Goal: Information Seeking & Learning: Learn about a topic

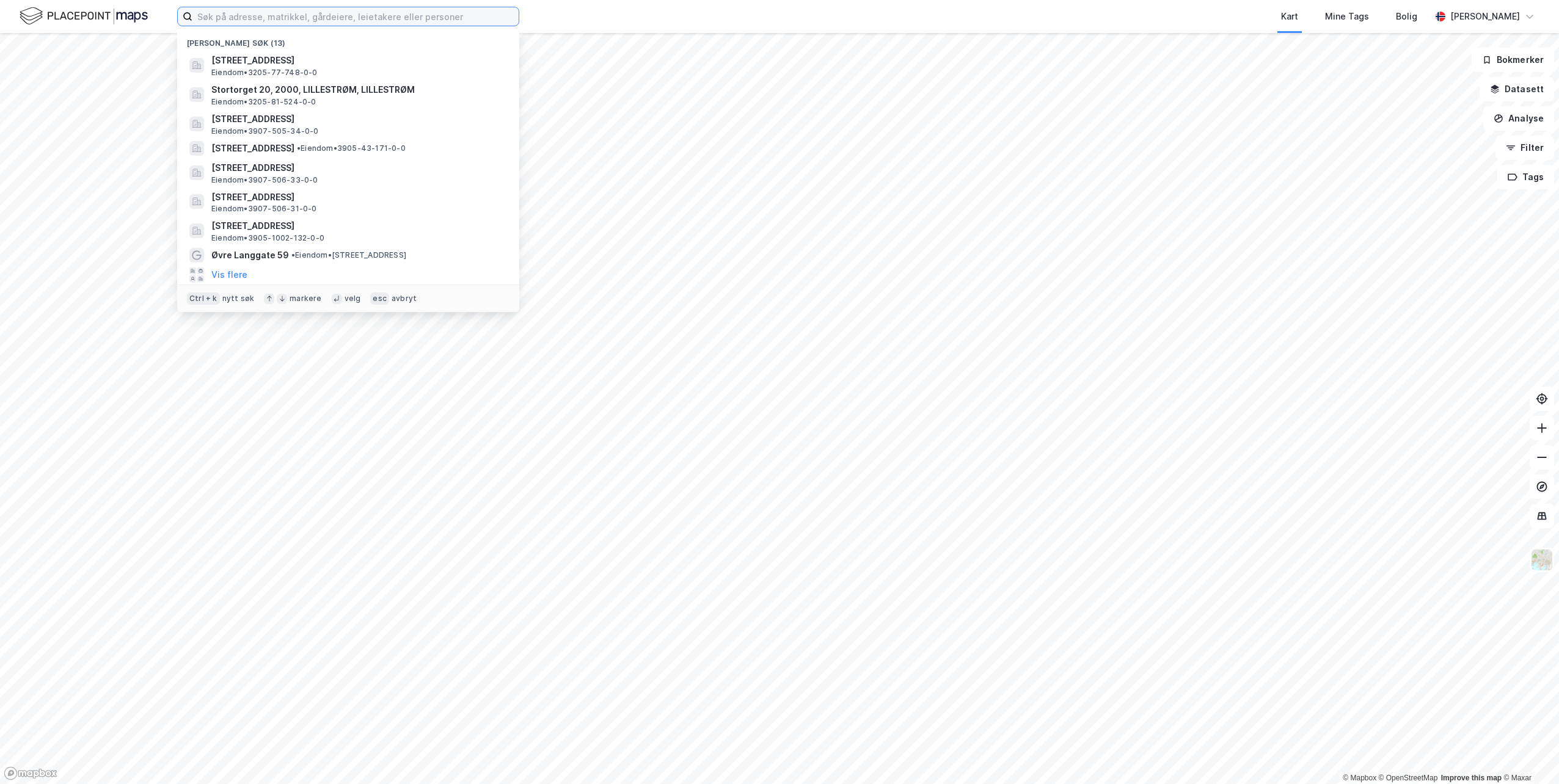
click at [382, 18] on input at bounding box center [355, 16] width 326 height 18
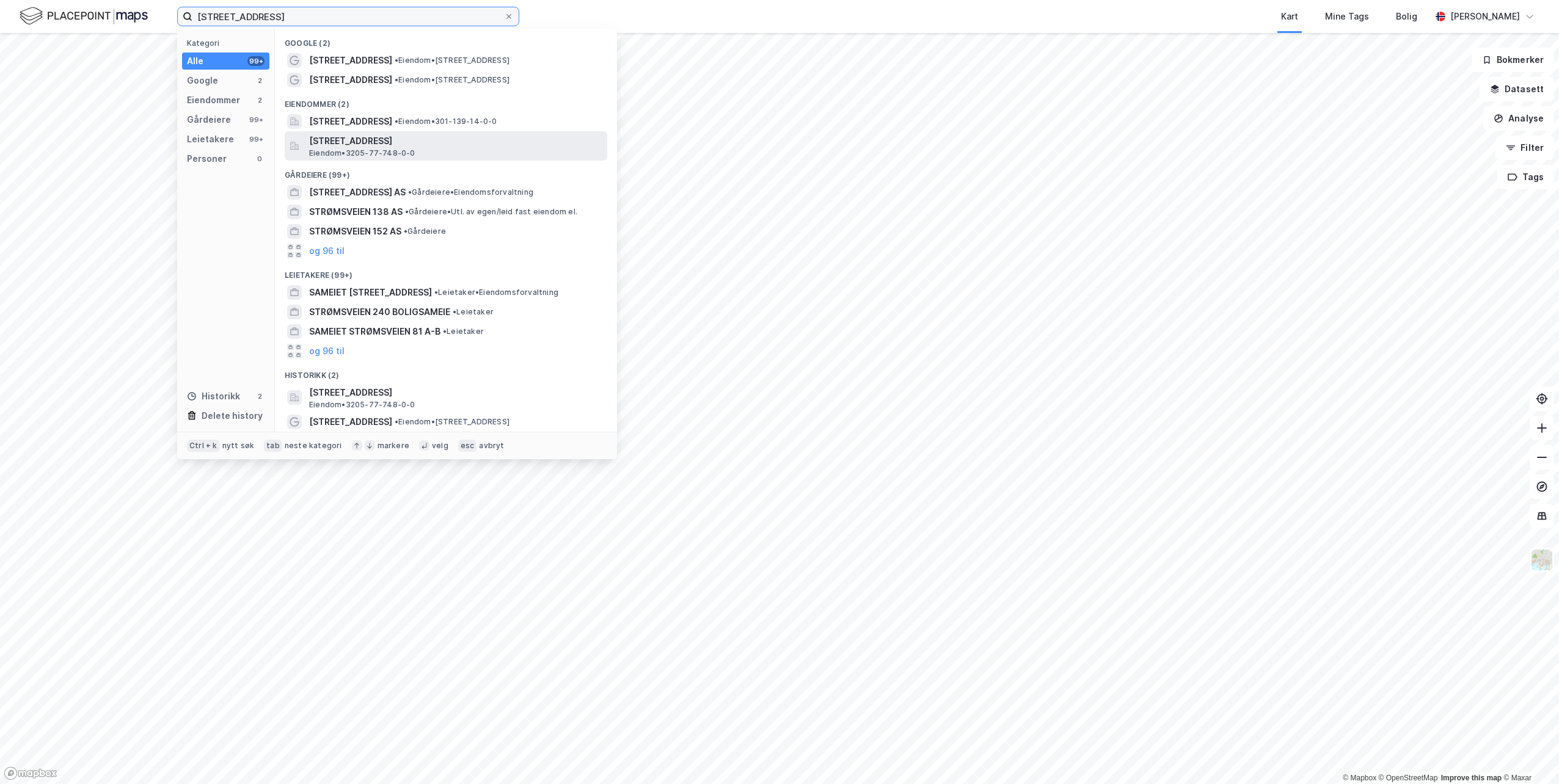
type input "[STREET_ADDRESS]"
click at [386, 140] on span "[STREET_ADDRESS]" at bounding box center [456, 140] width 293 height 15
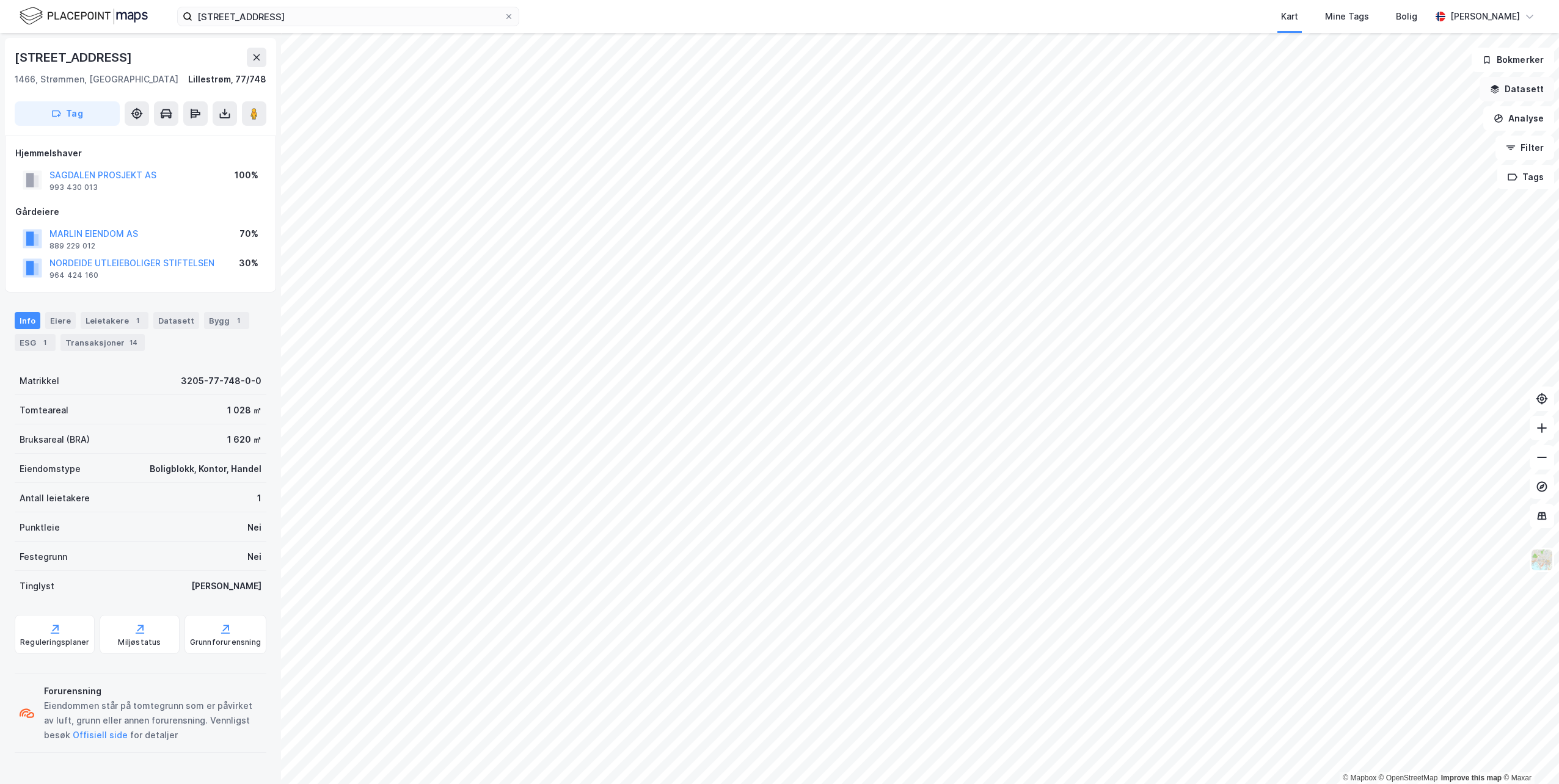
click at [1516, 93] on button "Datasett" at bounding box center [1517, 90] width 75 height 25
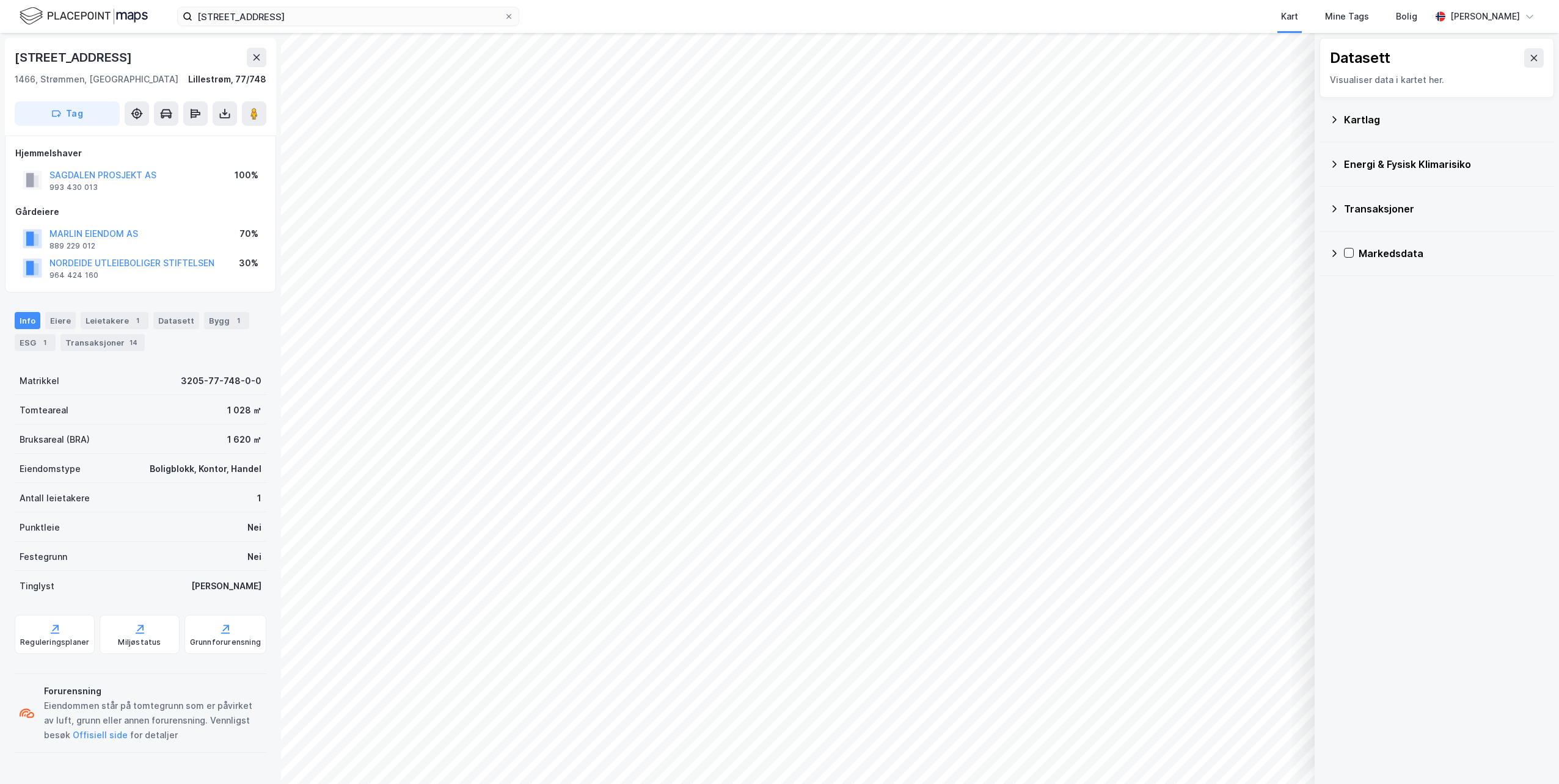
click at [1338, 122] on icon at bounding box center [1334, 119] width 10 height 10
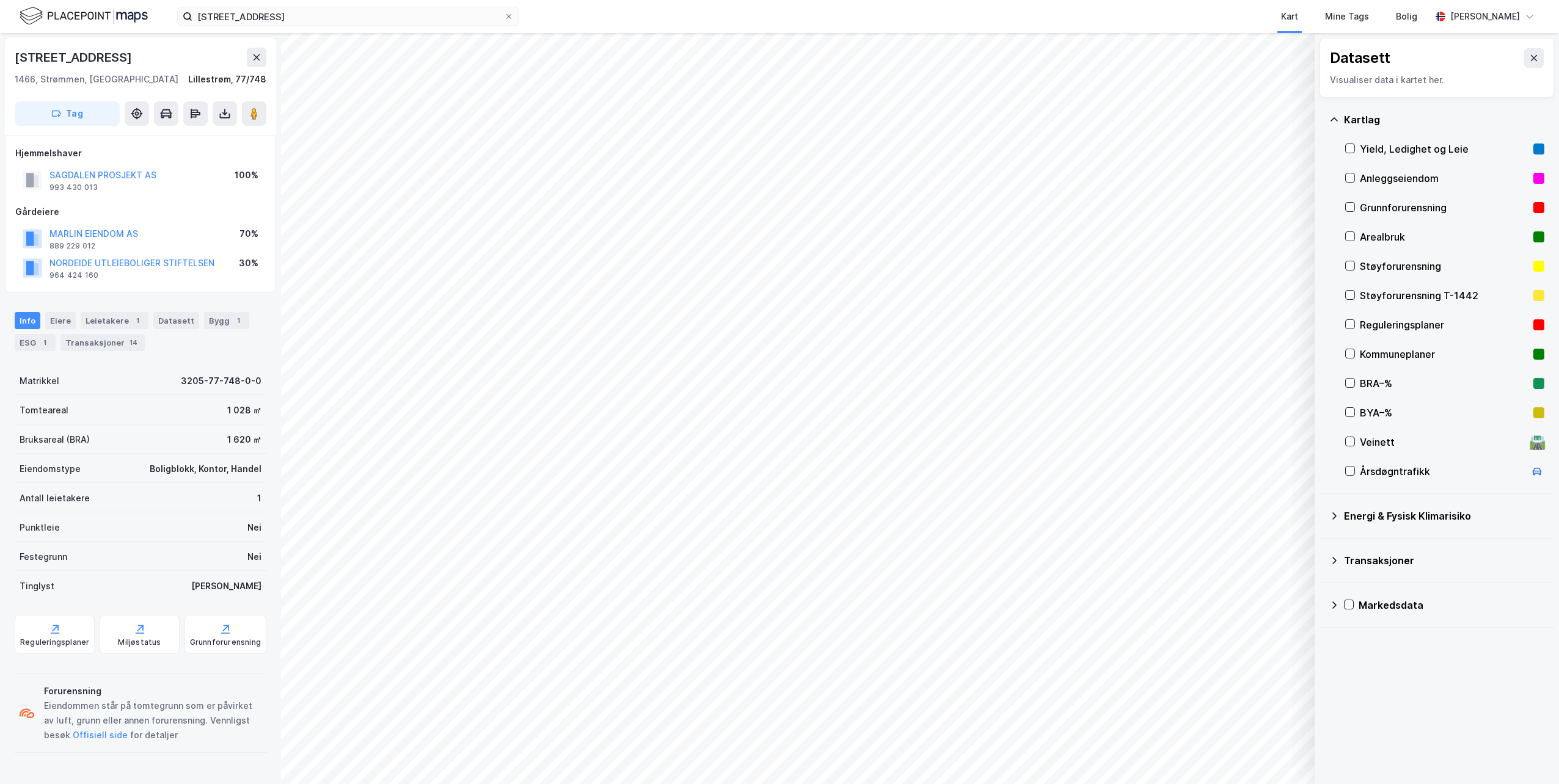
click at [1355, 147] on div "Yield, Ledighet og Leie" at bounding box center [1445, 148] width 199 height 29
click at [1346, 384] on div at bounding box center [1350, 383] width 10 height 10
click at [1353, 390] on div "BRA–%" at bounding box center [1445, 383] width 199 height 29
click at [1352, 325] on icon at bounding box center [1350, 324] width 9 height 9
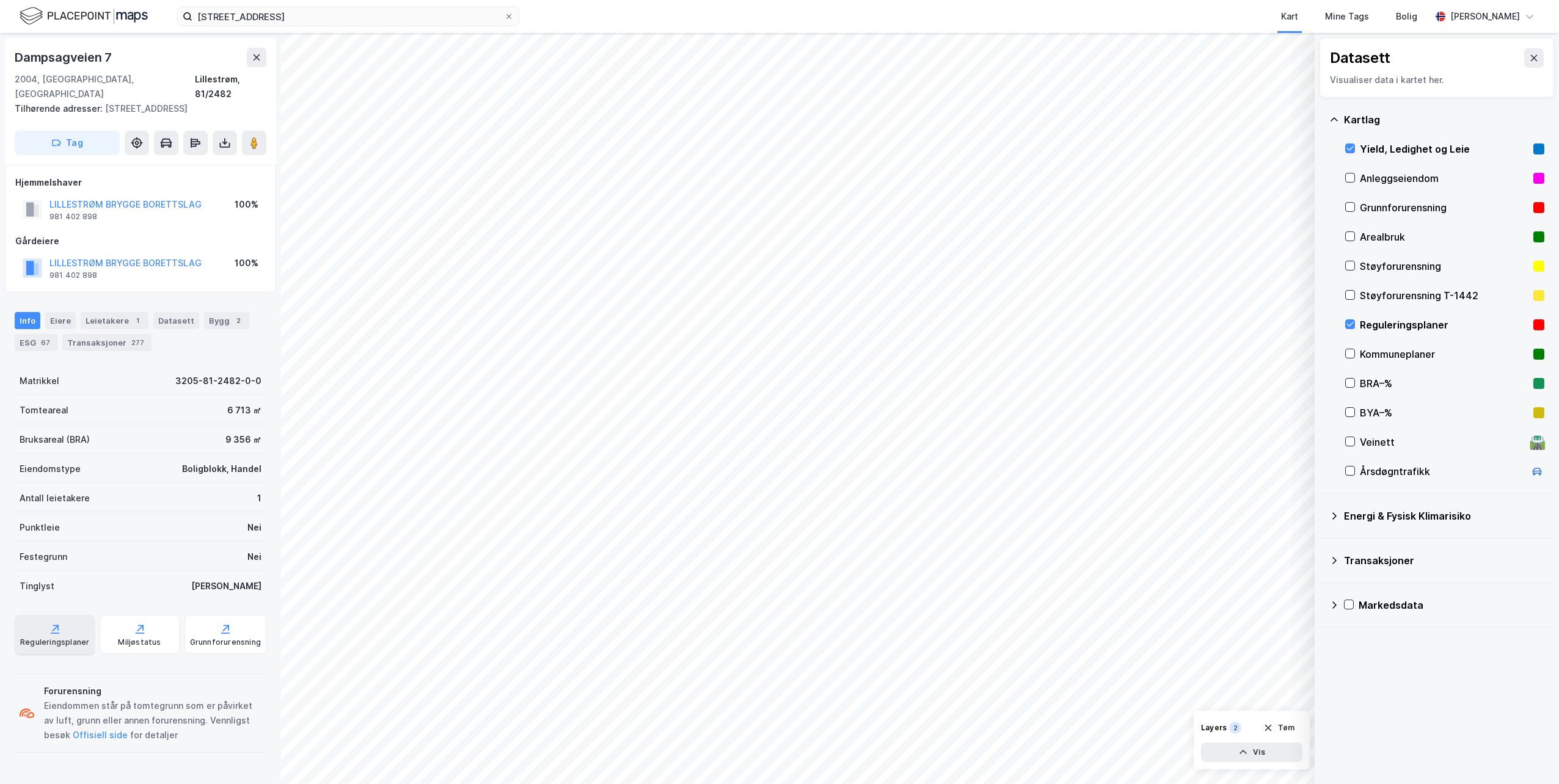
click at [45, 622] on div "Reguleringsplaner" at bounding box center [54, 634] width 80 height 40
click at [80, 334] on div "Transaksjoner 277" at bounding box center [107, 342] width 90 height 17
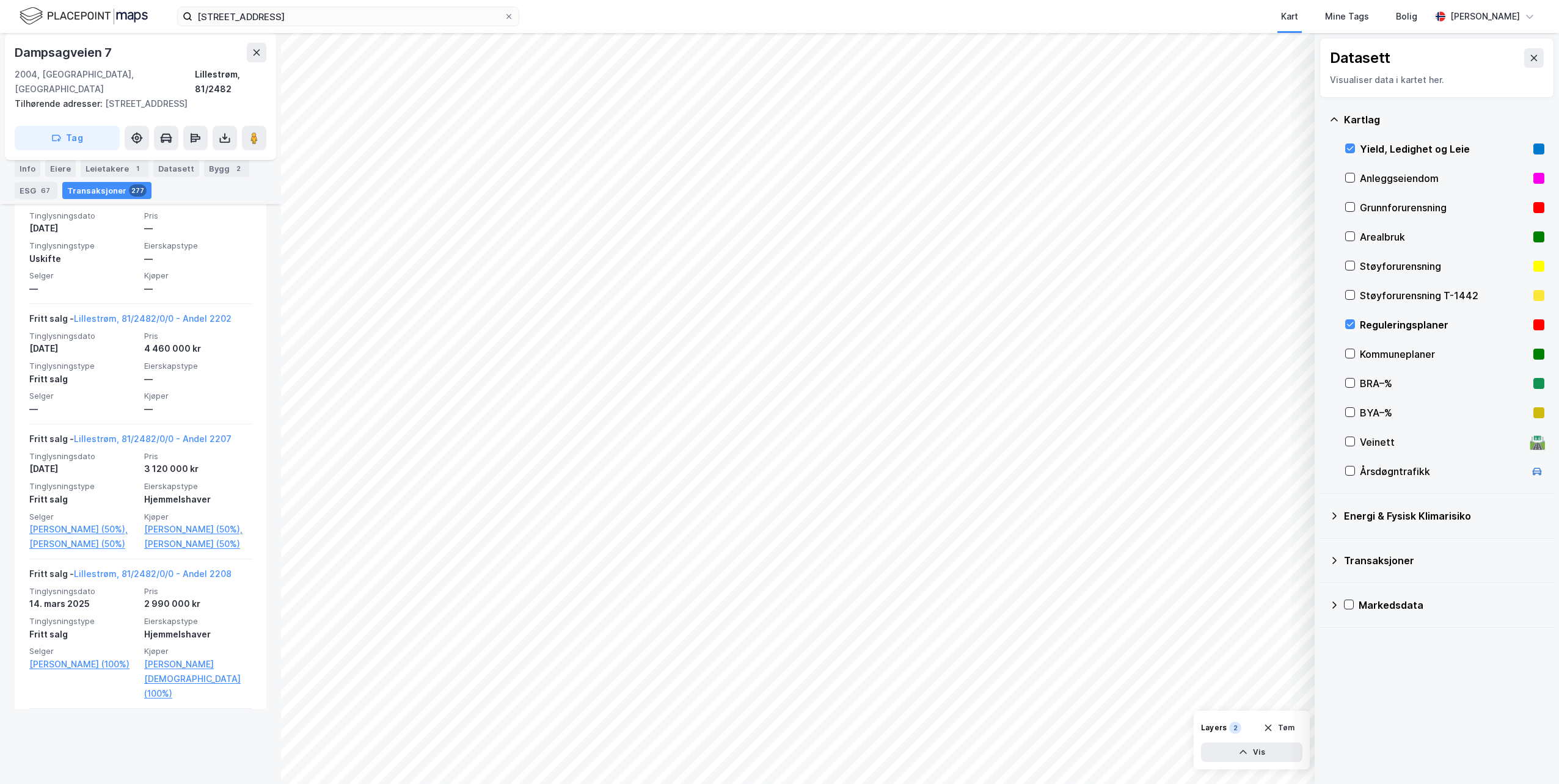
scroll to position [428, 0]
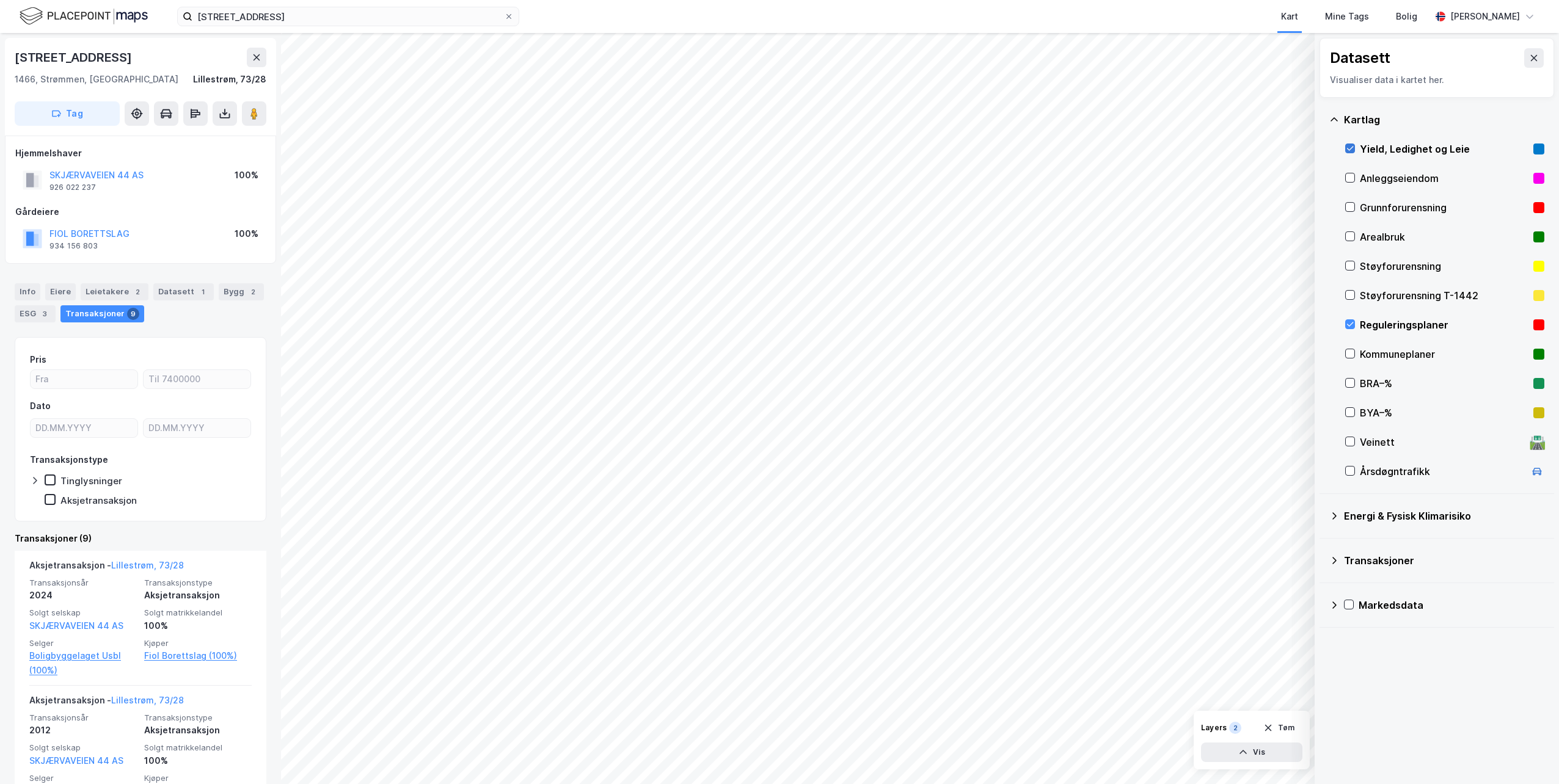
click at [1353, 149] on icon at bounding box center [1350, 148] width 9 height 9
click at [1346, 324] on icon at bounding box center [1350, 324] width 9 height 9
click at [1355, 352] on div "Kommuneplaner" at bounding box center [1445, 354] width 199 height 29
click at [1531, 55] on icon at bounding box center [1534, 58] width 7 height 6
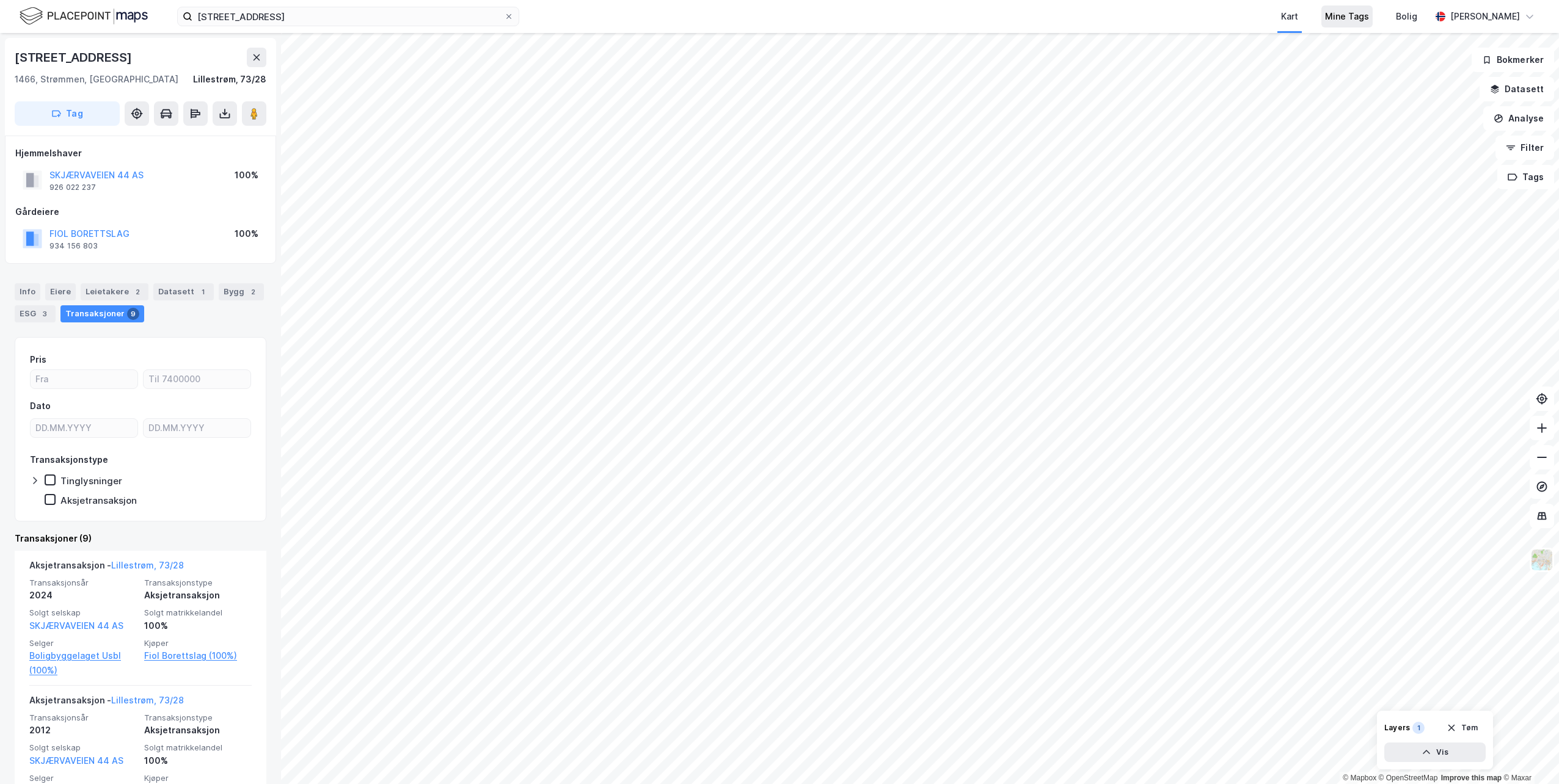
click at [1348, 22] on div "Mine Tags" at bounding box center [1347, 16] width 44 height 15
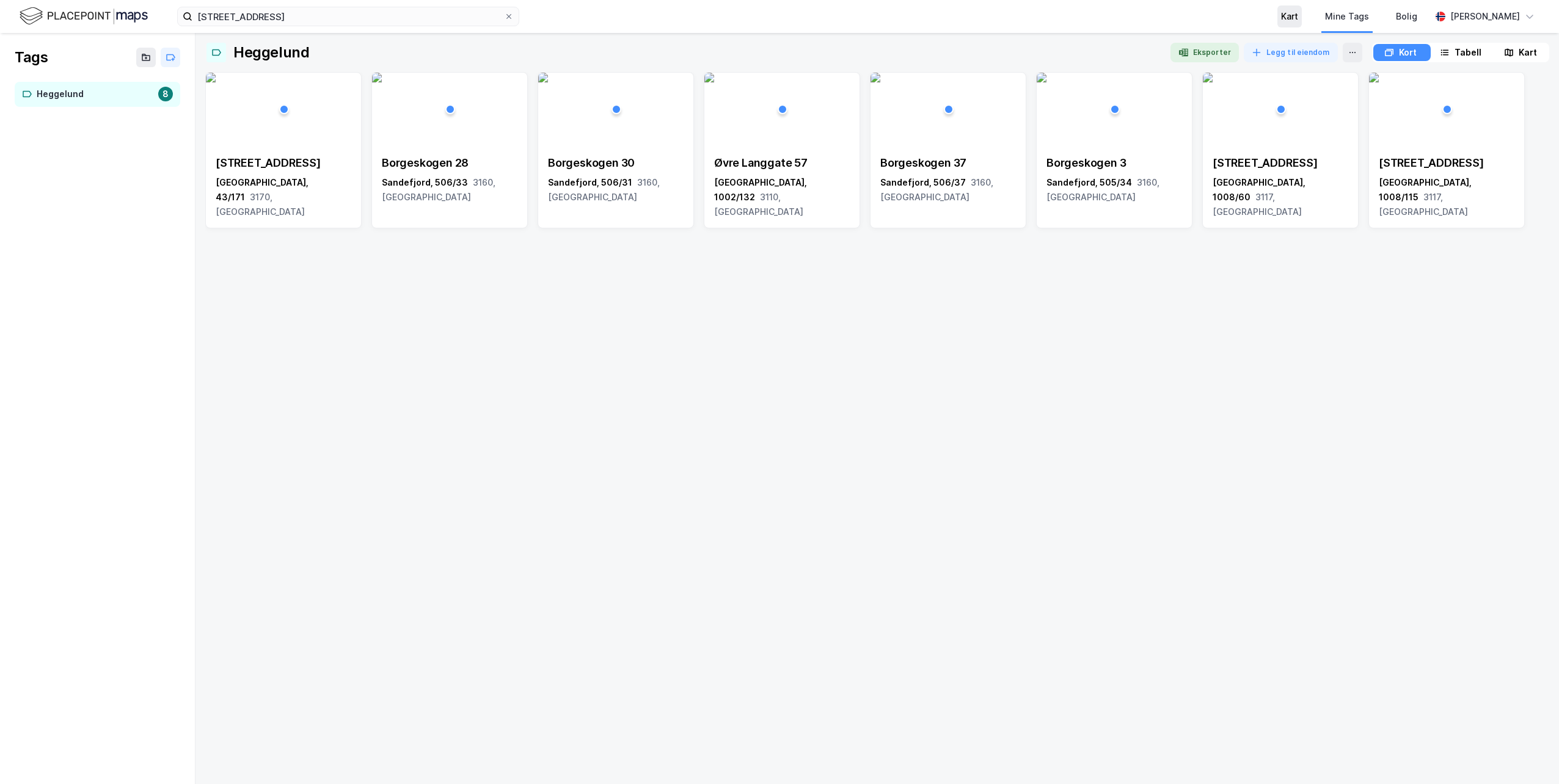
click at [1298, 13] on div "Kart" at bounding box center [1289, 16] width 17 height 15
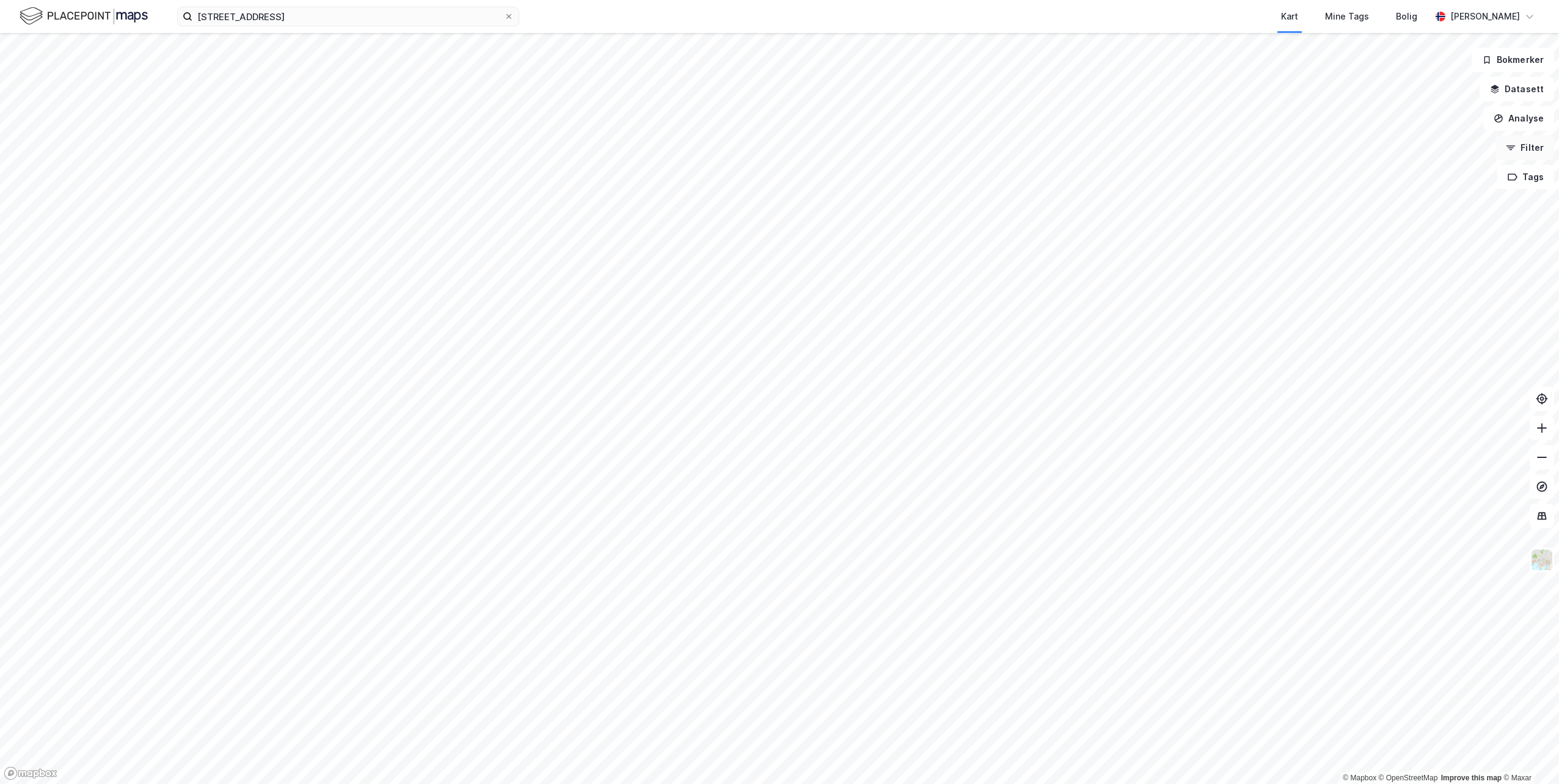
click at [1516, 155] on button "Filter" at bounding box center [1525, 147] width 59 height 25
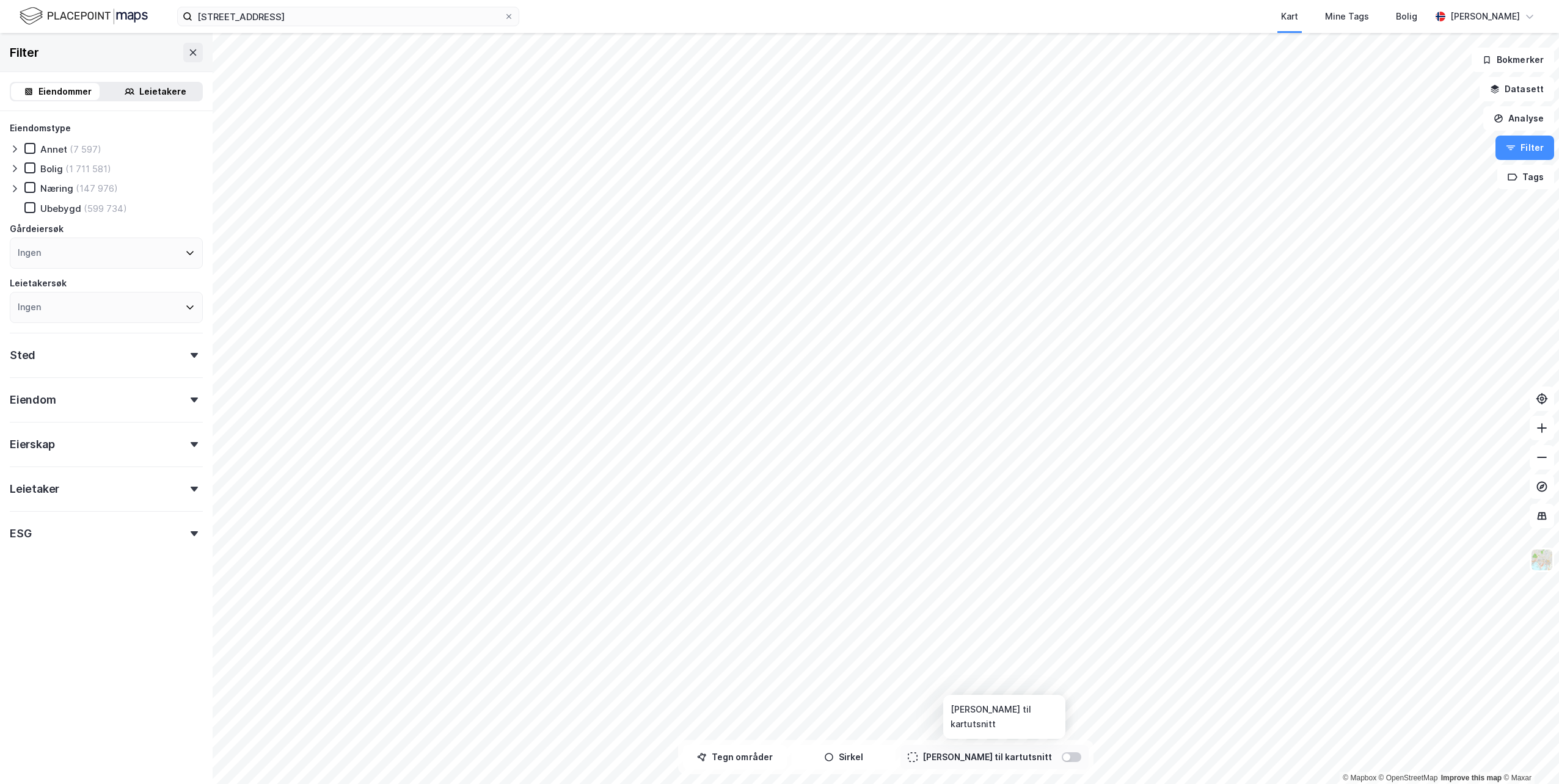
click at [1063, 759] on div at bounding box center [1066, 757] width 7 height 7
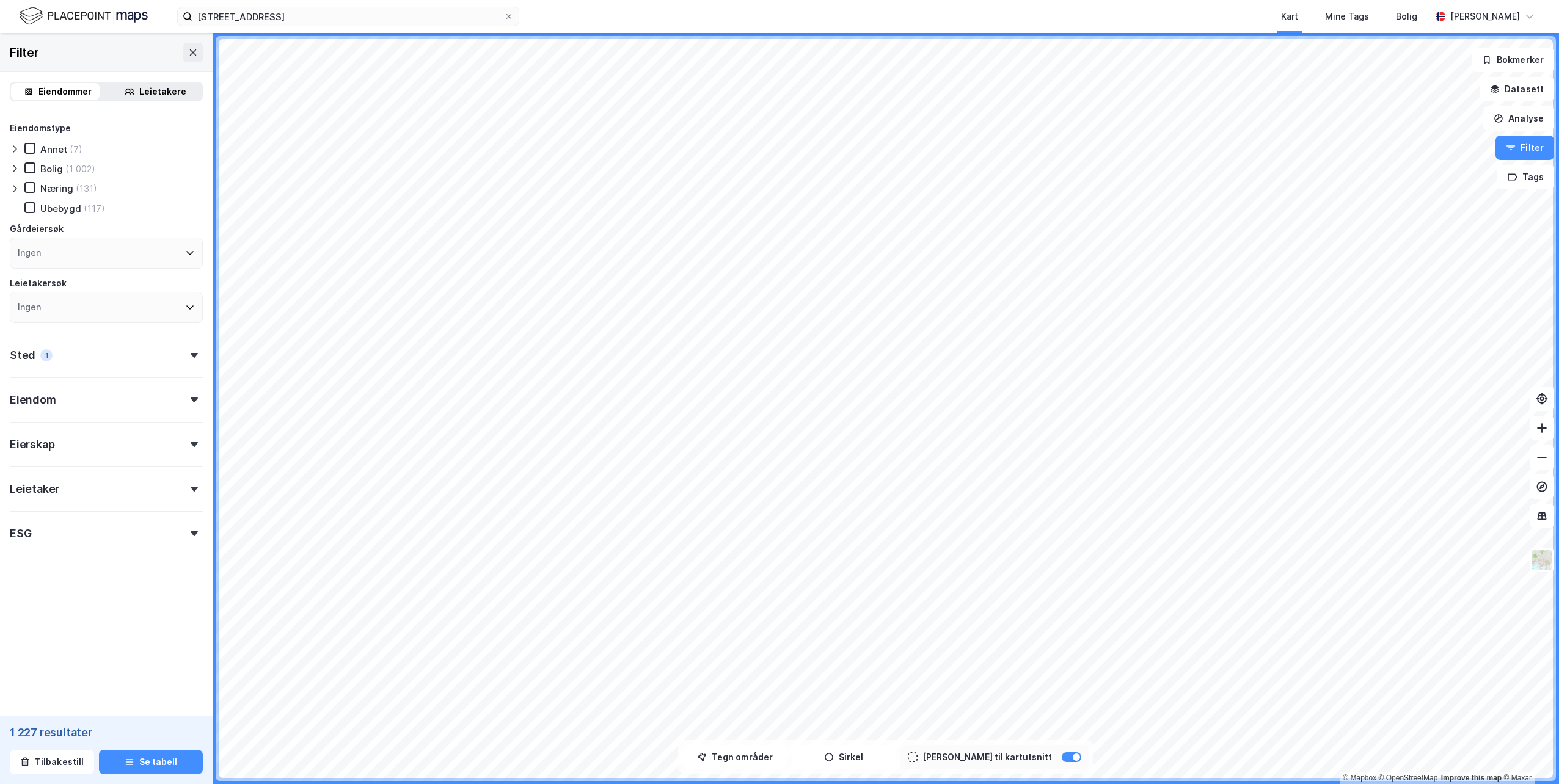
click at [11, 189] on icon at bounding box center [14, 188] width 10 height 10
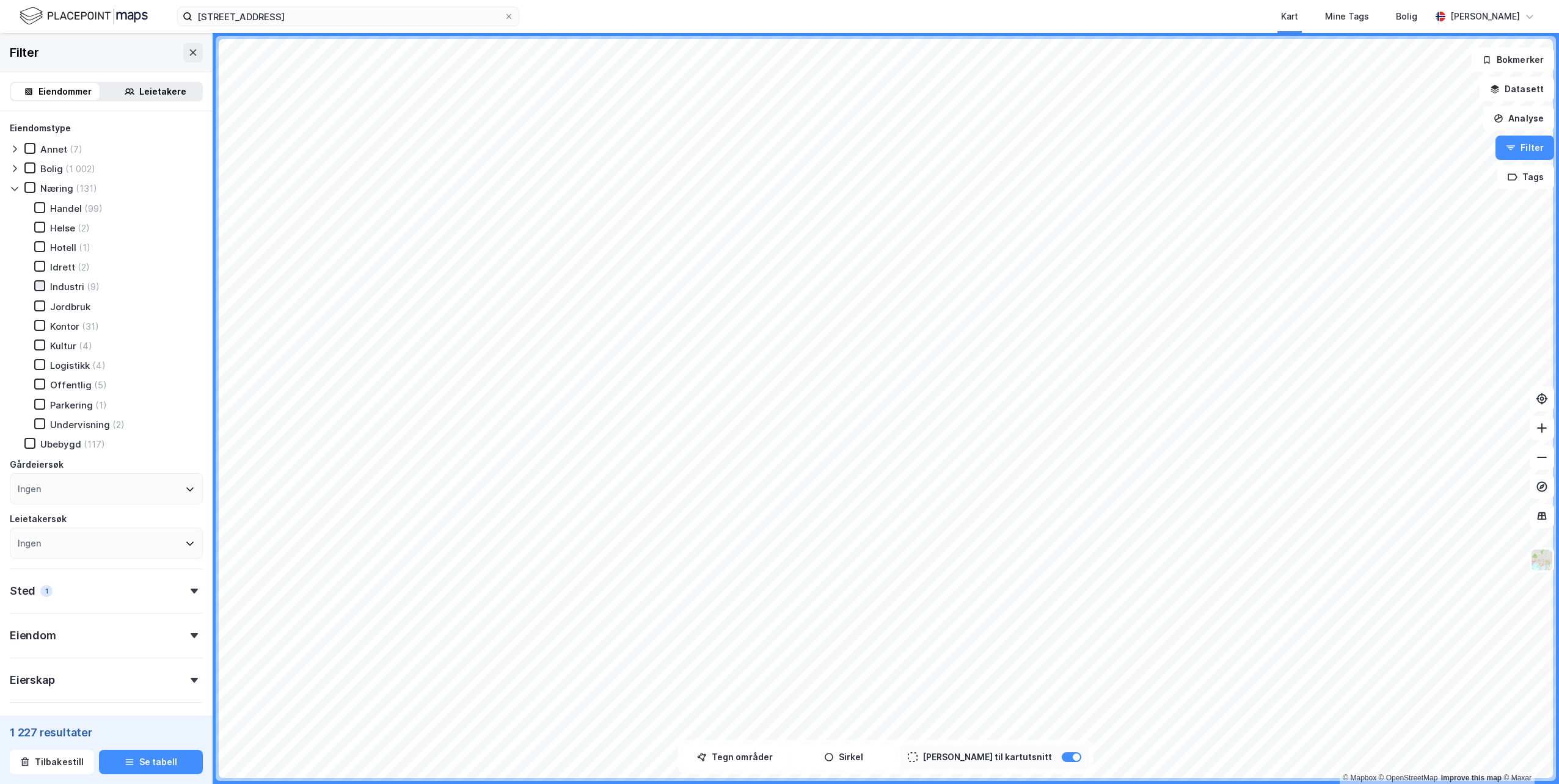
click at [42, 286] on icon at bounding box center [40, 286] width 9 height 9
click at [36, 324] on icon at bounding box center [40, 326] width 9 height 9
click at [40, 370] on div at bounding box center [40, 364] width 11 height 11
click at [127, 766] on icon "button" at bounding box center [129, 762] width 10 height 10
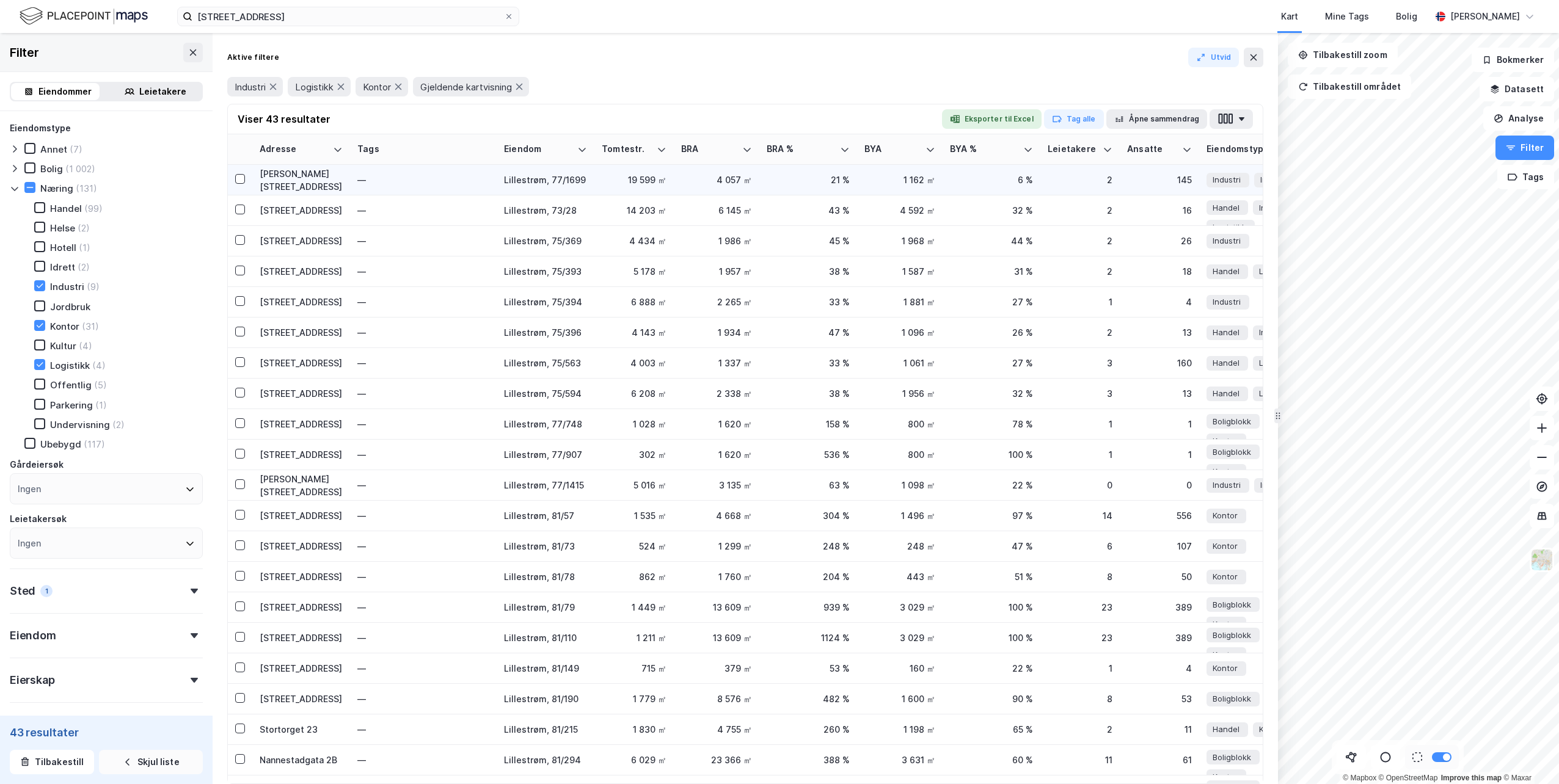
click at [300, 181] on div "[PERSON_NAME][STREET_ADDRESS]" at bounding box center [301, 180] width 83 height 25
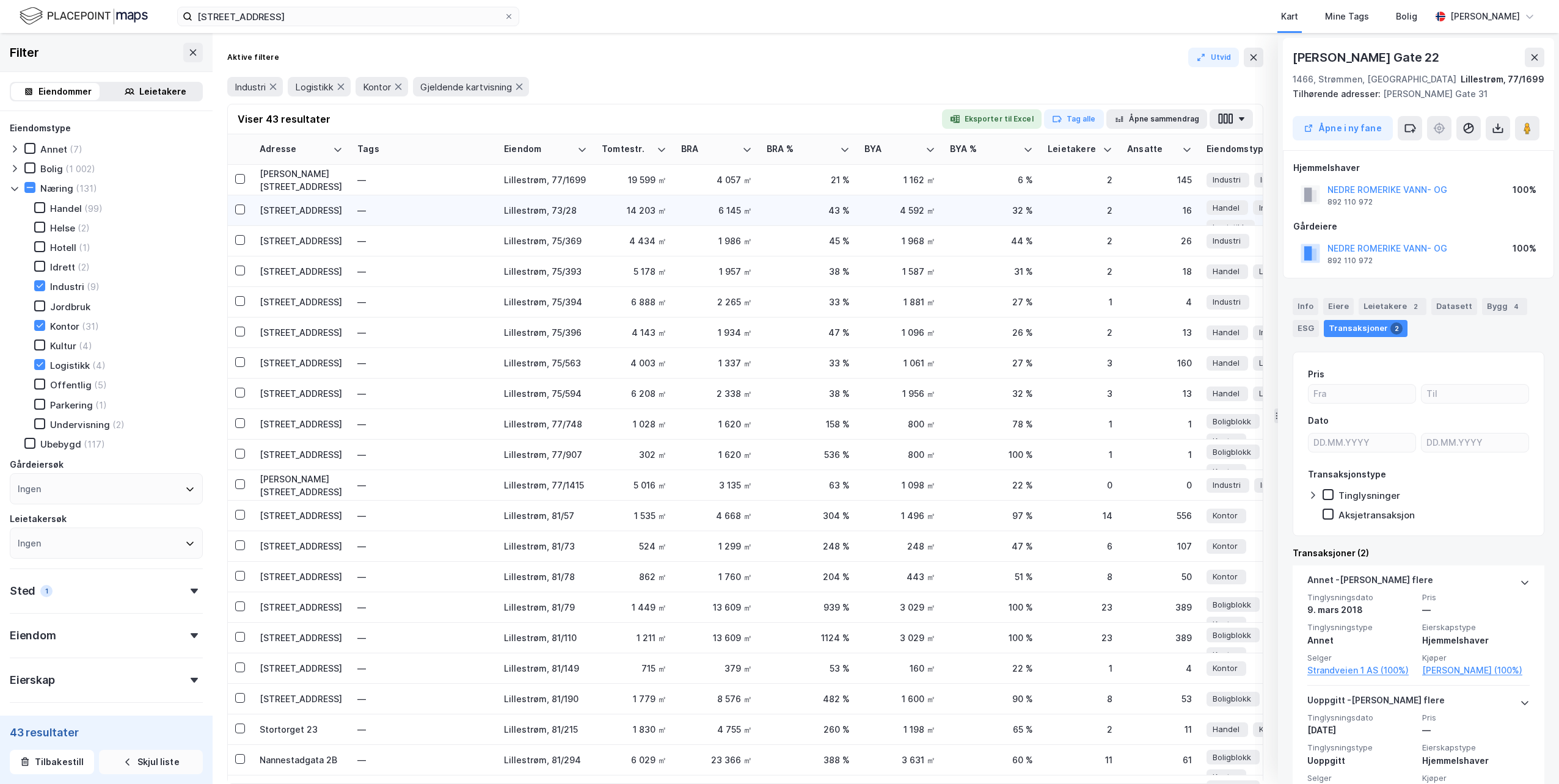
click at [276, 210] on div "[STREET_ADDRESS]" at bounding box center [301, 210] width 83 height 13
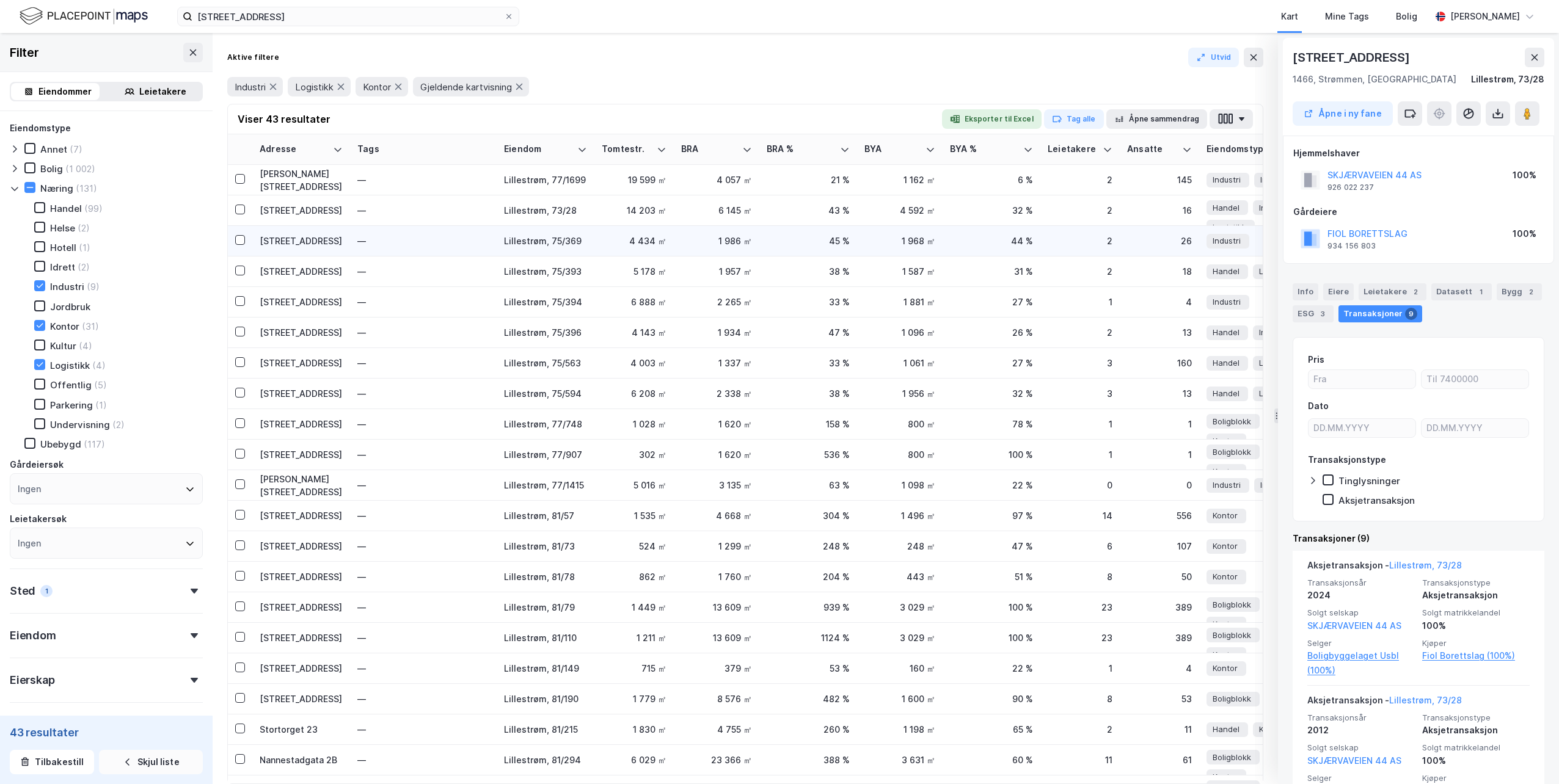
click at [296, 243] on div "[STREET_ADDRESS]" at bounding box center [301, 241] width 83 height 13
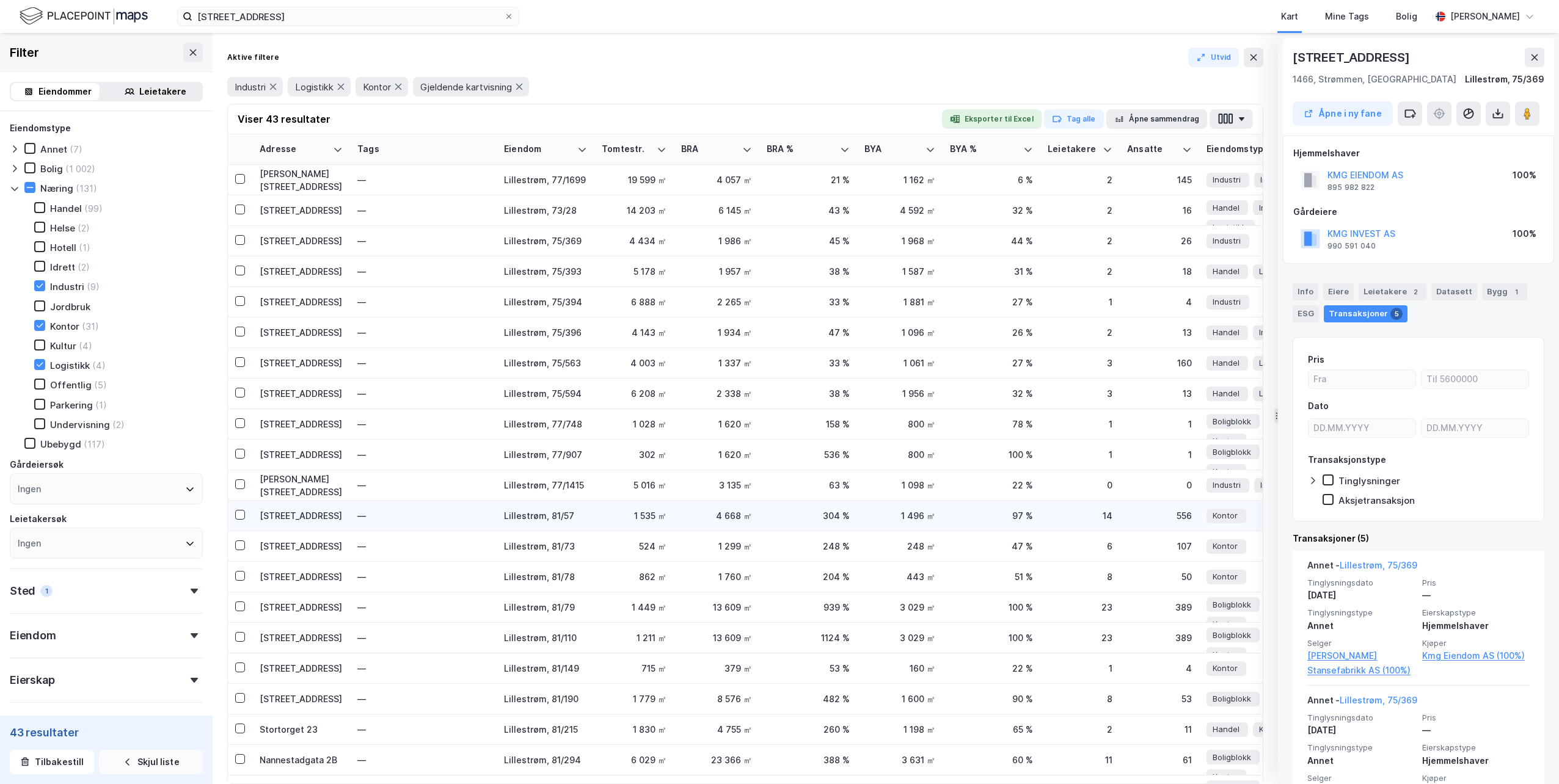
click at [287, 520] on div "[STREET_ADDRESS]" at bounding box center [301, 515] width 83 height 13
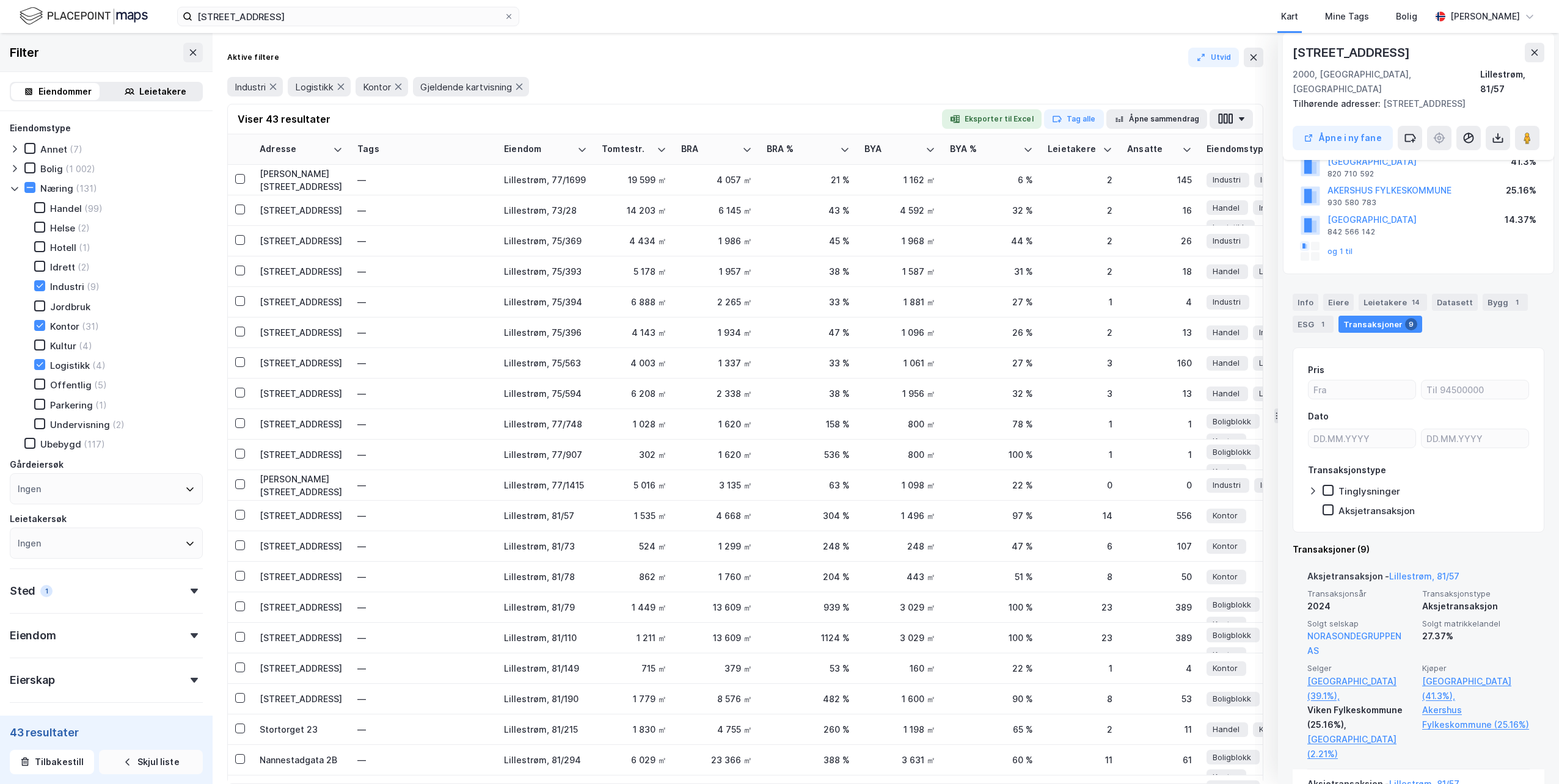
scroll to position [122, 0]
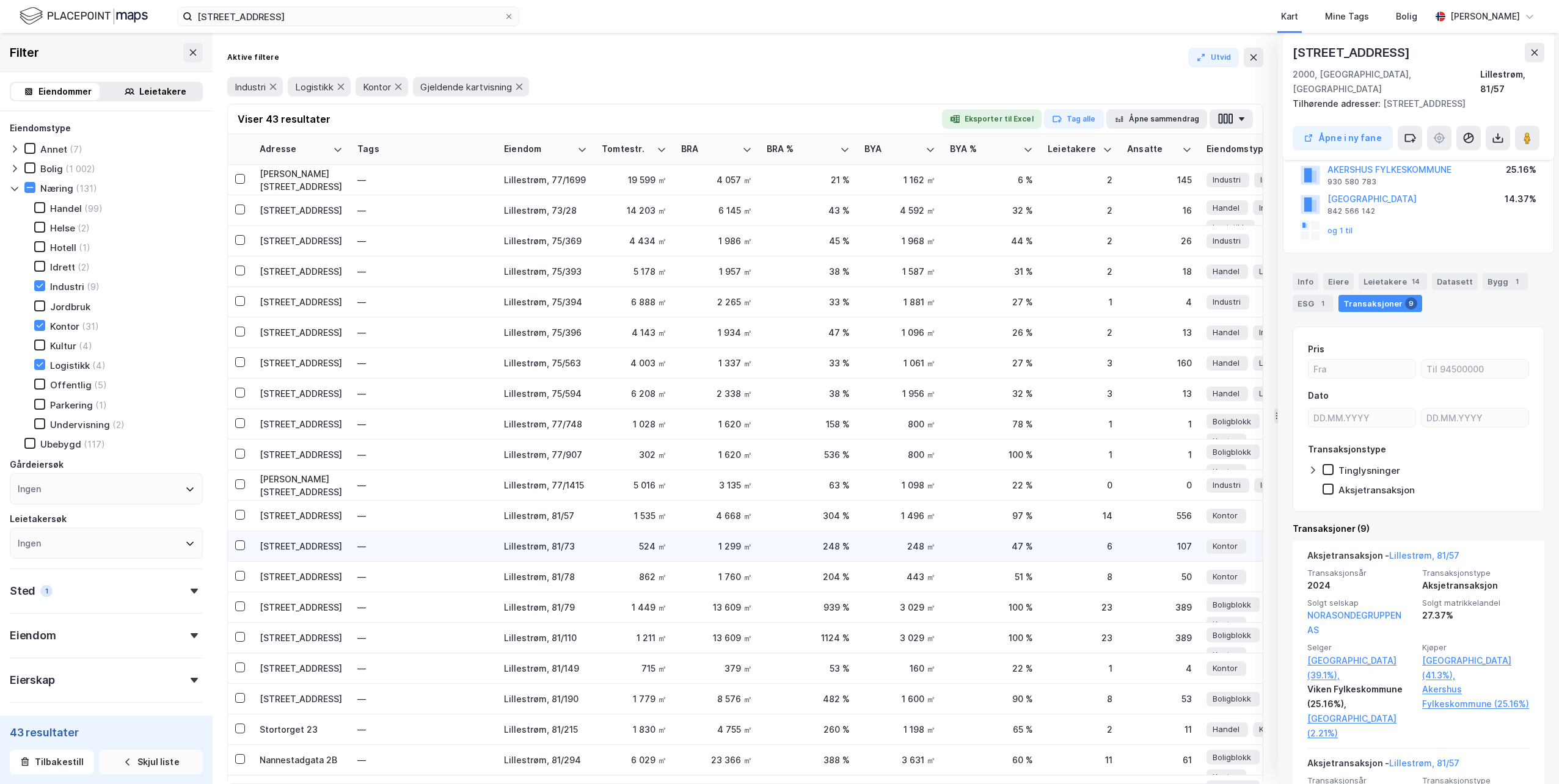
click at [295, 543] on div "[STREET_ADDRESS]" at bounding box center [301, 546] width 83 height 13
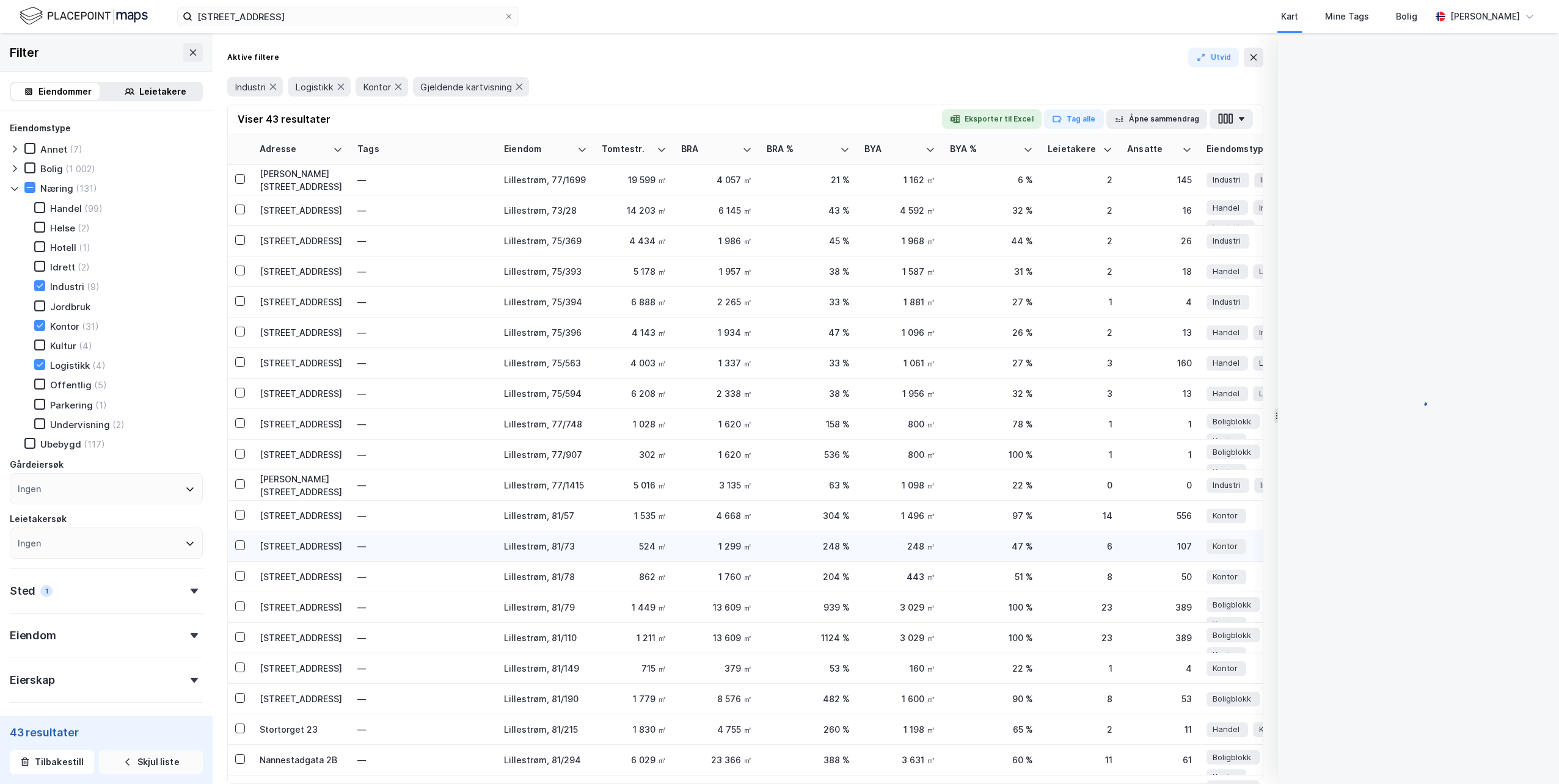
scroll to position [0, 0]
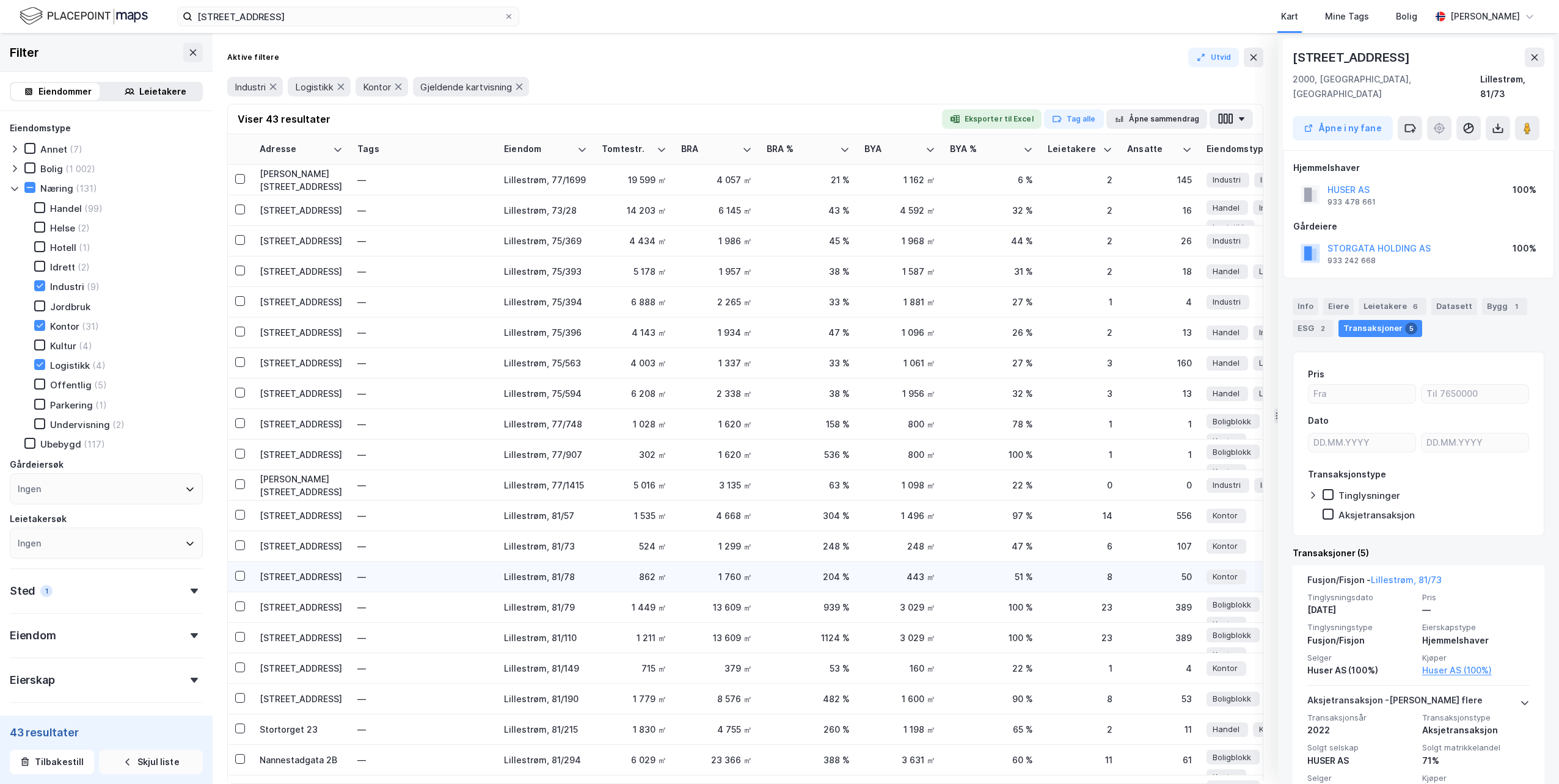
click at [294, 578] on div "[STREET_ADDRESS]" at bounding box center [301, 577] width 83 height 13
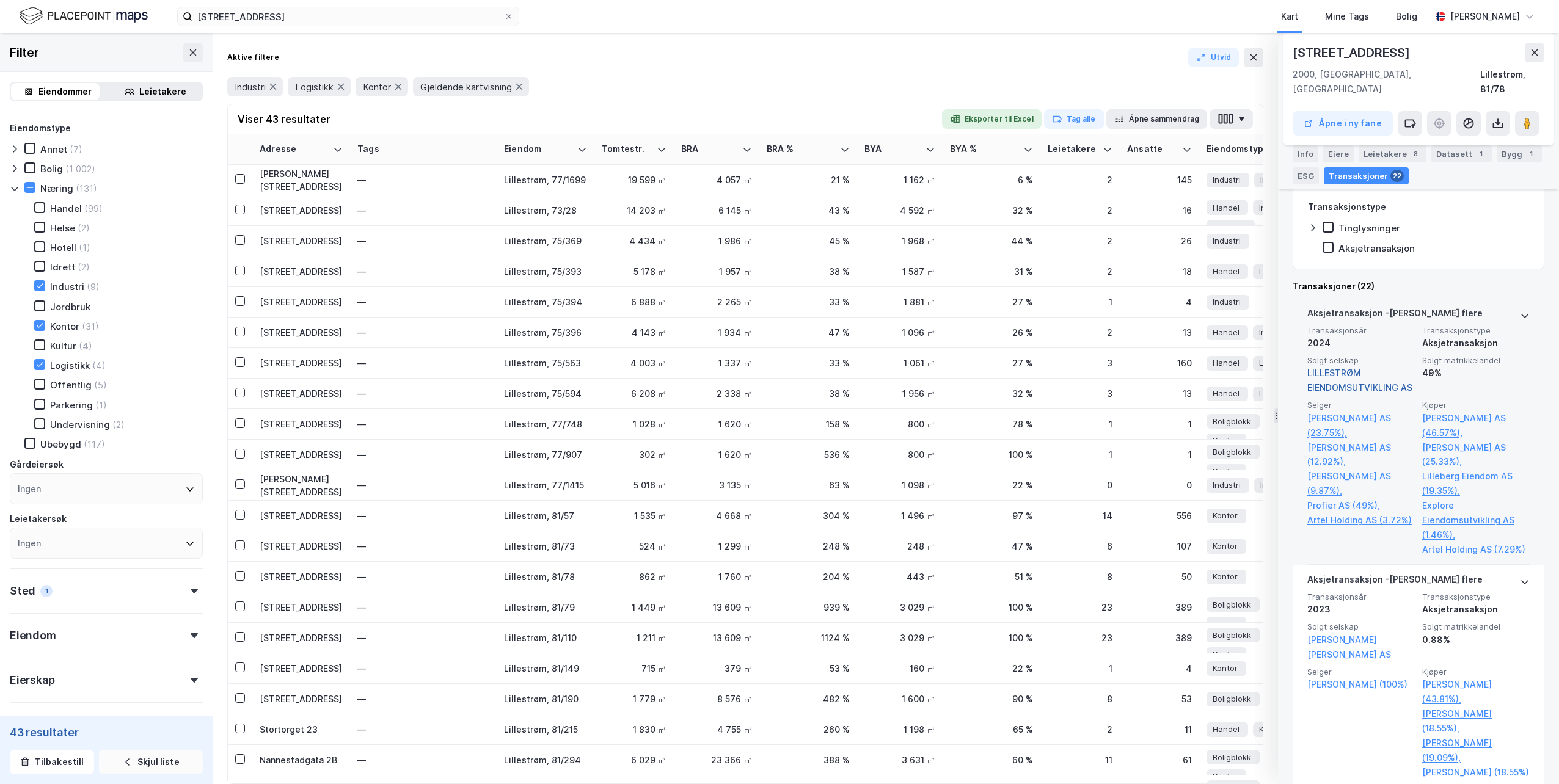
scroll to position [366, 0]
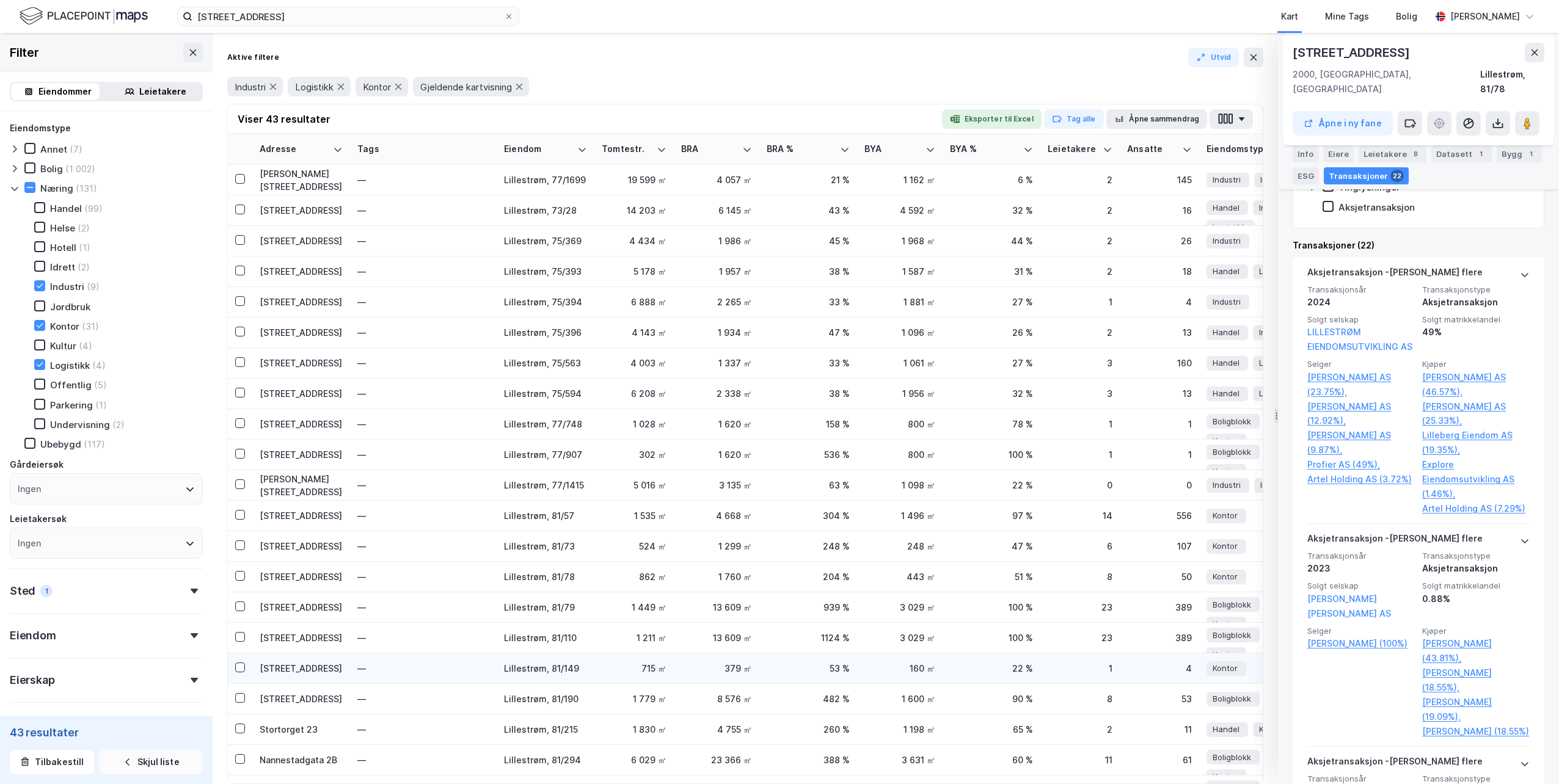
click at [308, 667] on div "[STREET_ADDRESS]" at bounding box center [301, 668] width 83 height 13
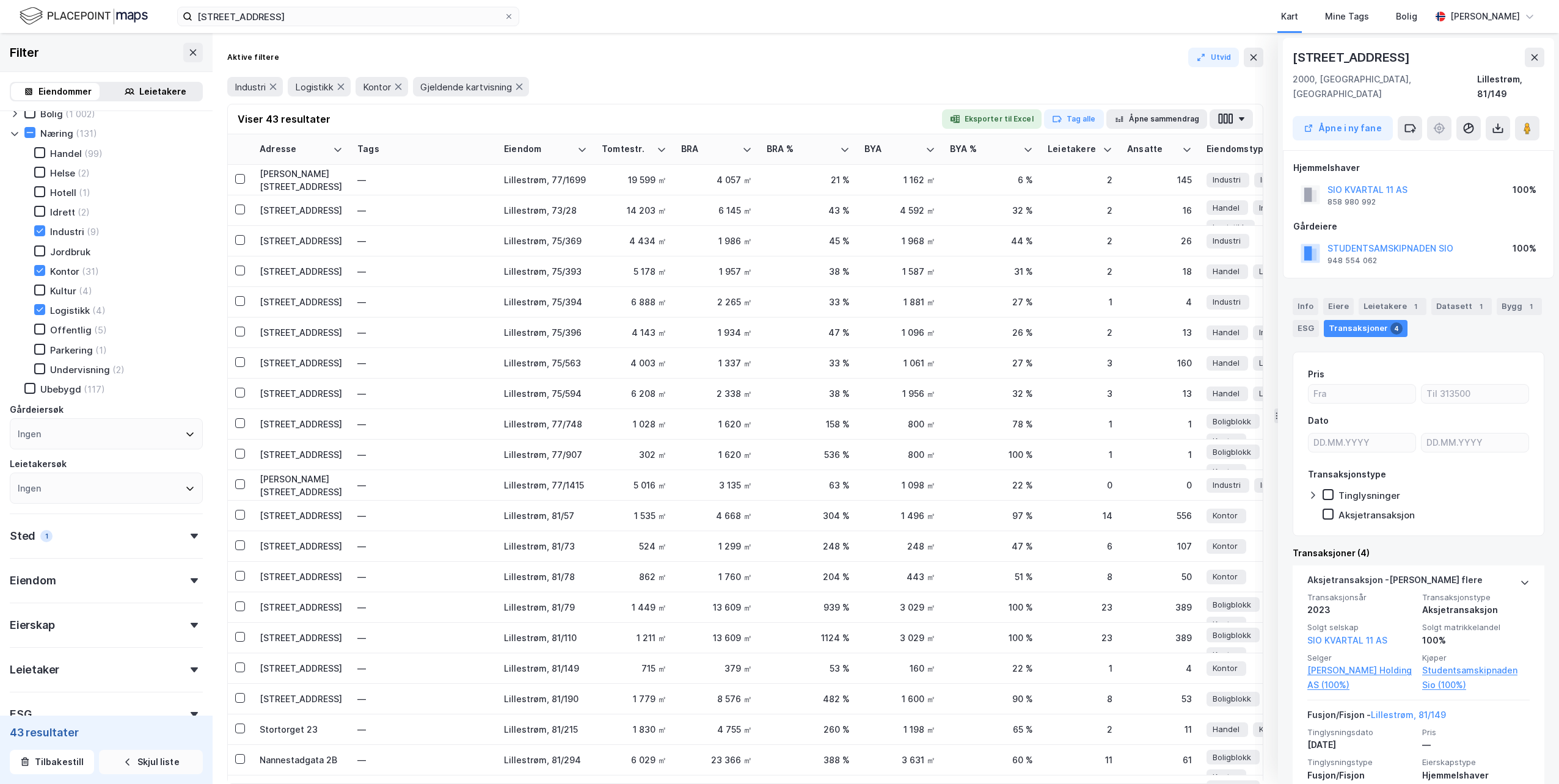
scroll to position [0, 0]
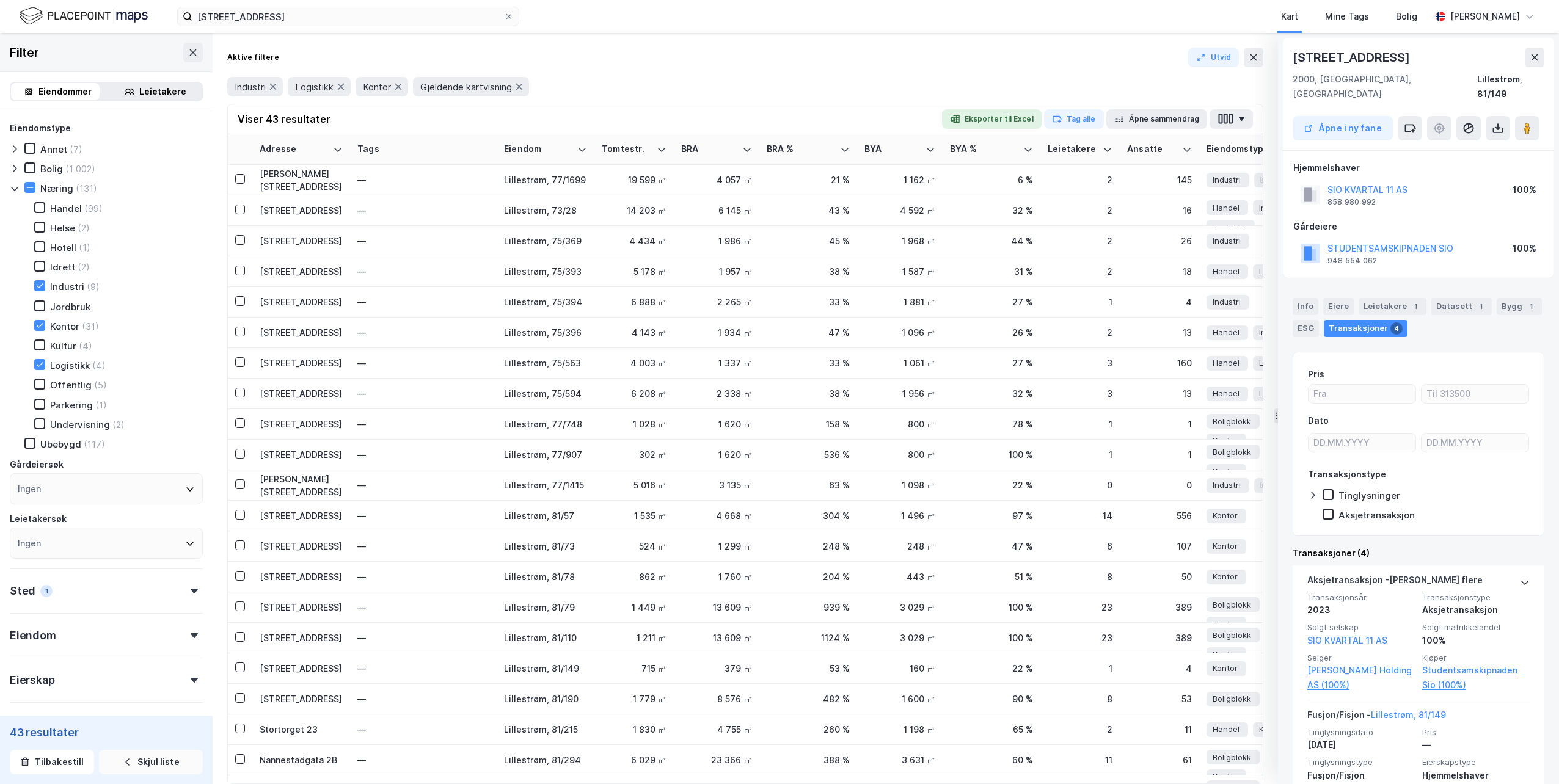
click at [121, 631] on div "Eiendom" at bounding box center [106, 630] width 193 height 35
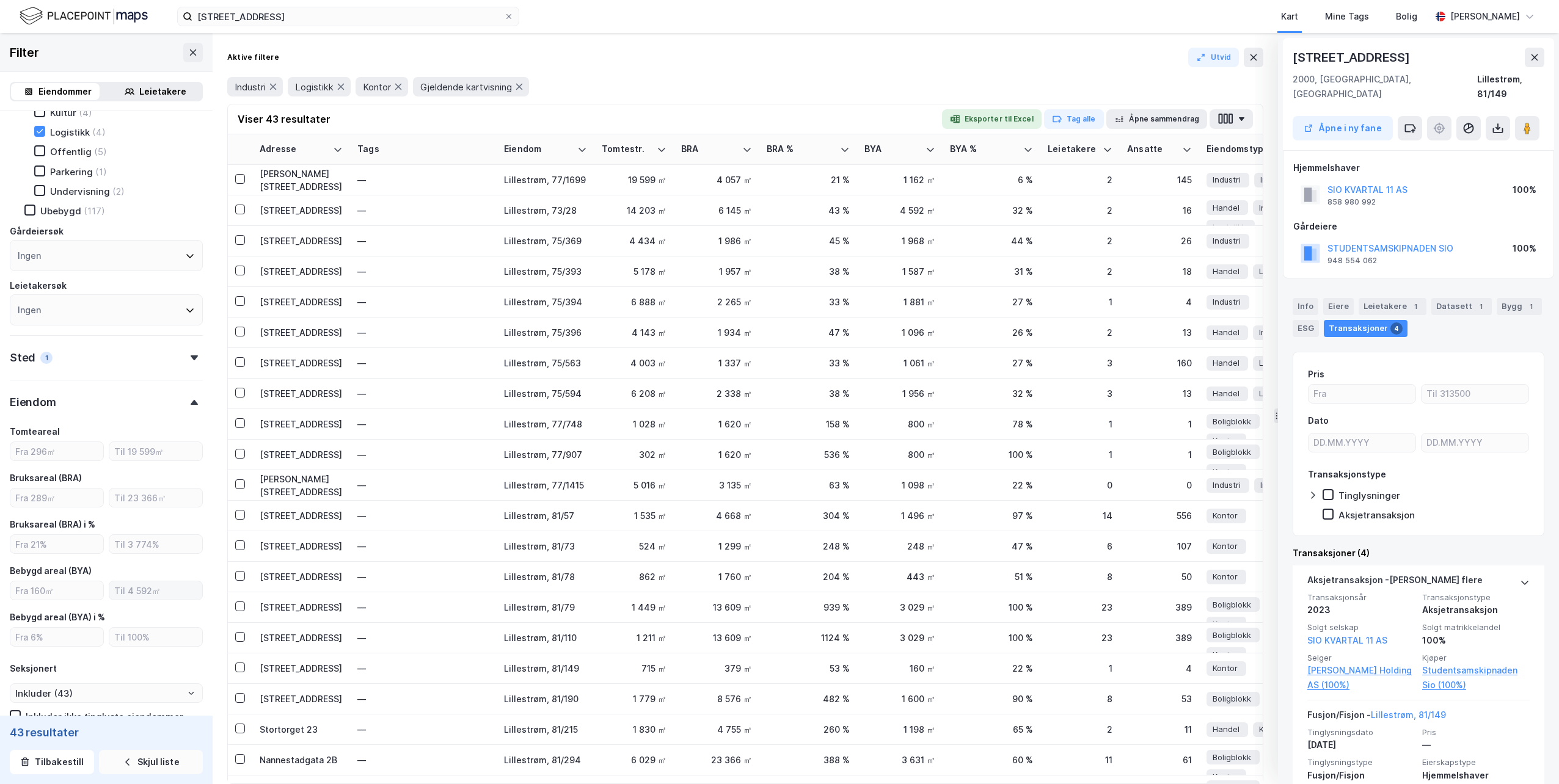
scroll to position [244, 0]
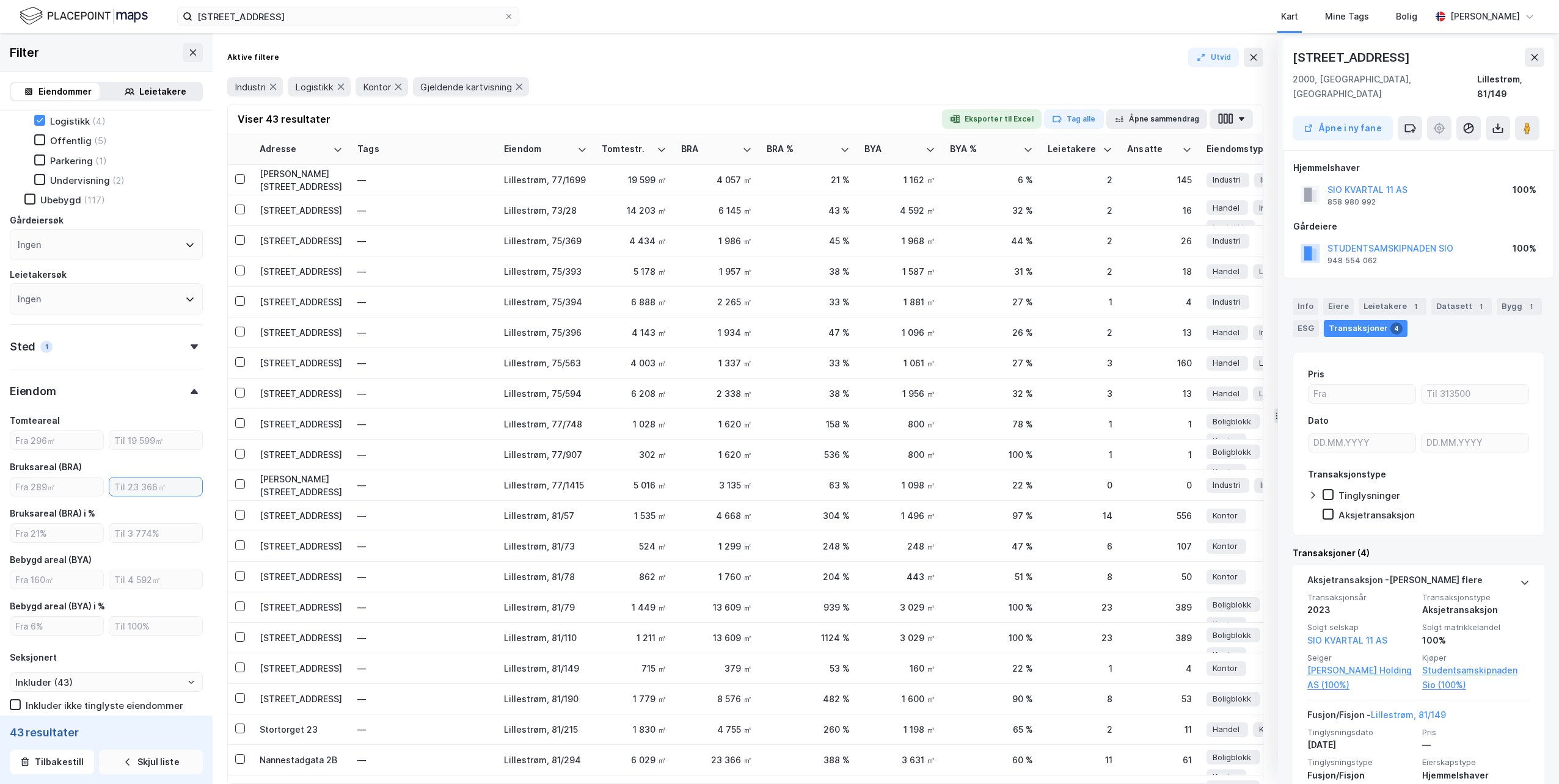
click at [146, 482] on input "number" at bounding box center [156, 486] width 93 height 18
type input "3000"
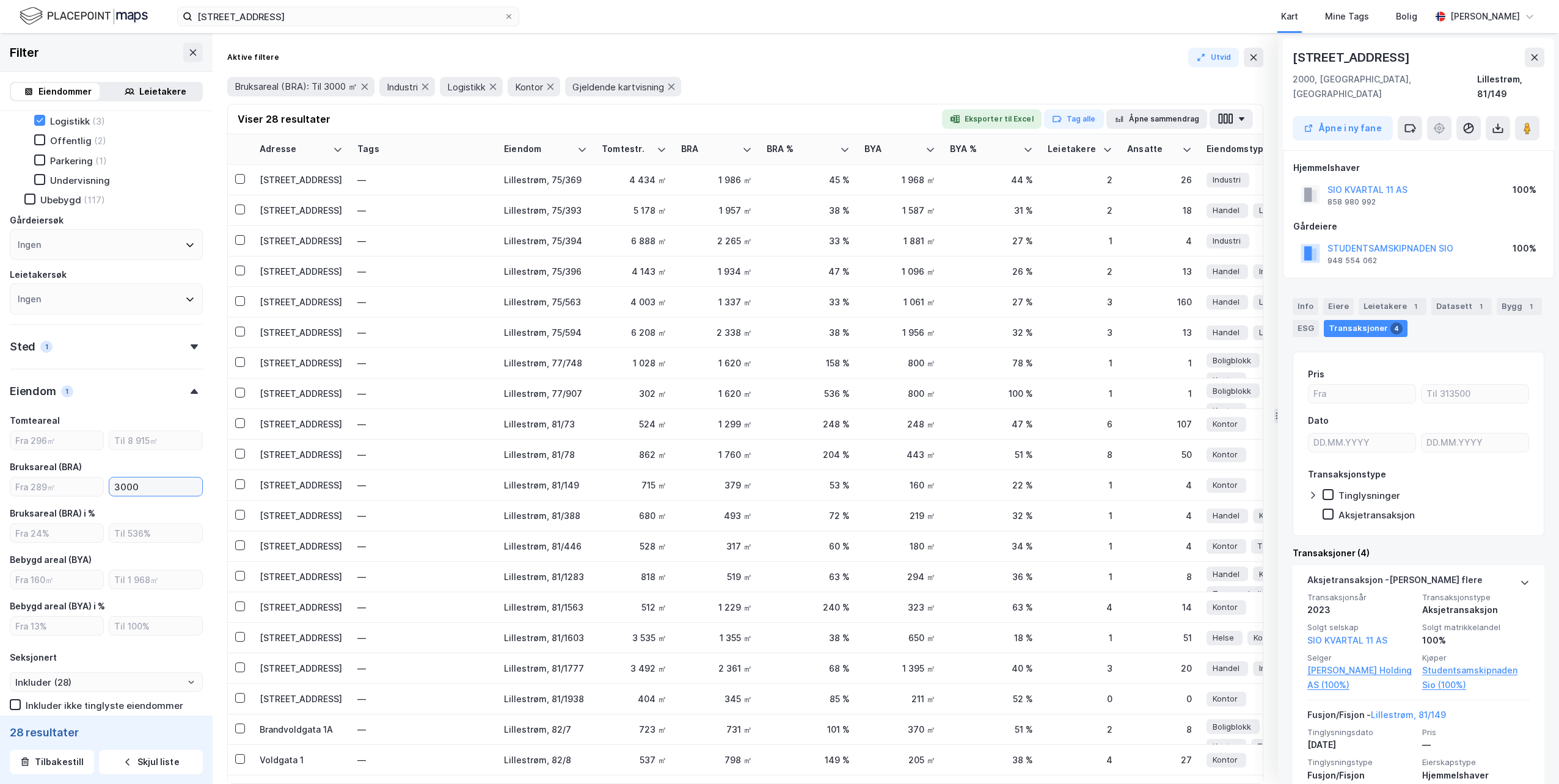
type input "Inkluder (28)"
type input "3000"
click at [40, 491] on input "number" at bounding box center [57, 486] width 93 height 18
type input "1000"
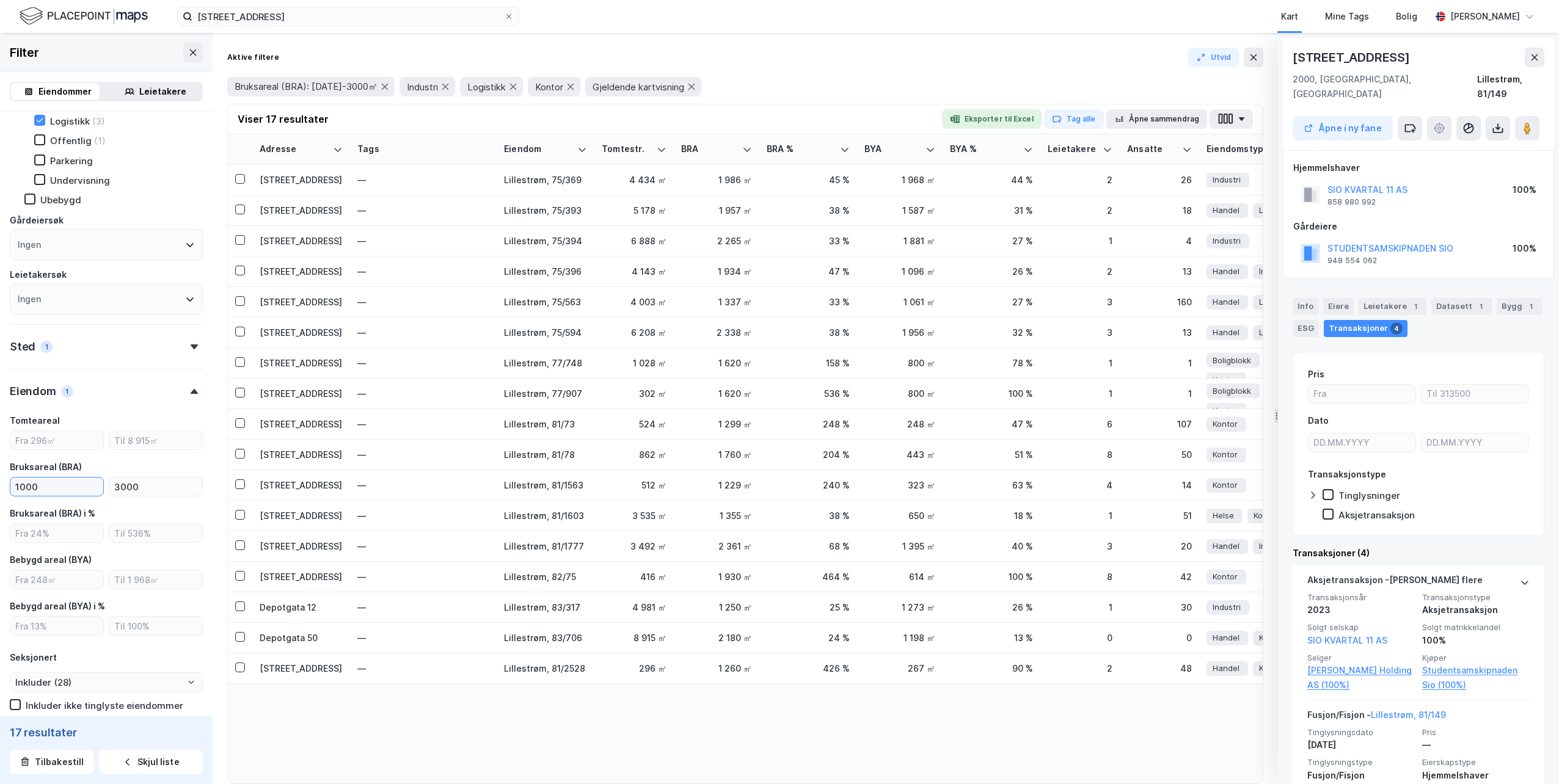
type input "Inkluder (17)"
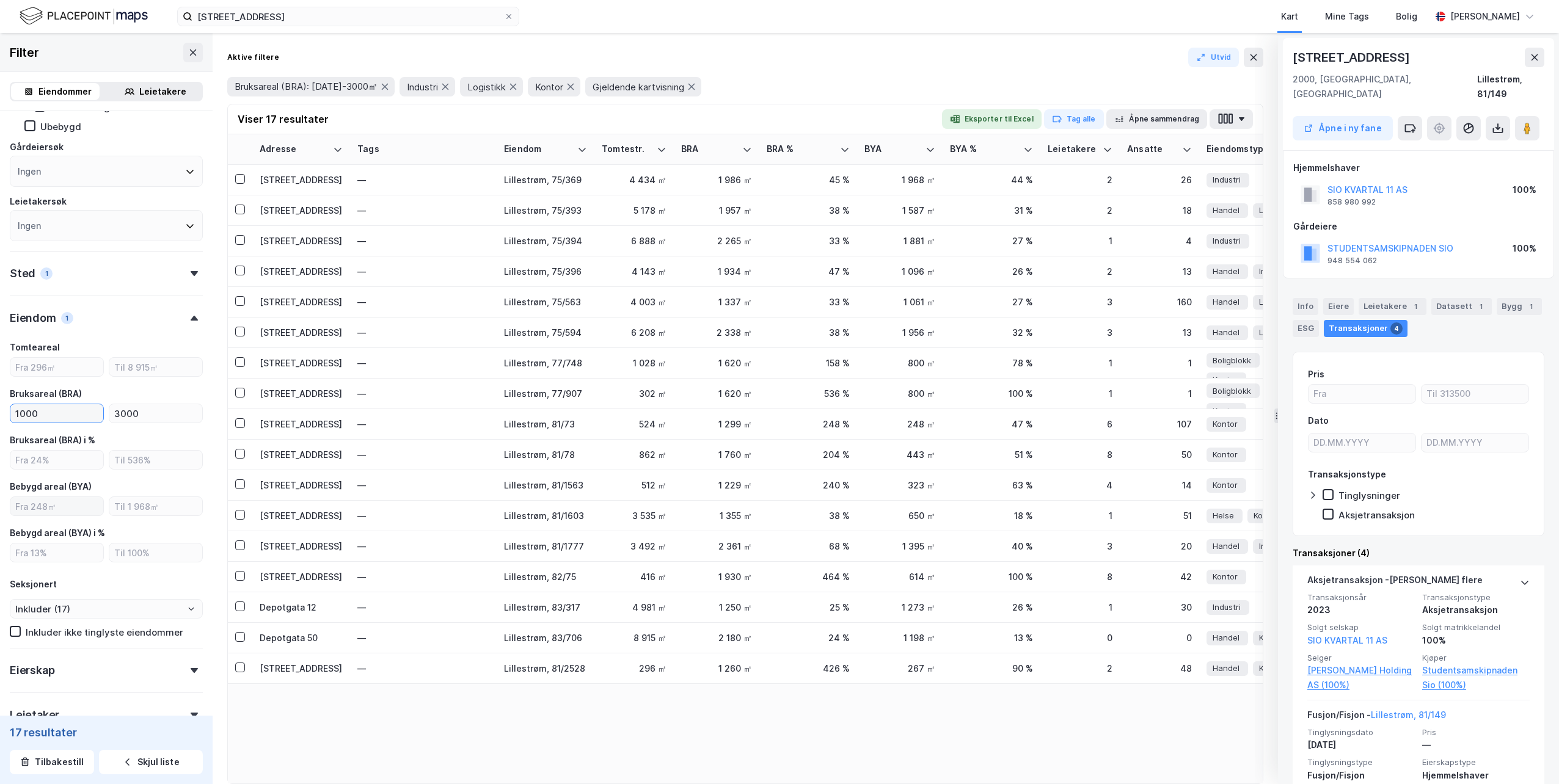
scroll to position [428, 0]
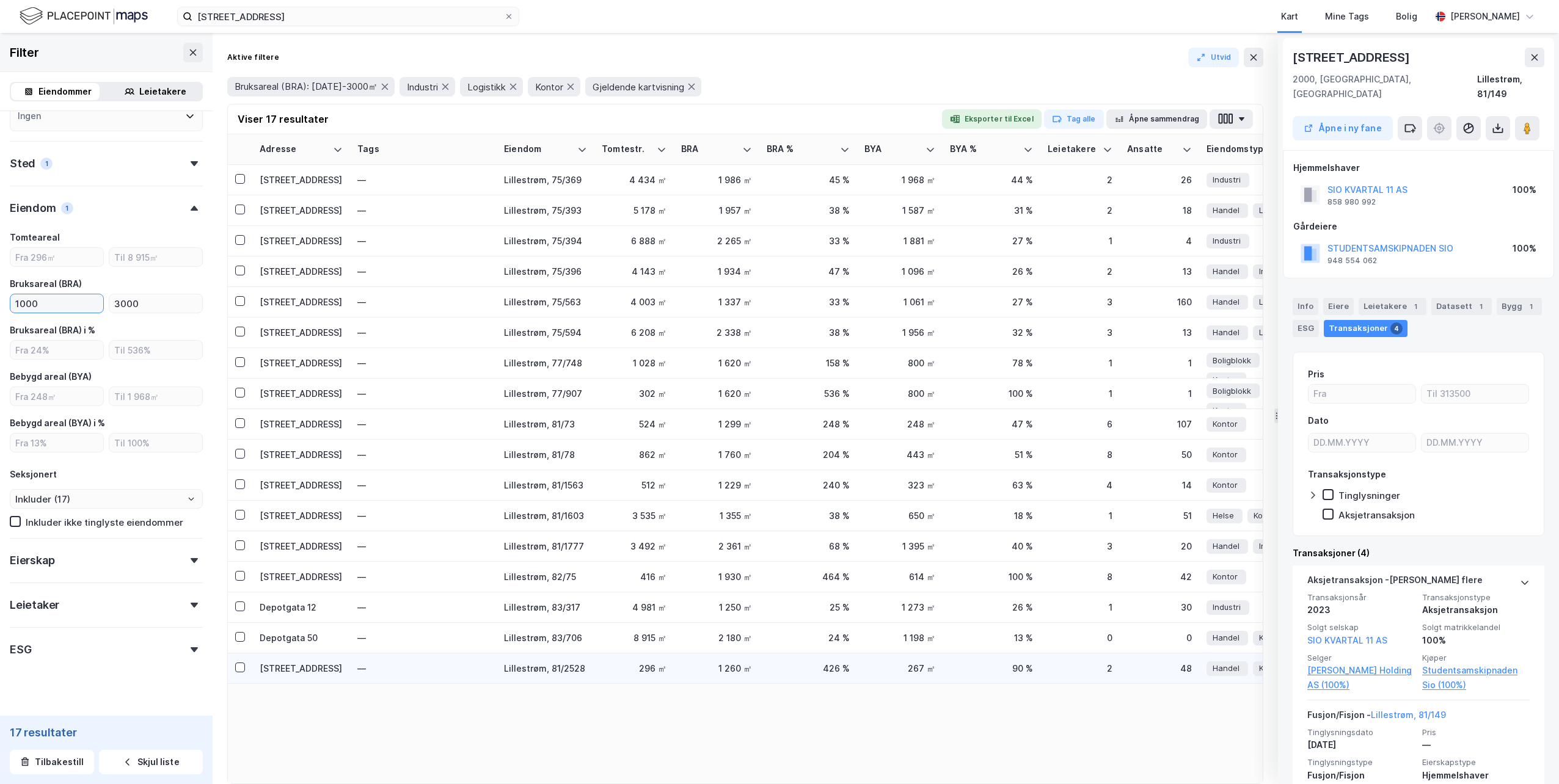
type input "1000"
click at [275, 669] on div "[STREET_ADDRESS]" at bounding box center [301, 668] width 83 height 13
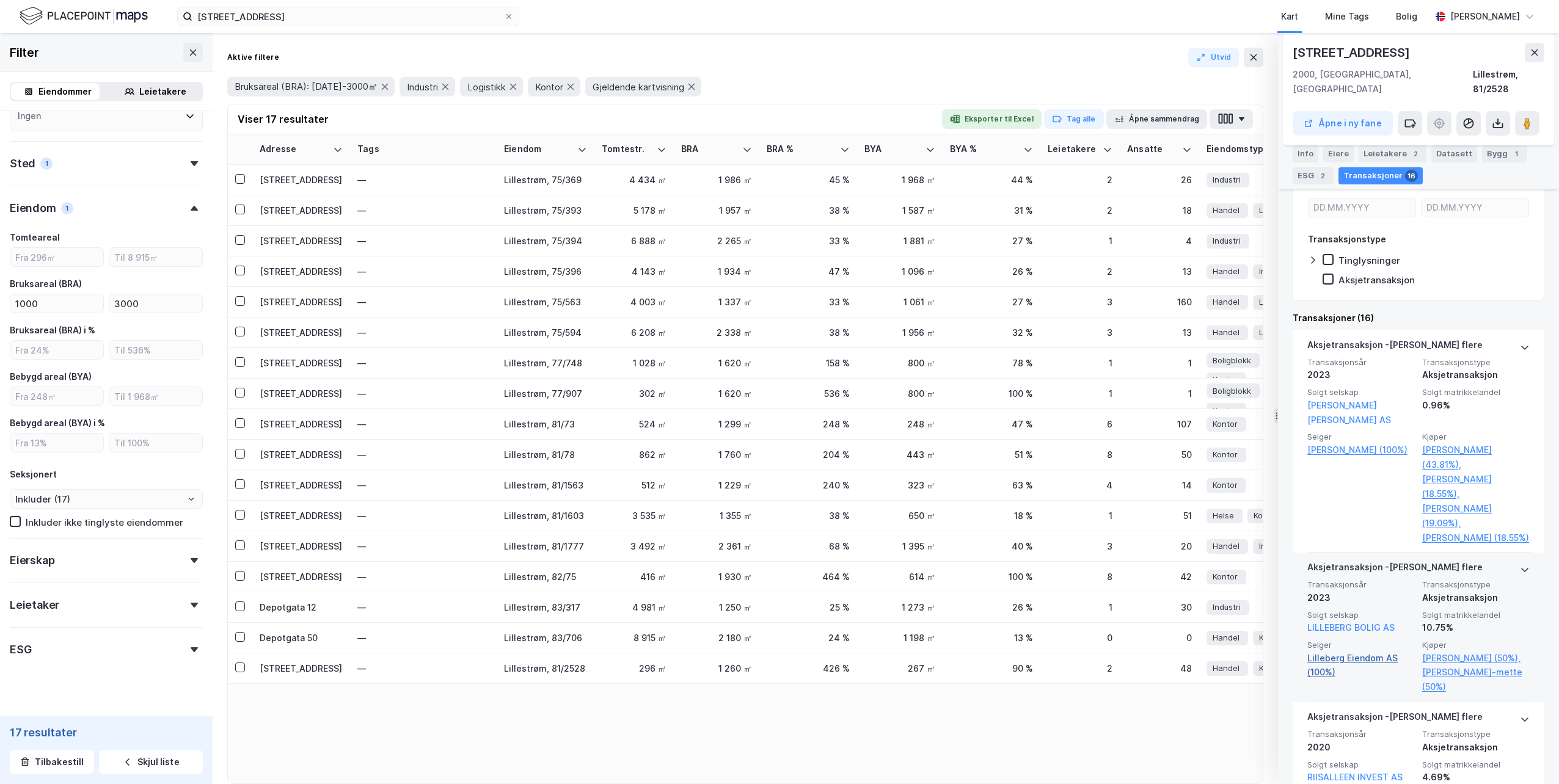
scroll to position [244, 0]
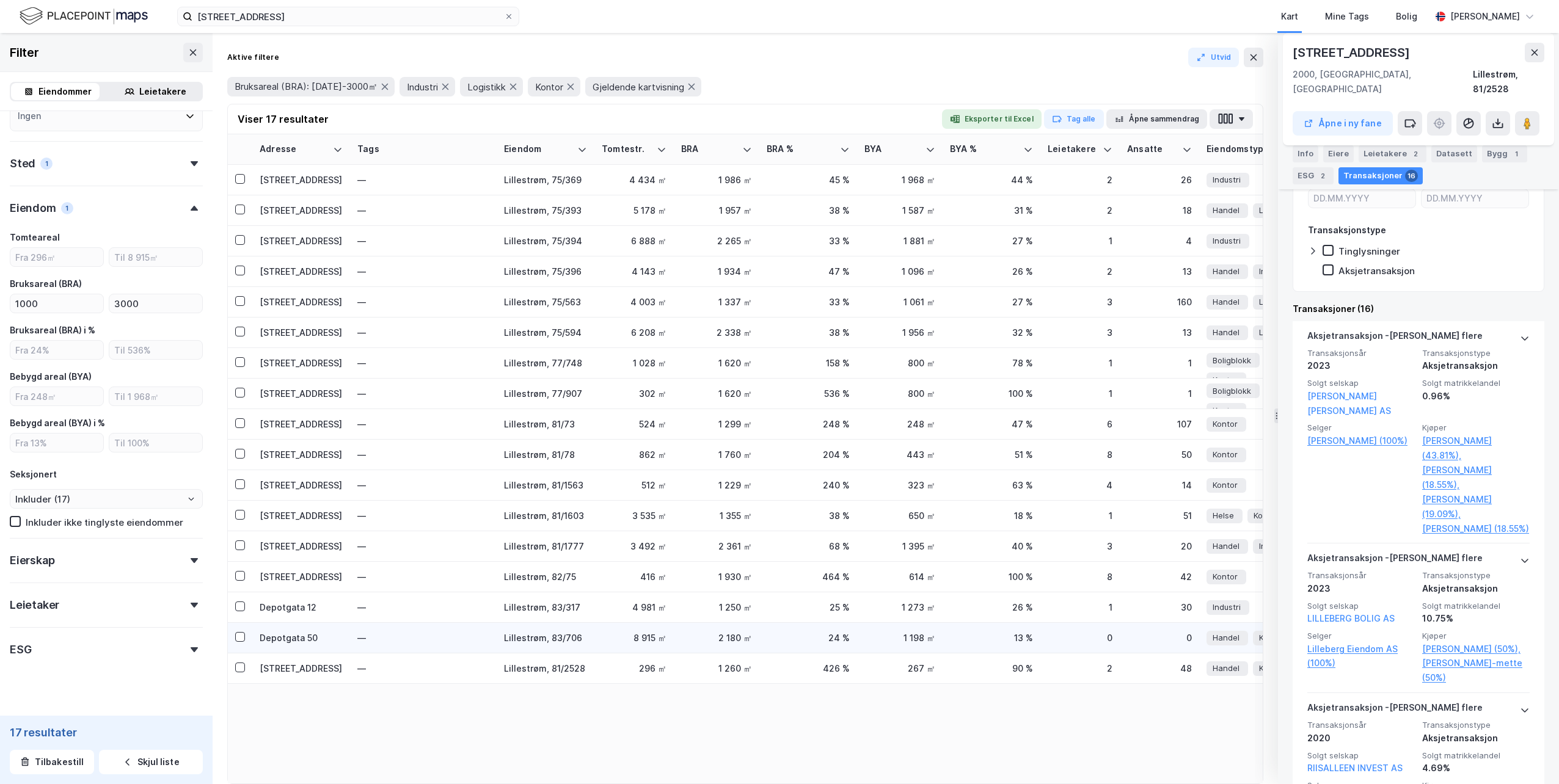
click at [285, 642] on div "Depotgata 50" at bounding box center [301, 637] width 83 height 13
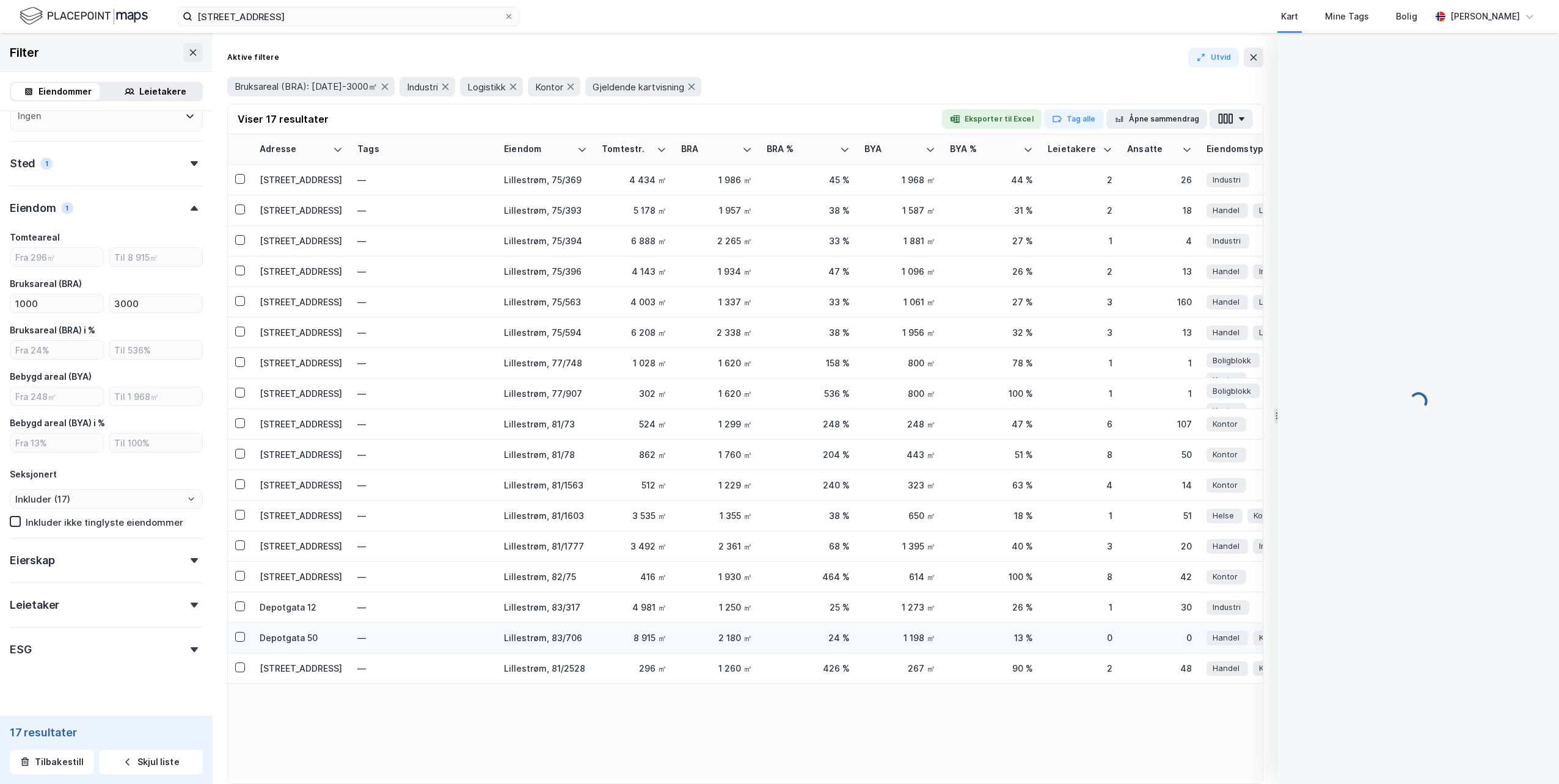
scroll to position [0, 0]
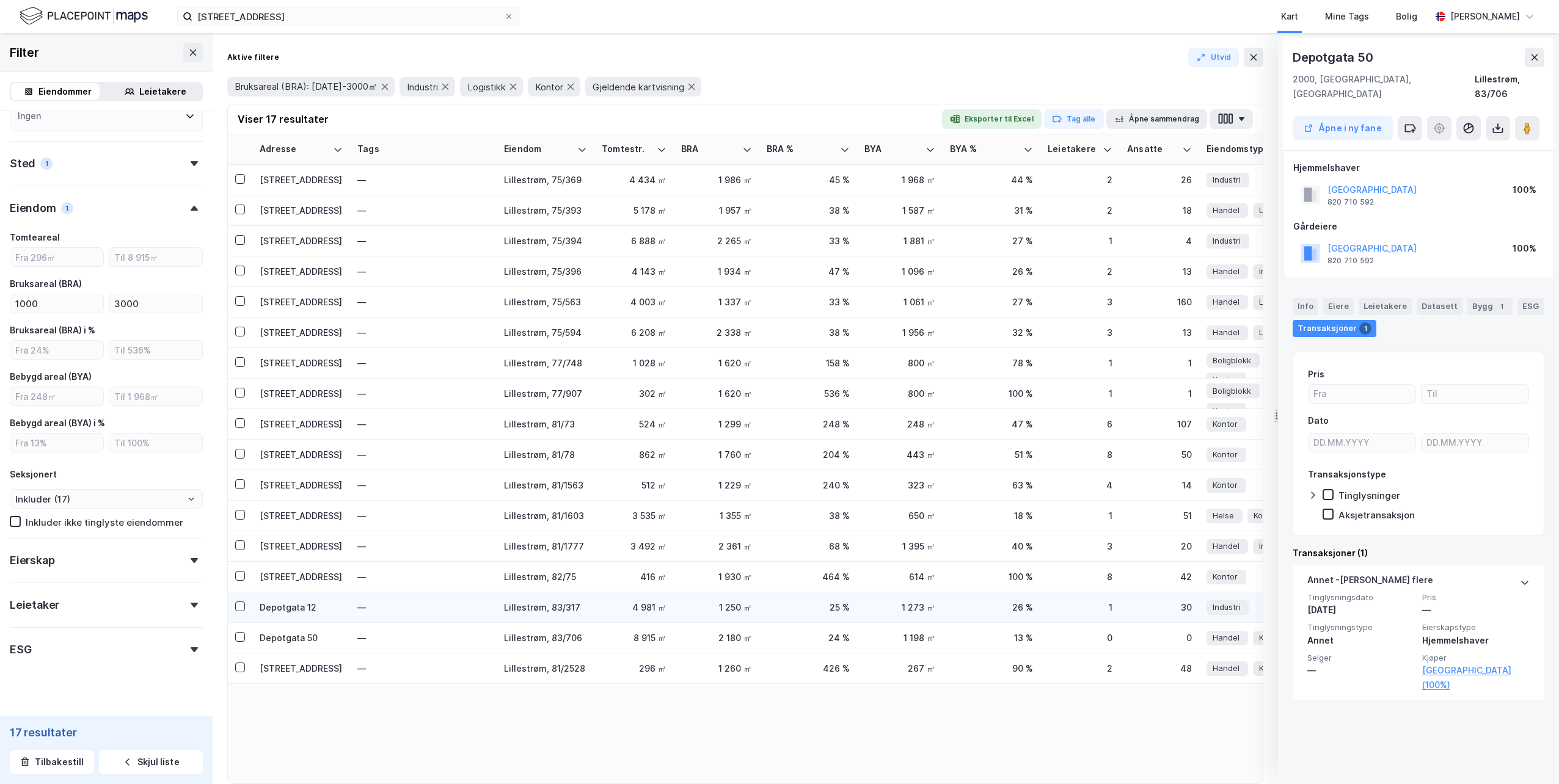
click at [294, 611] on div "Depotgata 12" at bounding box center [301, 607] width 83 height 13
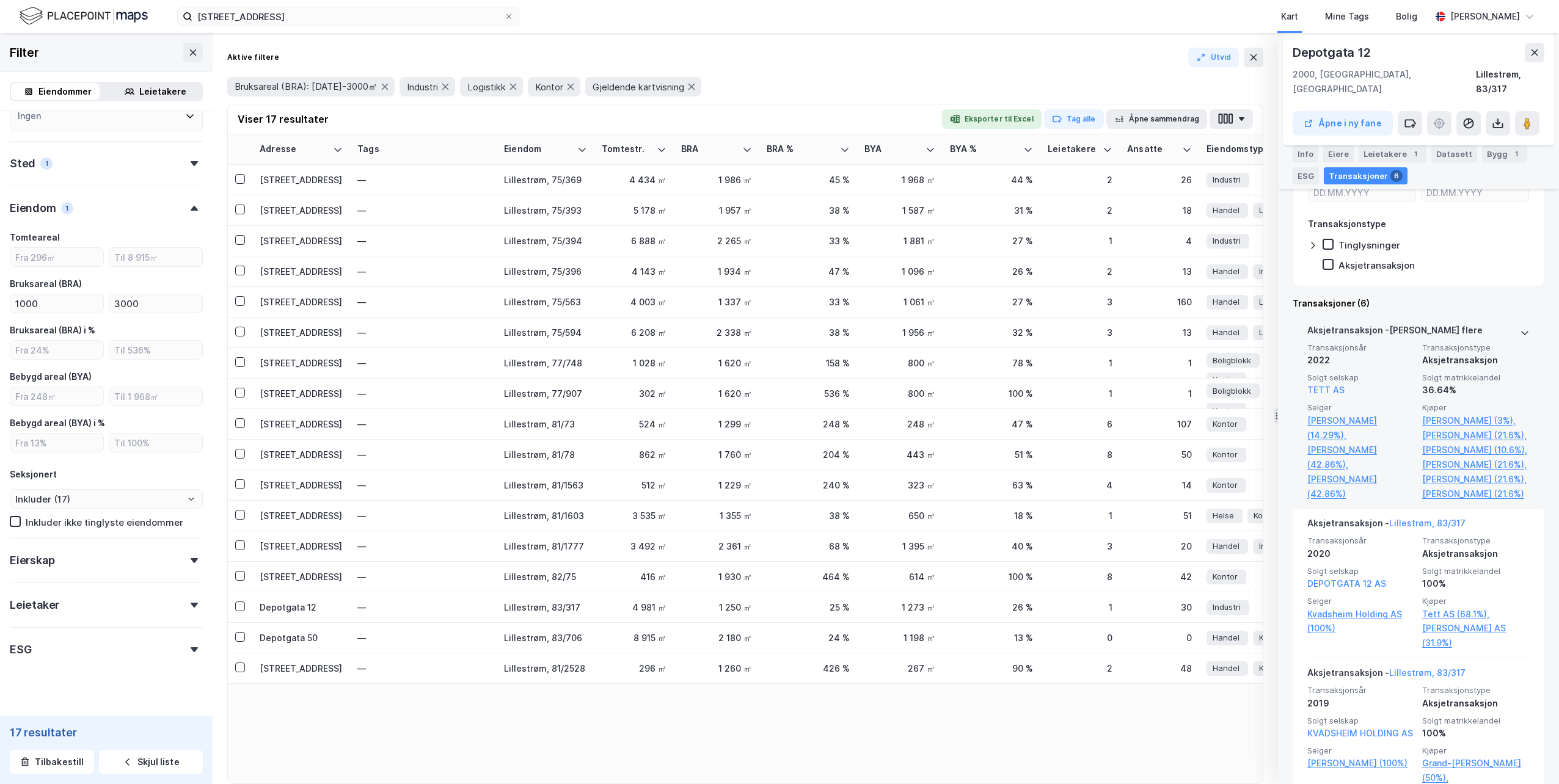
scroll to position [306, 0]
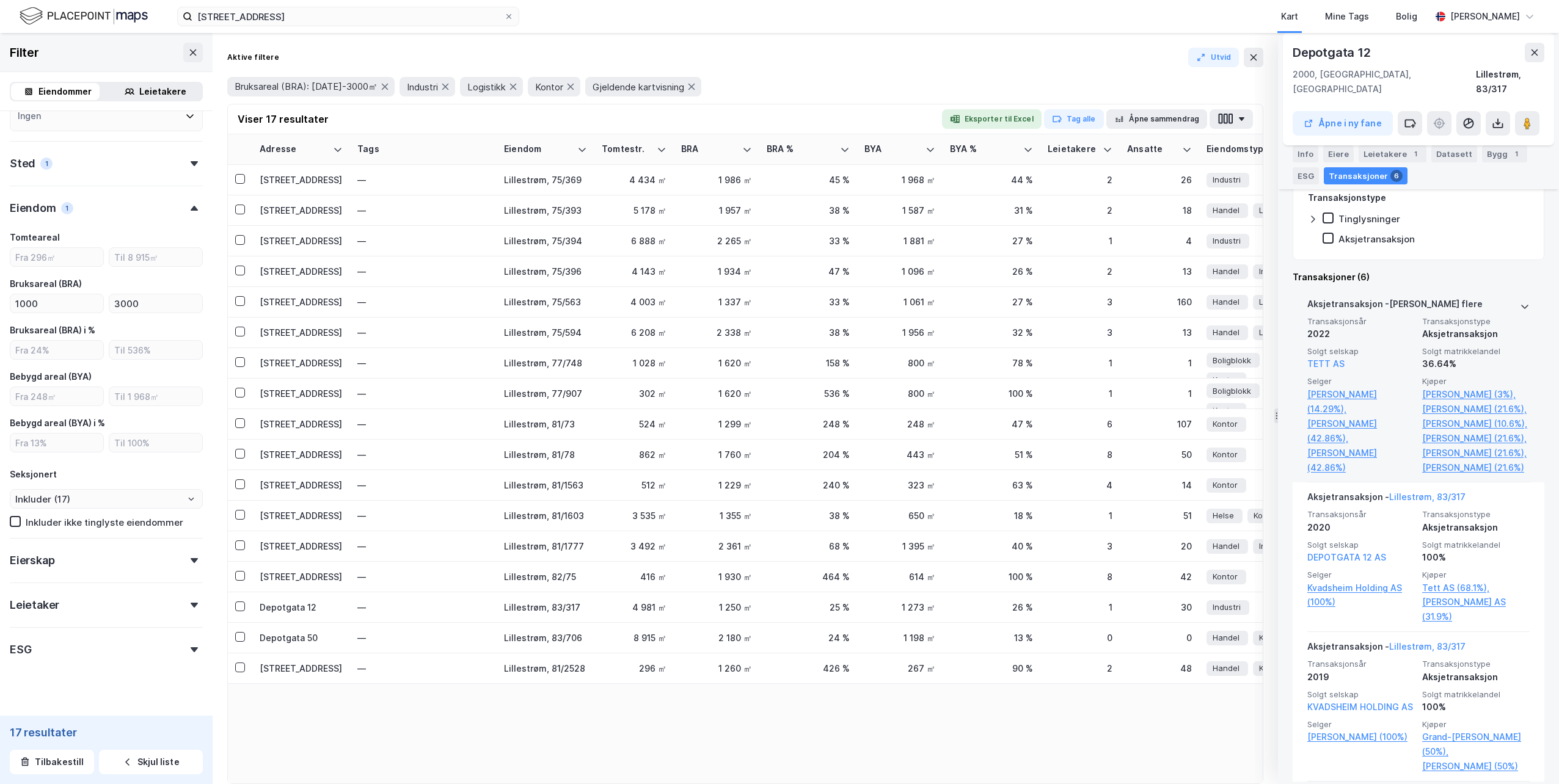
click at [1520, 291] on div "Aksjetransaksjon - Gjelder flere Transaksjonsår 2022 Transaksjonstype Aksjetran…" at bounding box center [1418, 386] width 252 height 194
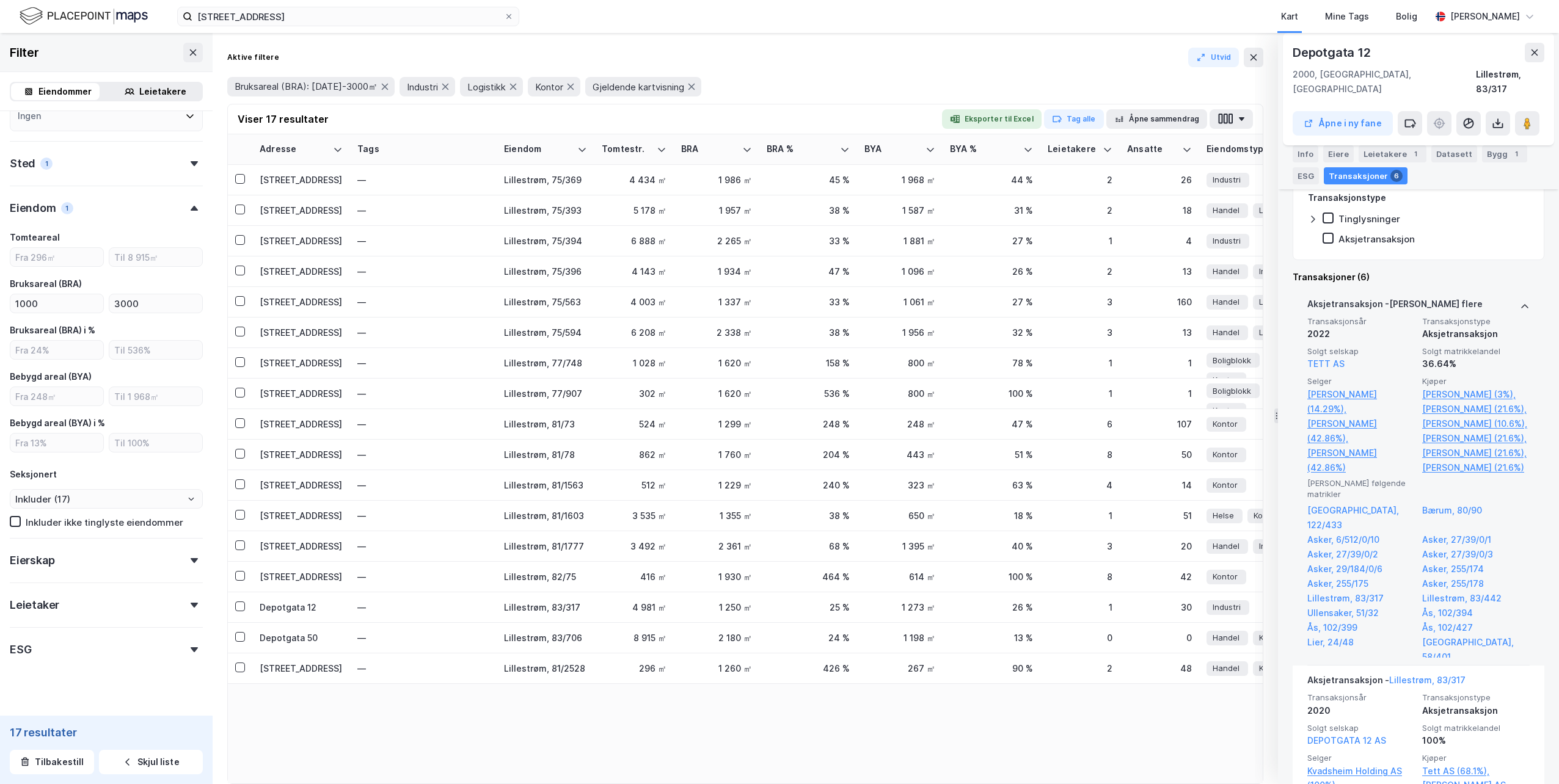
click at [1520, 302] on icon at bounding box center [1525, 306] width 10 height 10
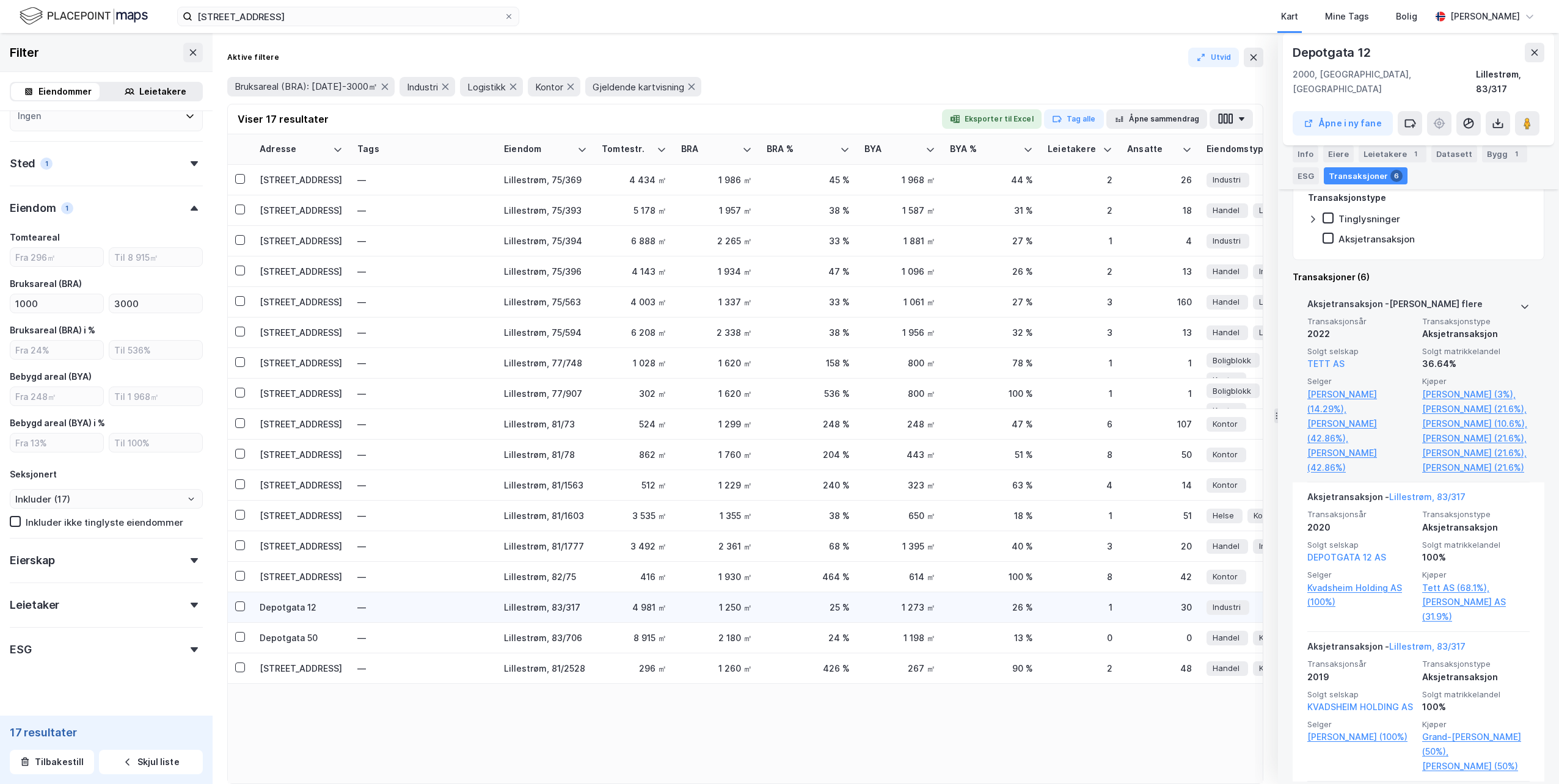
click at [303, 611] on div "Depotgata 12" at bounding box center [301, 607] width 83 height 13
click at [301, 586] on td "[STREET_ADDRESS]" at bounding box center [300, 577] width 97 height 31
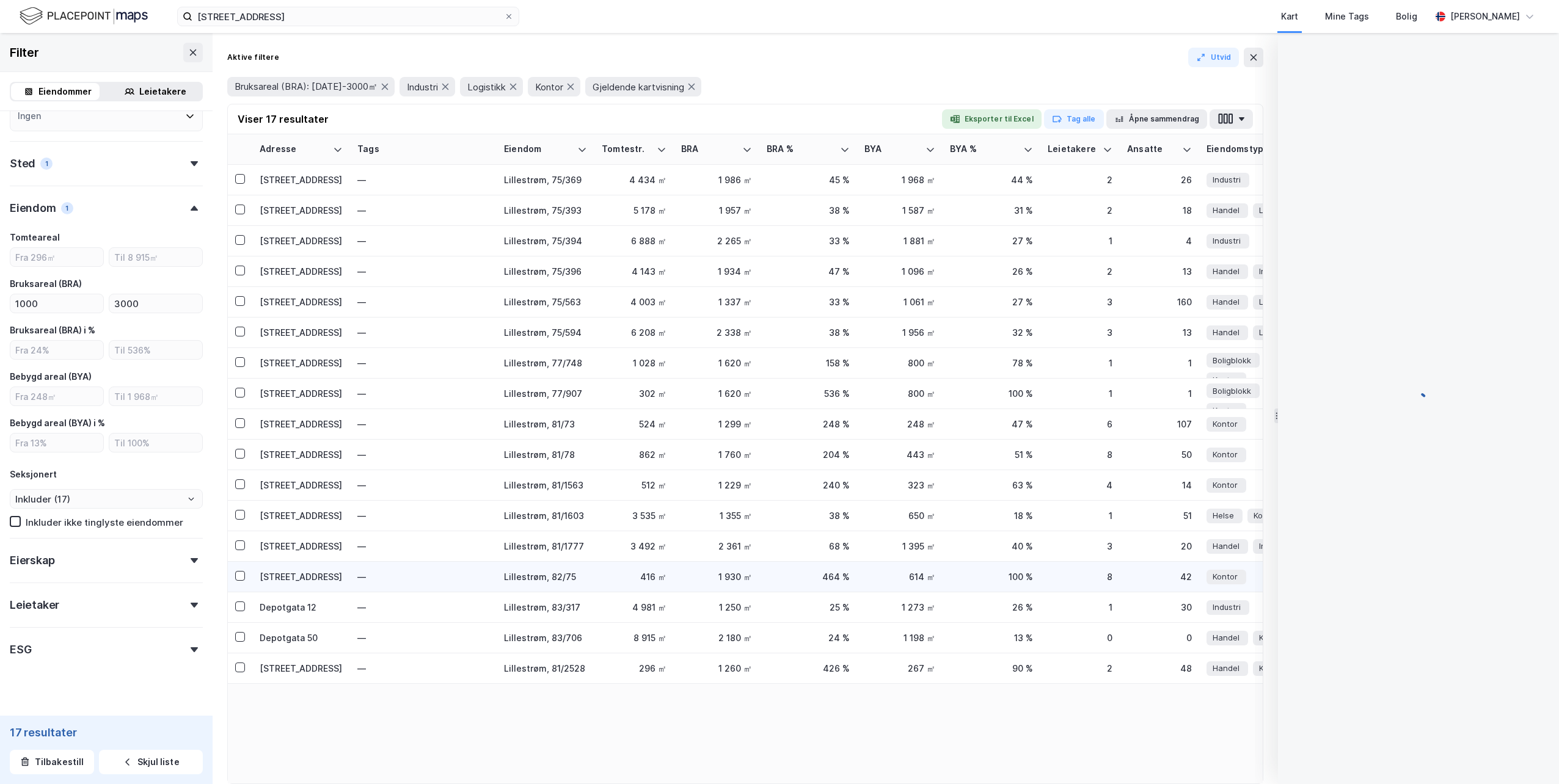
scroll to position [0, 0]
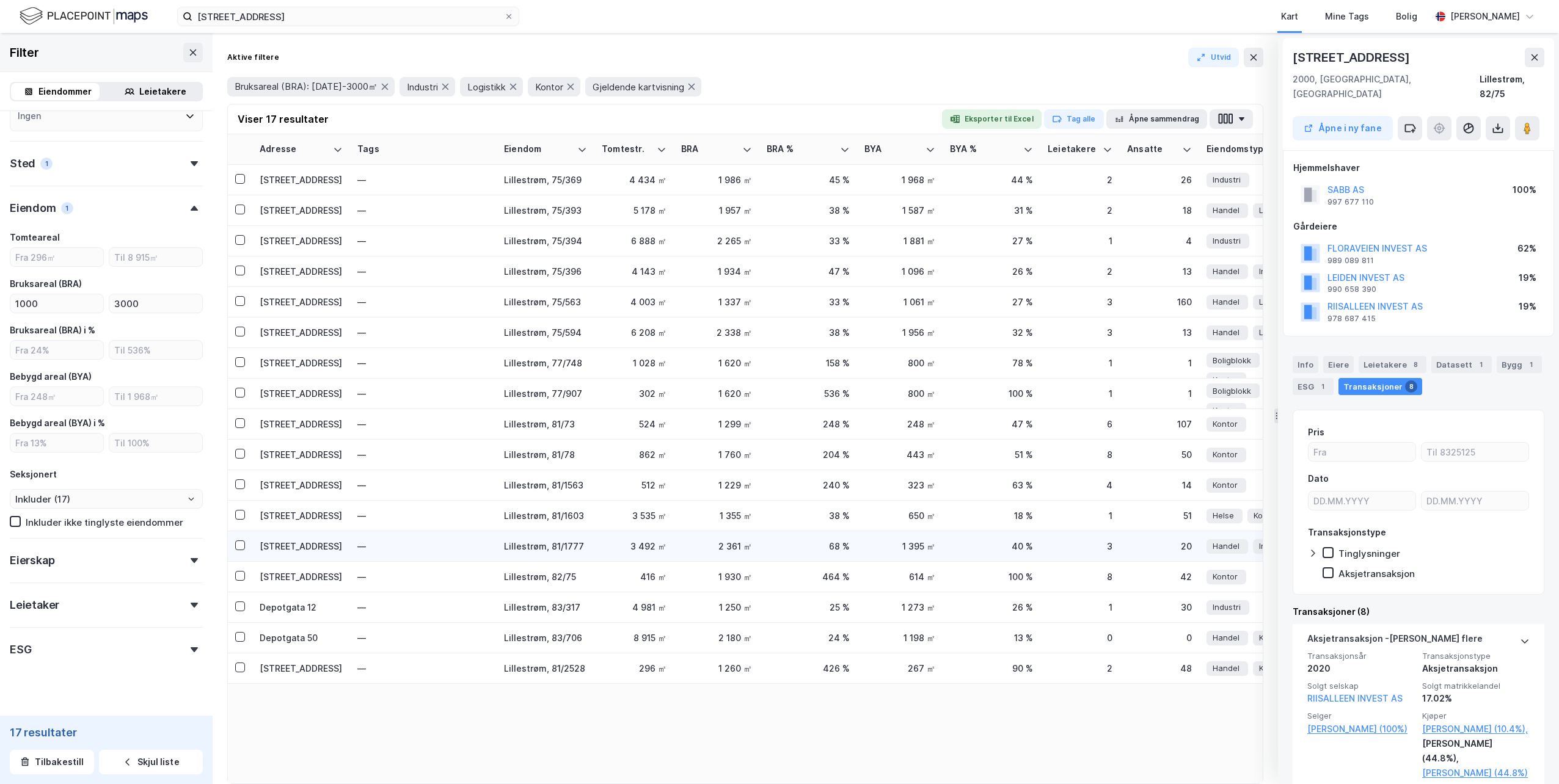
click at [297, 549] on div "[STREET_ADDRESS]" at bounding box center [301, 546] width 83 height 13
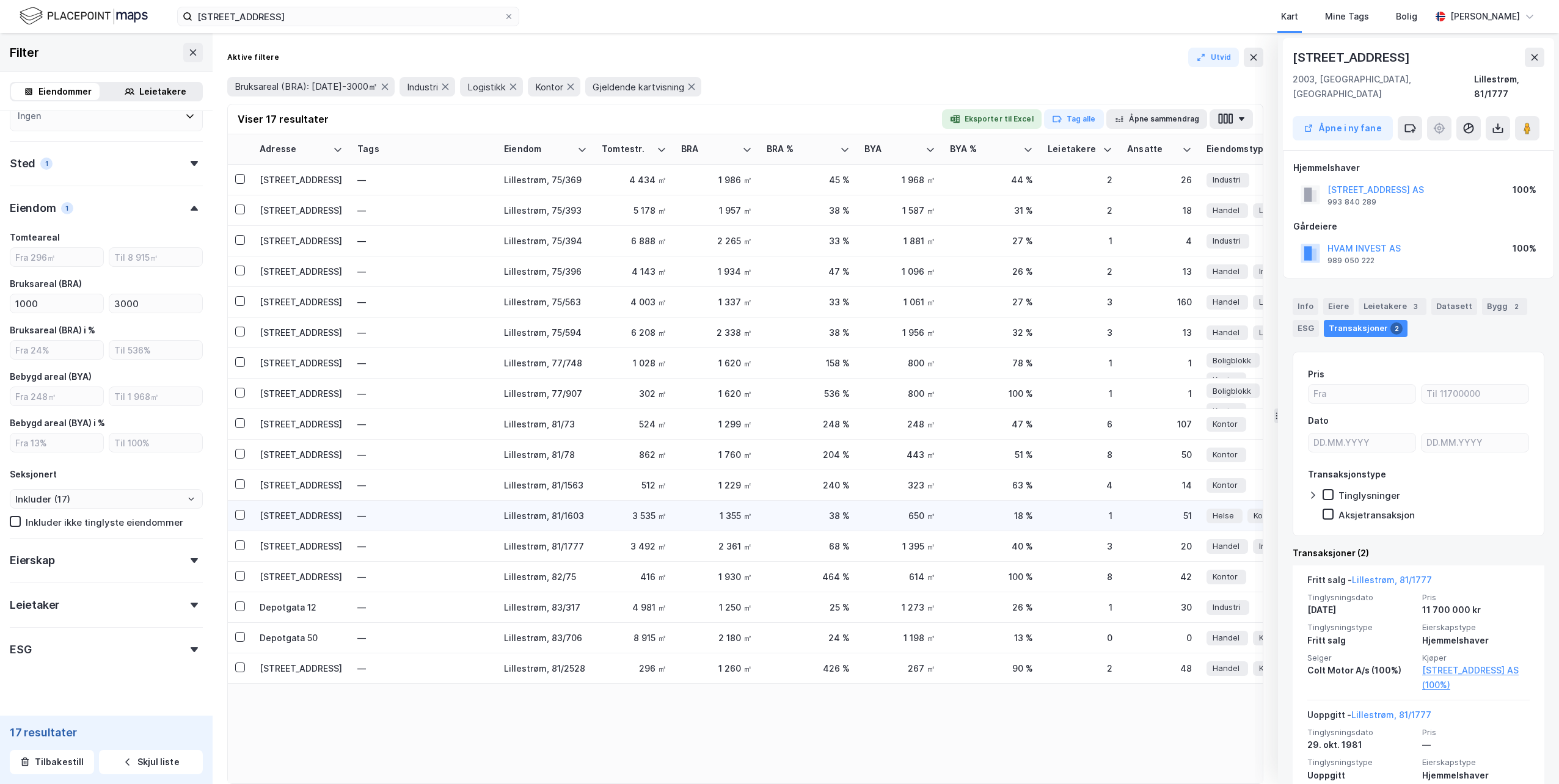
click at [298, 515] on div "[STREET_ADDRESS]" at bounding box center [301, 515] width 83 height 13
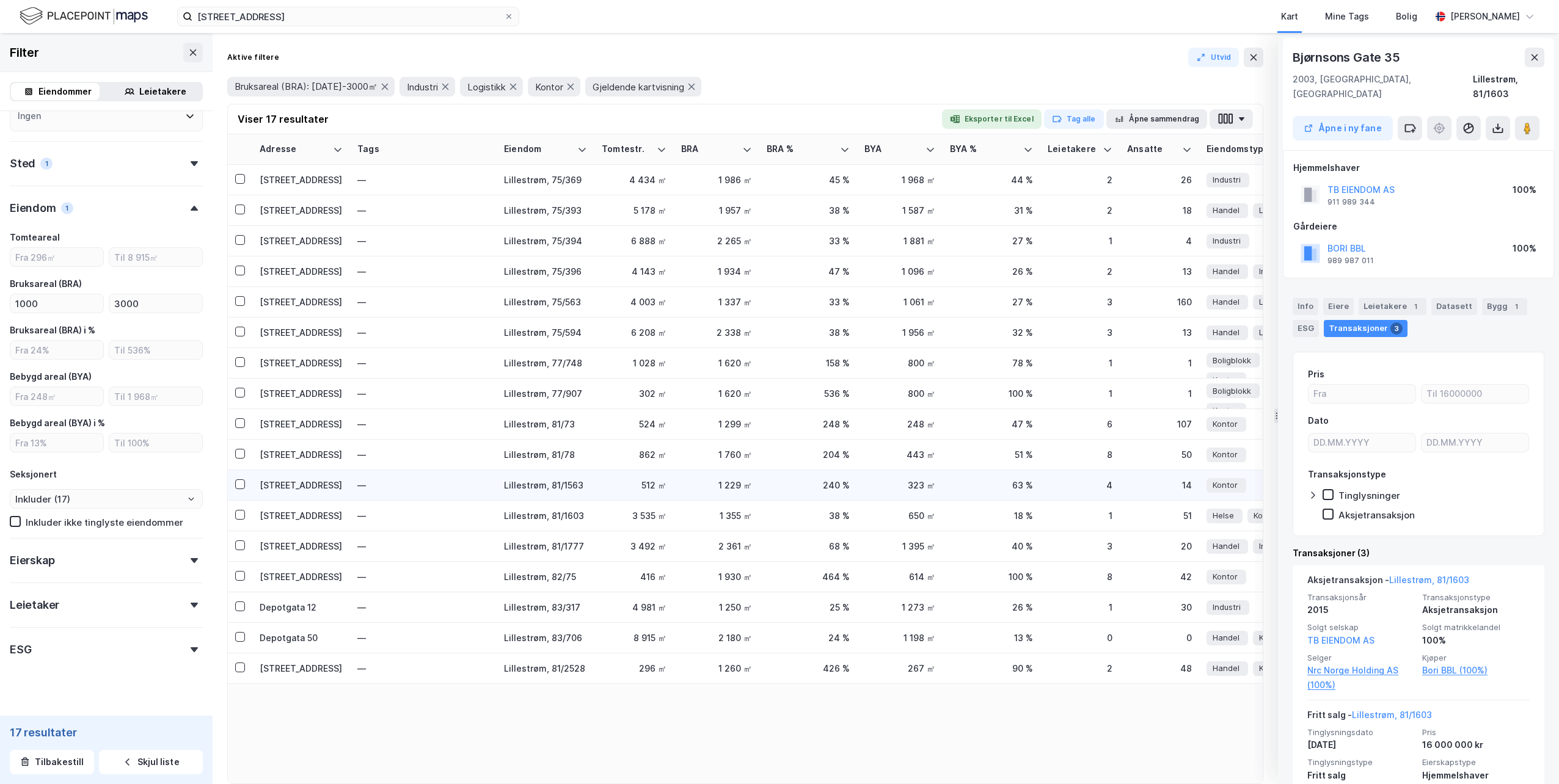
click at [299, 491] on div "[STREET_ADDRESS]" at bounding box center [301, 485] width 83 height 13
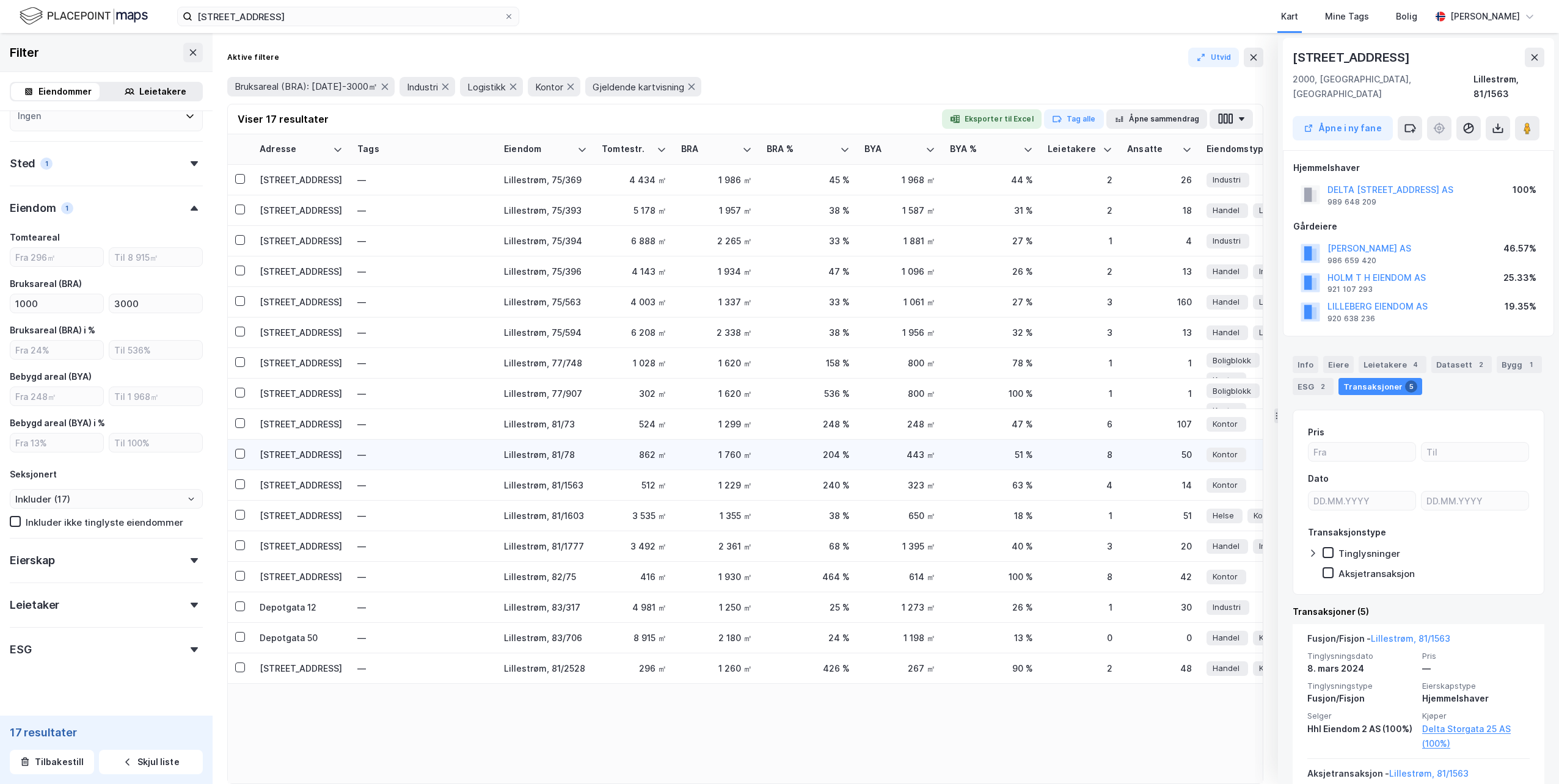
click at [296, 455] on div "[STREET_ADDRESS]" at bounding box center [301, 455] width 83 height 13
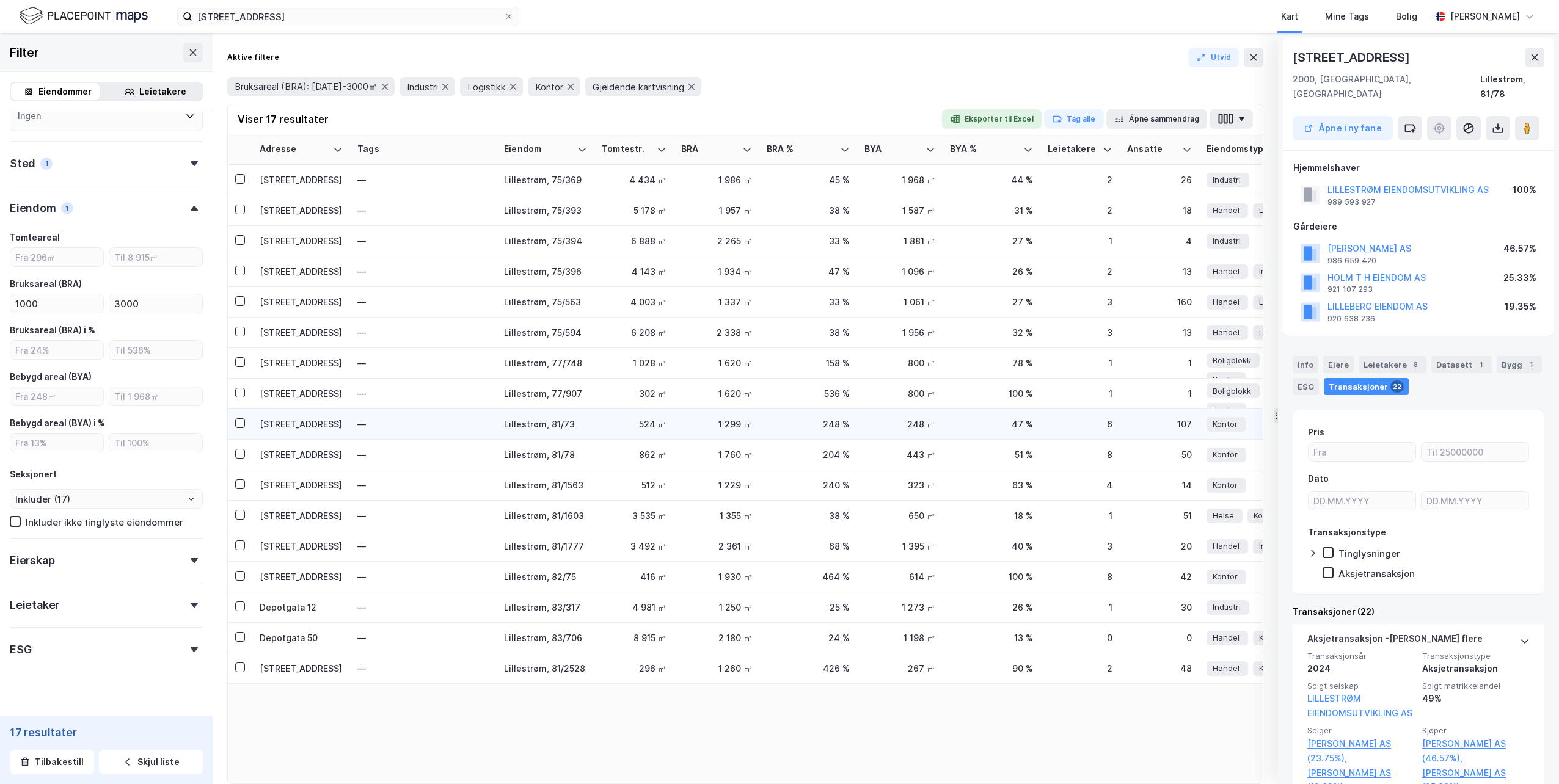
click at [298, 426] on div "[STREET_ADDRESS]" at bounding box center [301, 424] width 83 height 13
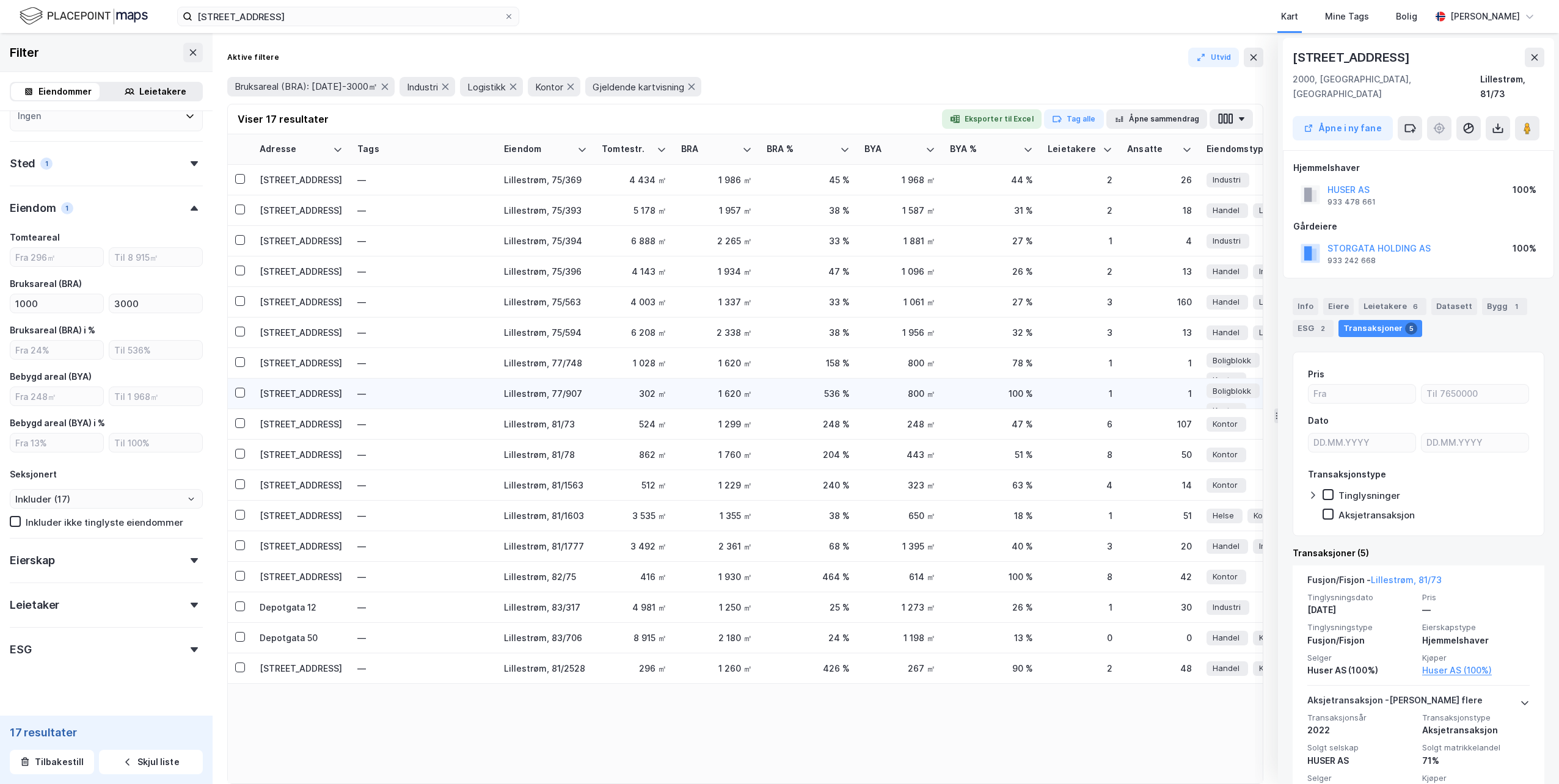
click at [287, 391] on div "[STREET_ADDRESS]" at bounding box center [301, 393] width 83 height 13
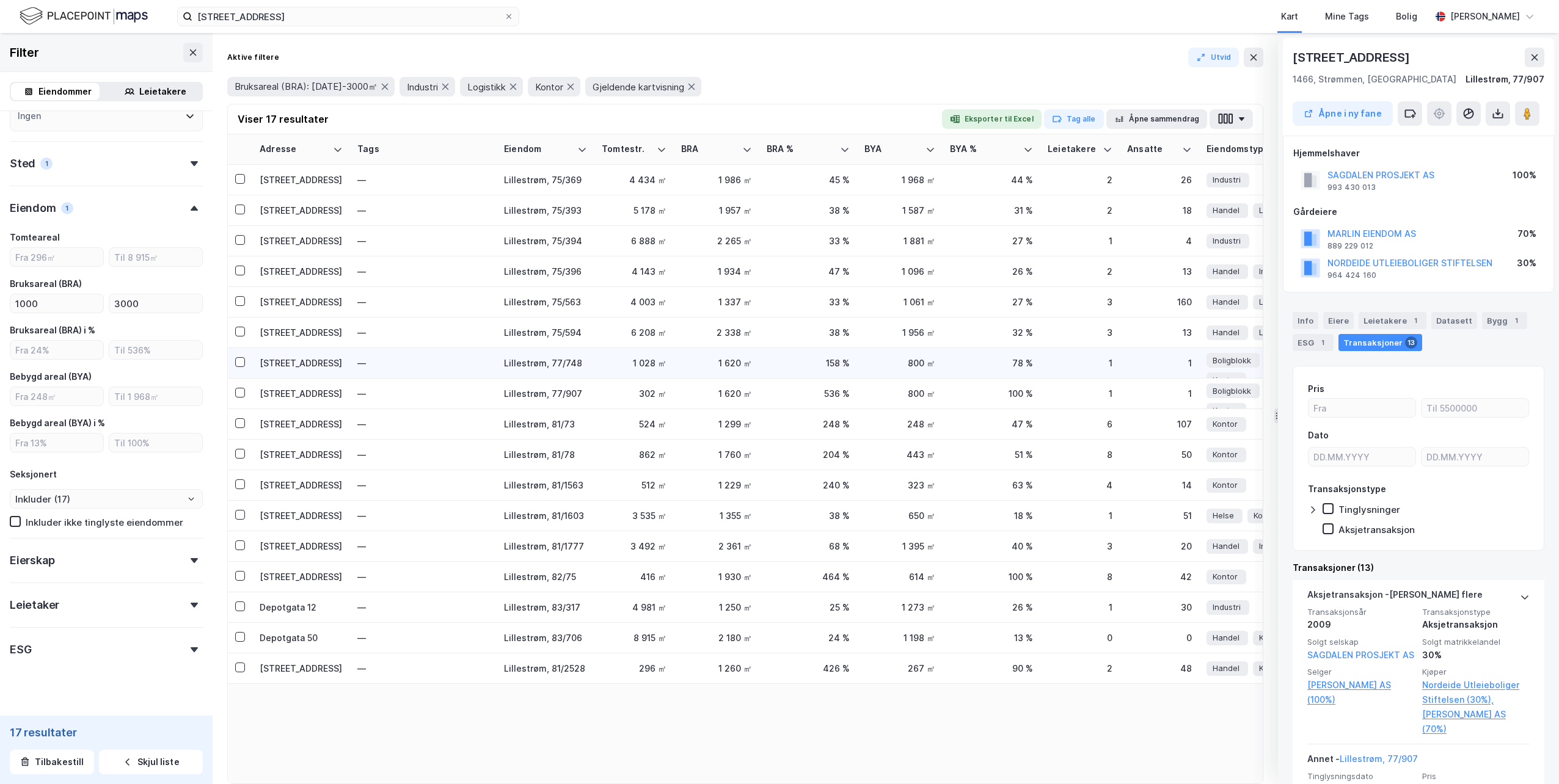
click at [292, 361] on div "[STREET_ADDRESS]" at bounding box center [301, 363] width 83 height 13
click at [286, 330] on div "[STREET_ADDRESS]" at bounding box center [301, 332] width 83 height 13
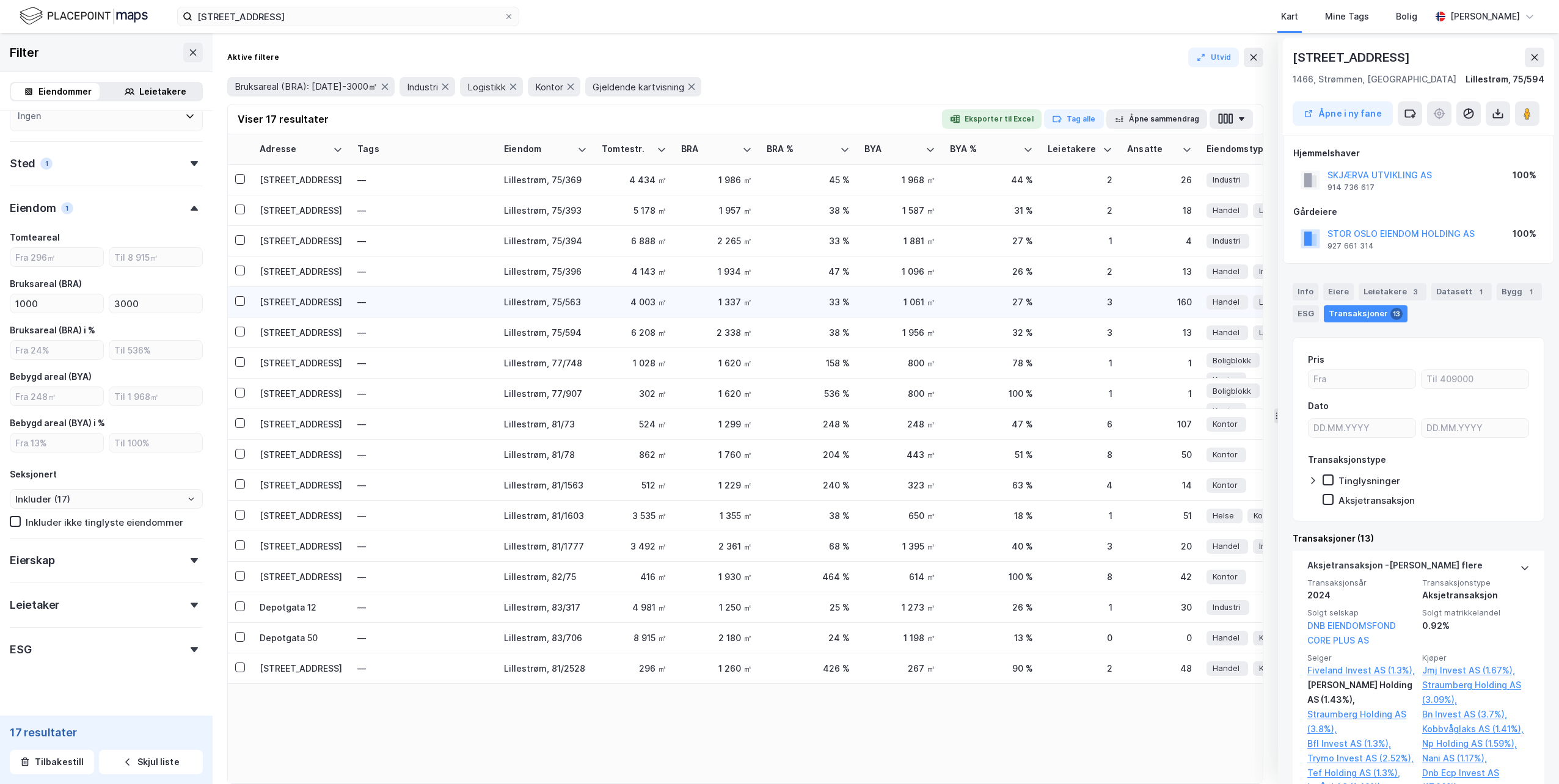
click at [294, 306] on div "[STREET_ADDRESS]" at bounding box center [301, 302] width 83 height 13
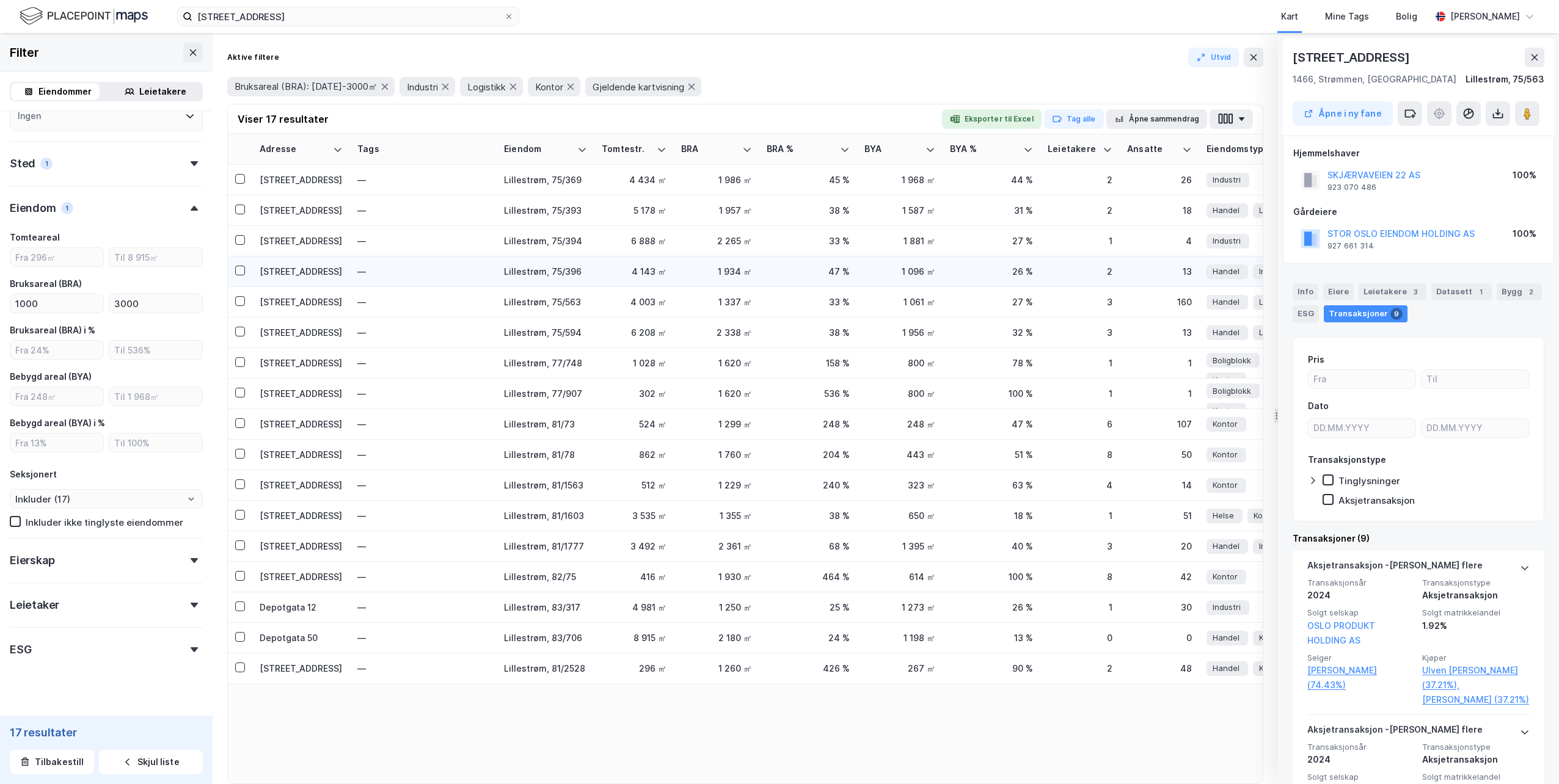
click at [306, 274] on div "[STREET_ADDRESS]" at bounding box center [301, 271] width 83 height 13
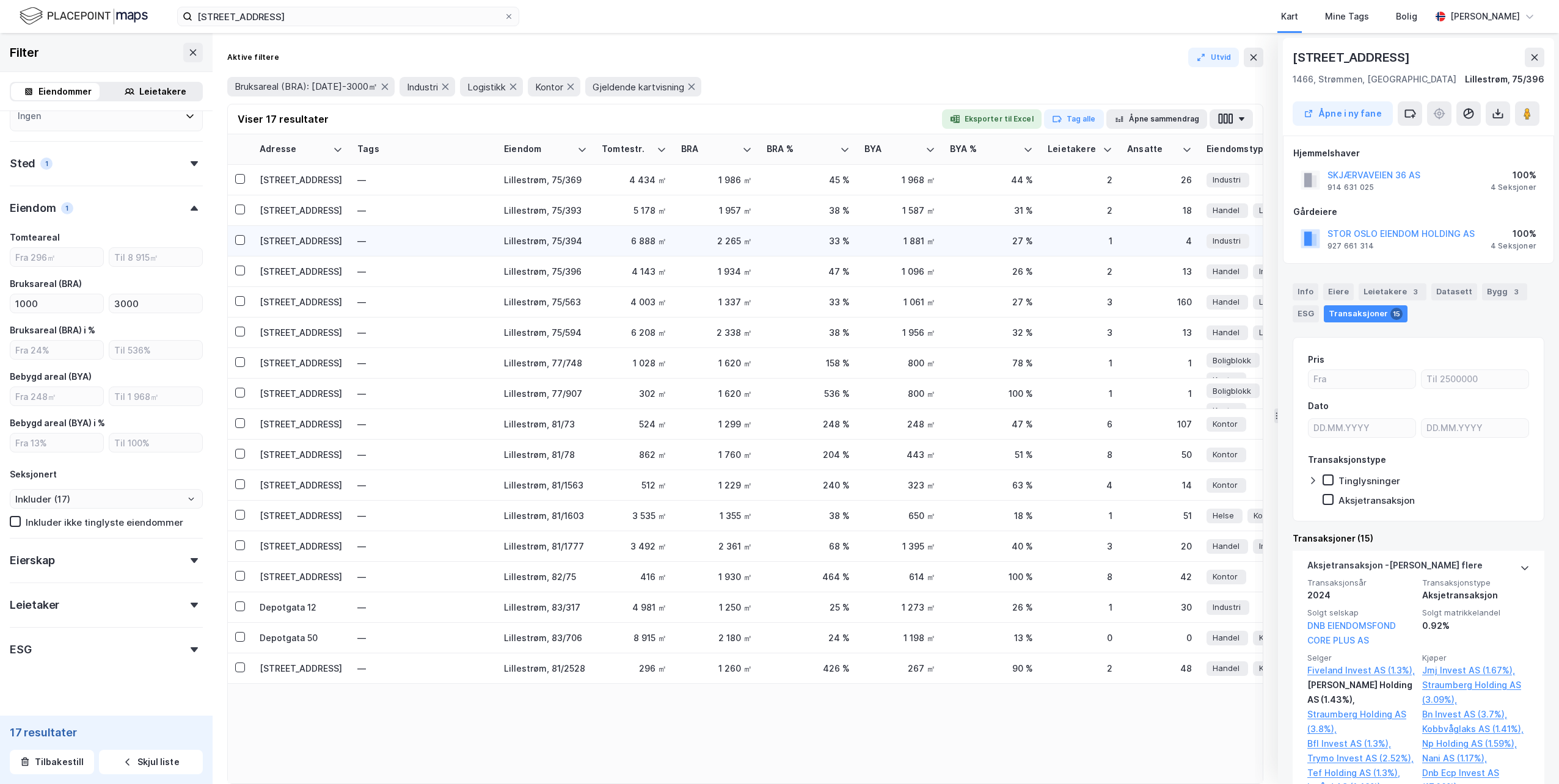
click at [306, 241] on div "[STREET_ADDRESS]" at bounding box center [301, 241] width 83 height 13
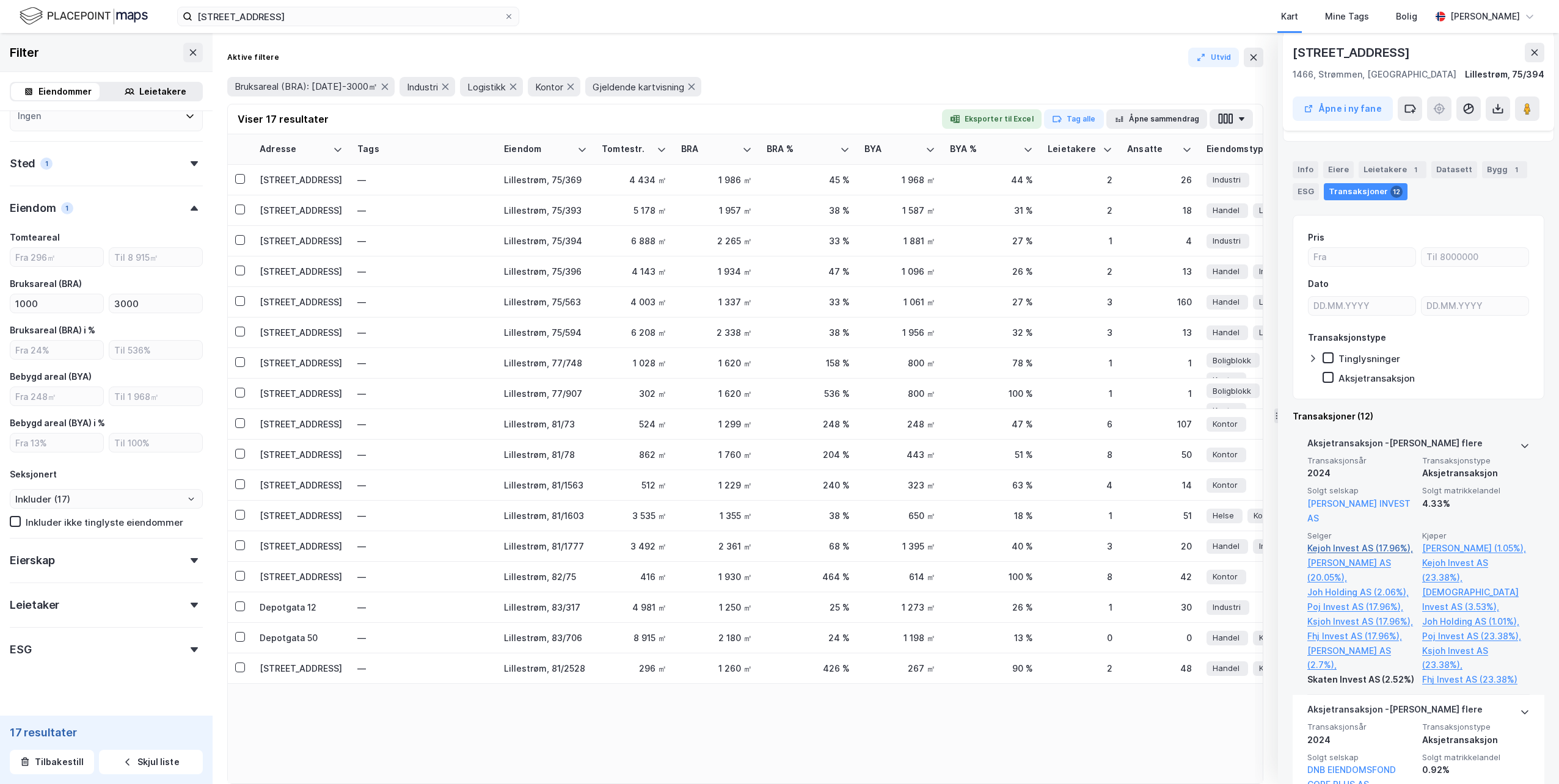
scroll to position [183, 0]
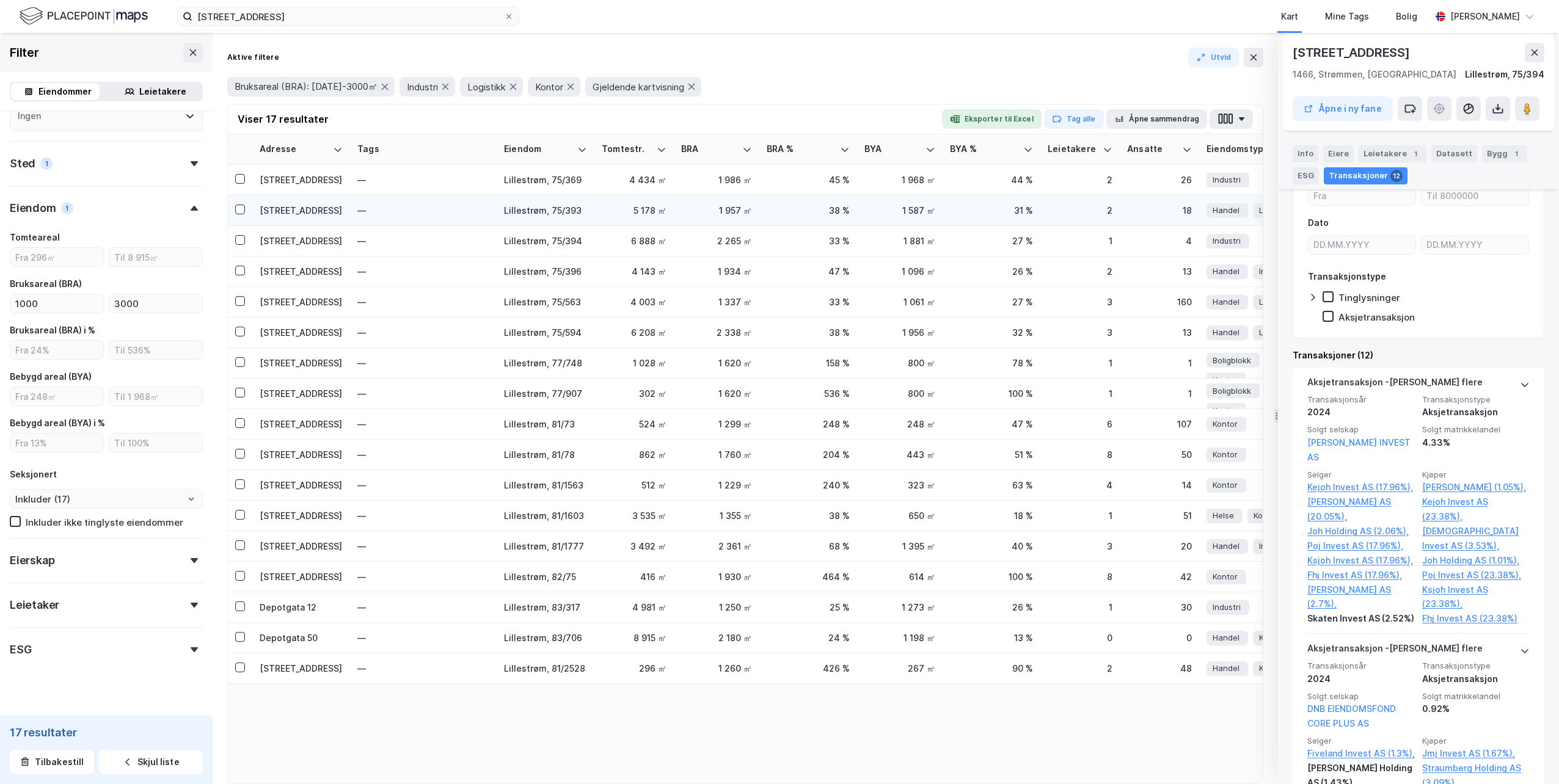
click at [297, 204] on div "[STREET_ADDRESS]" at bounding box center [301, 210] width 83 height 13
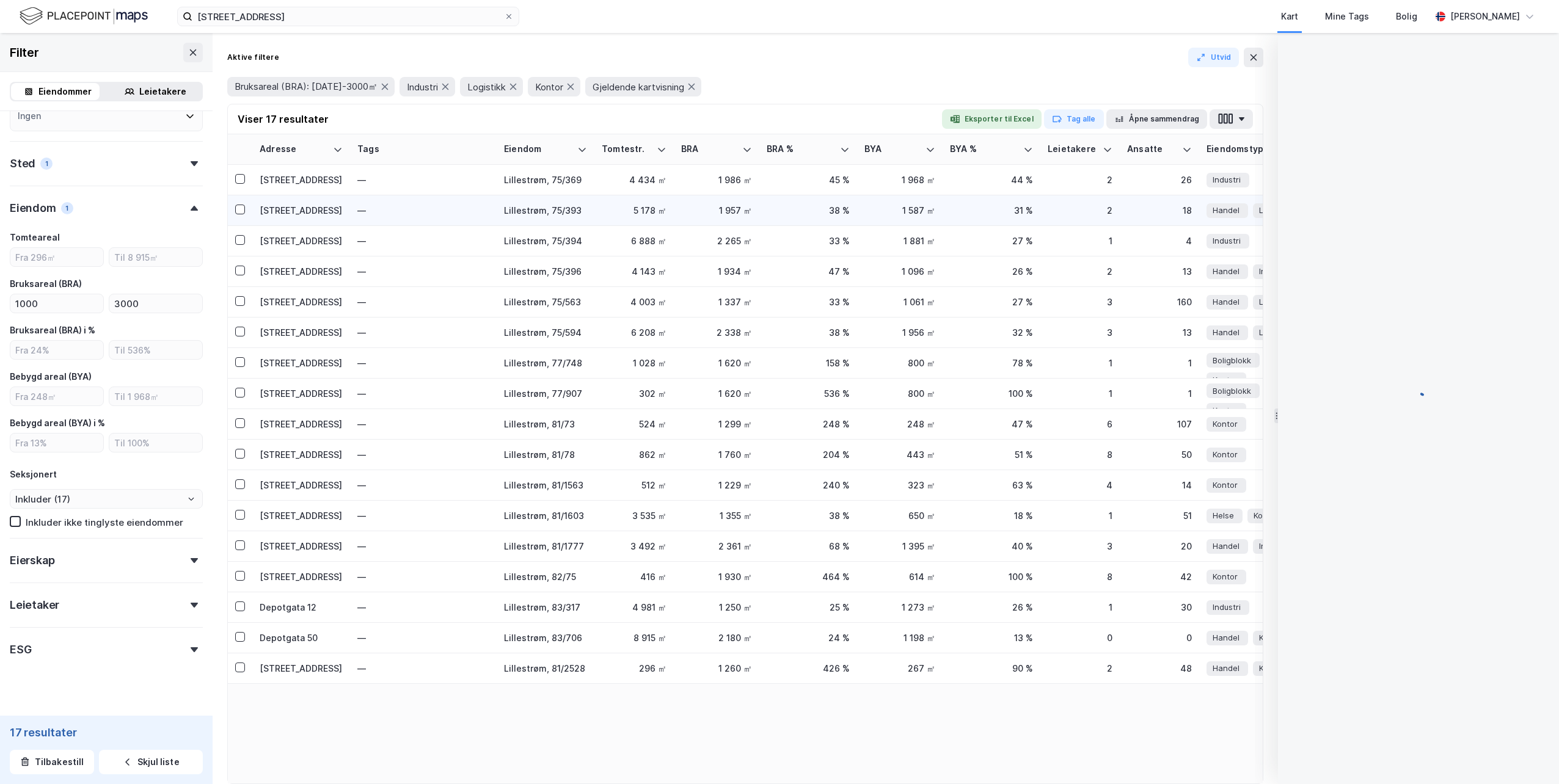
scroll to position [0, 0]
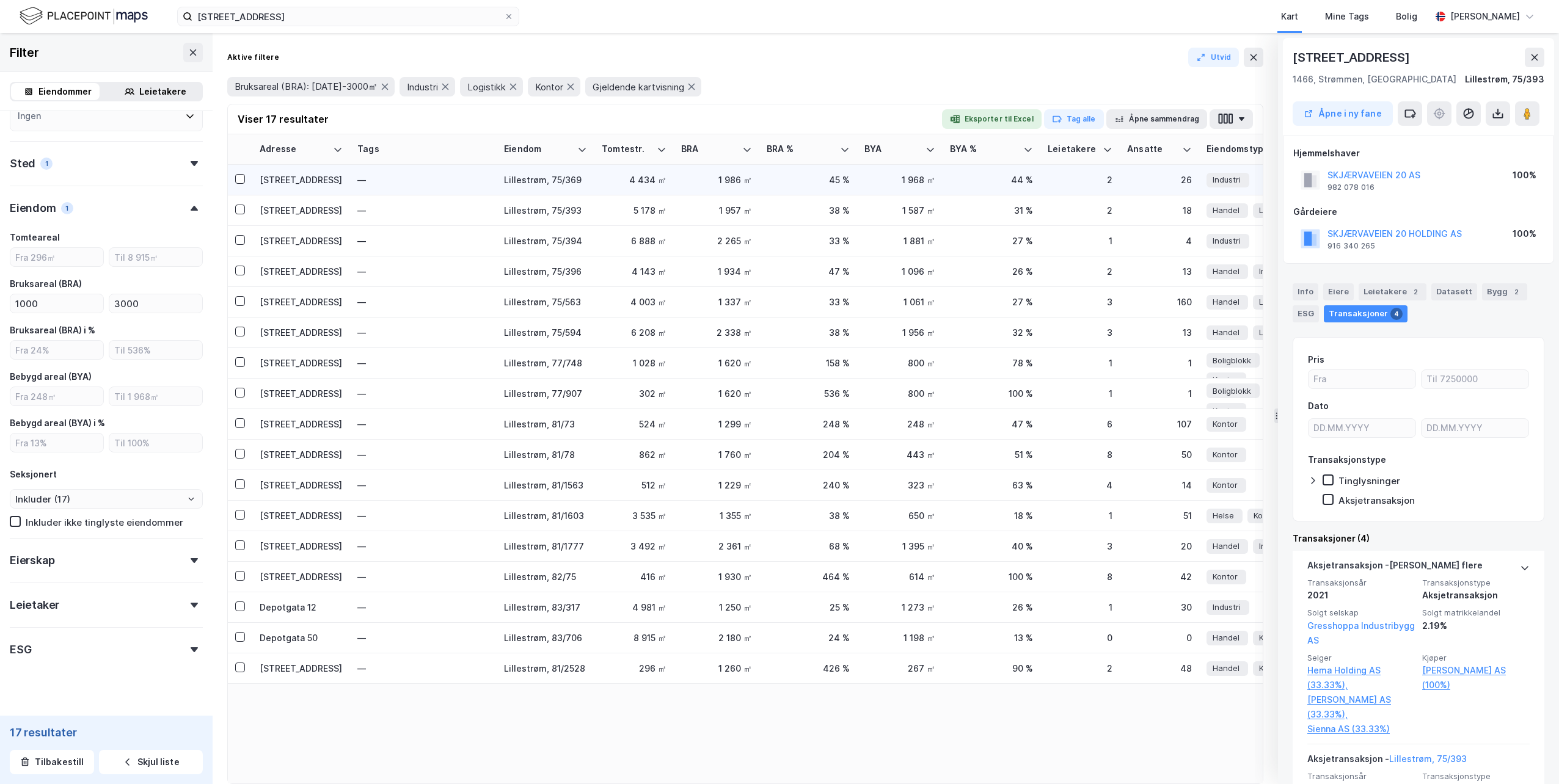
click at [318, 180] on div "[STREET_ADDRESS]" at bounding box center [301, 180] width 83 height 13
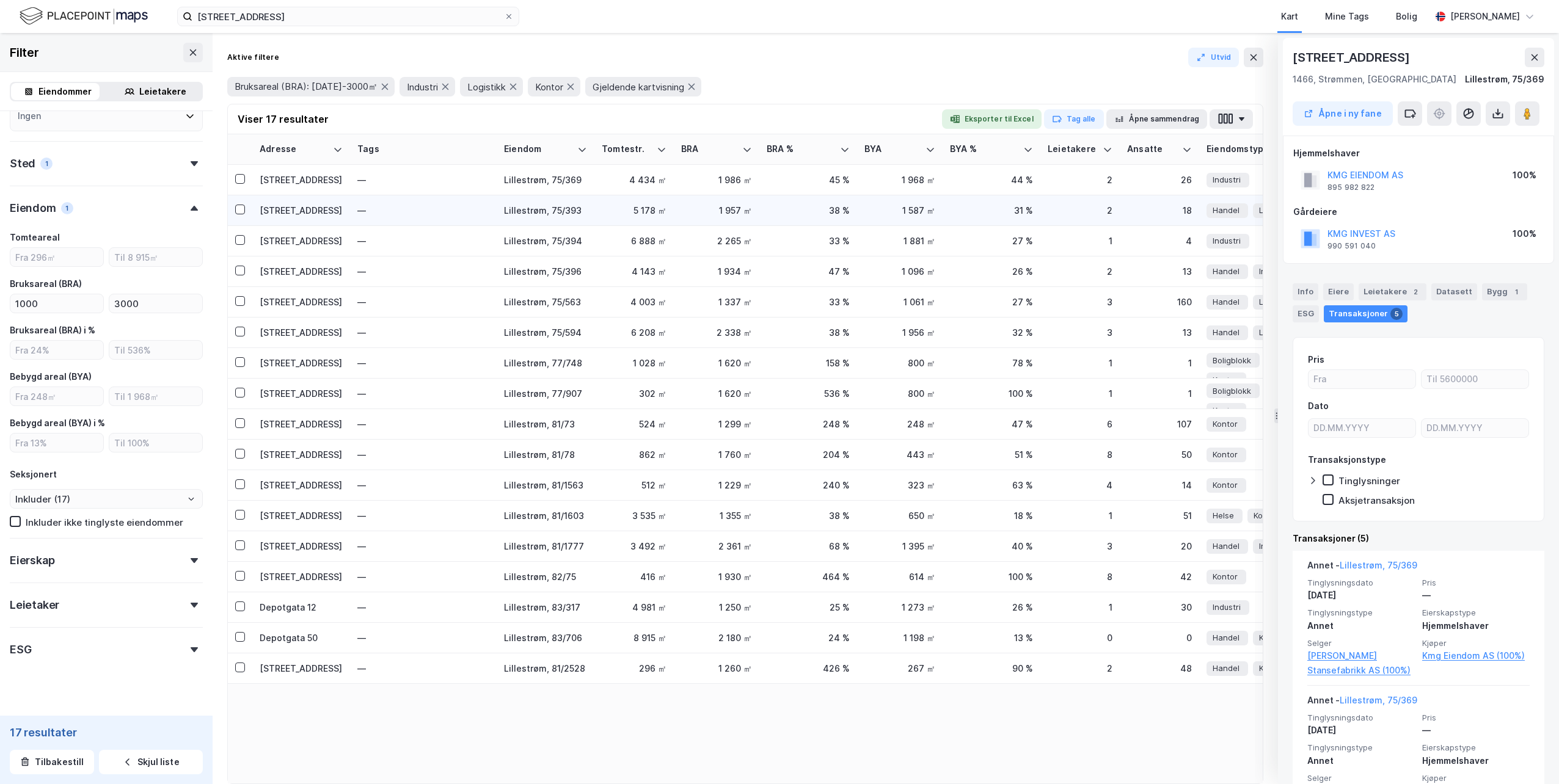
click at [306, 202] on td "[STREET_ADDRESS]" at bounding box center [300, 211] width 97 height 31
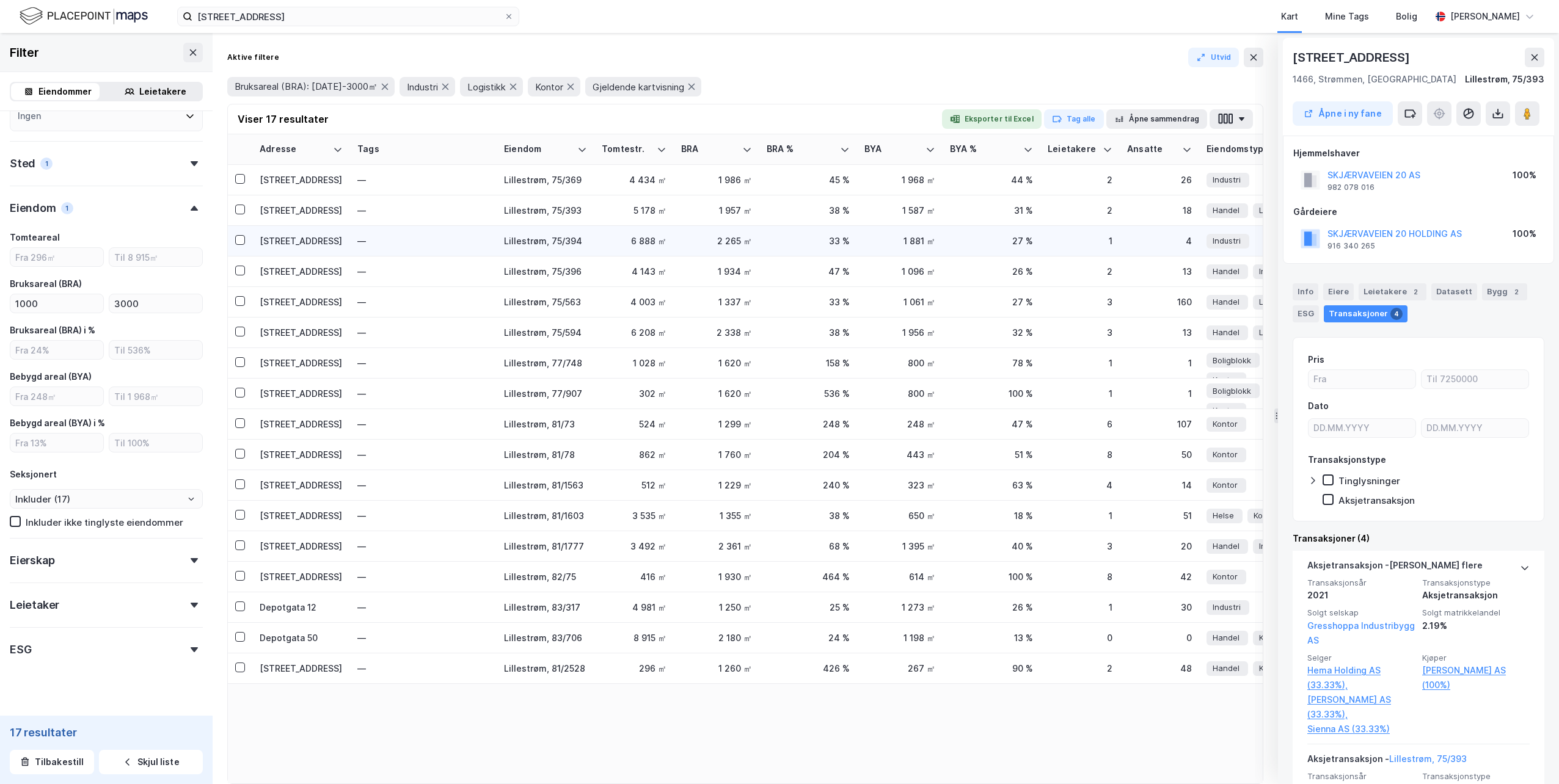
click at [304, 242] on div "[STREET_ADDRESS]" at bounding box center [301, 241] width 83 height 13
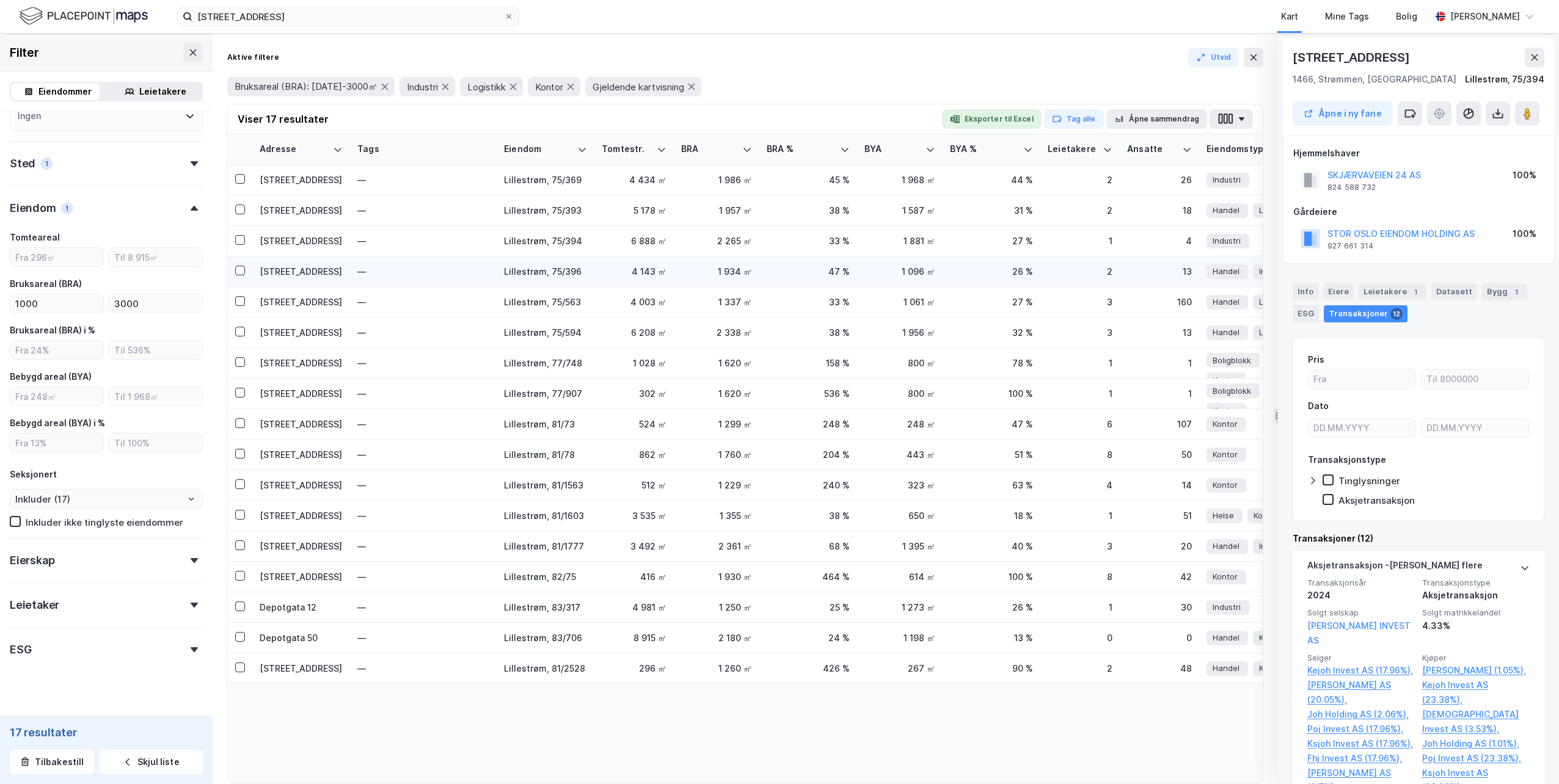
click at [303, 266] on div "[STREET_ADDRESS]" at bounding box center [301, 271] width 83 height 13
